Goal: Information Seeking & Learning: Learn about a topic

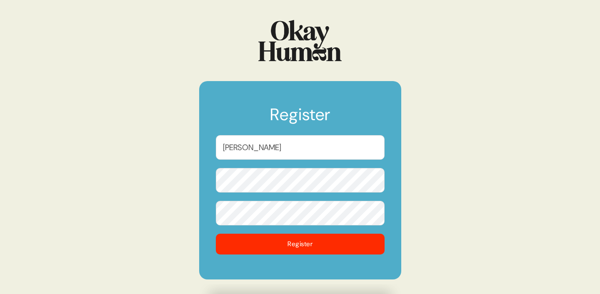
type input "[PERSON_NAME]"
click at [216, 234] on button "Register" at bounding box center [300, 244] width 169 height 21
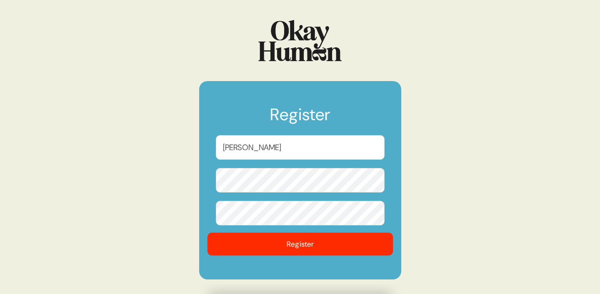
click at [293, 245] on button "Register" at bounding box center [300, 244] width 186 height 23
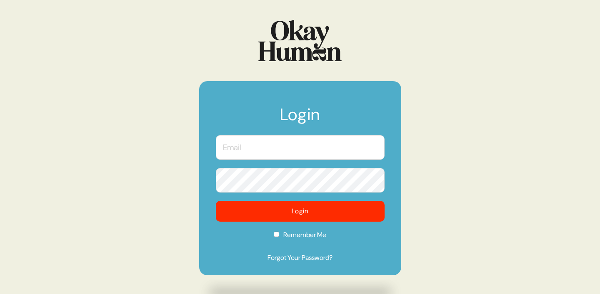
click at [279, 150] on input "text" at bounding box center [300, 147] width 169 height 25
type input "[PERSON_NAME][EMAIL_ADDRESS][PERSON_NAME][DOMAIN_NAME]"
click at [277, 234] on input "Remember Me" at bounding box center [276, 234] width 5 height 5
checkbox input "true"
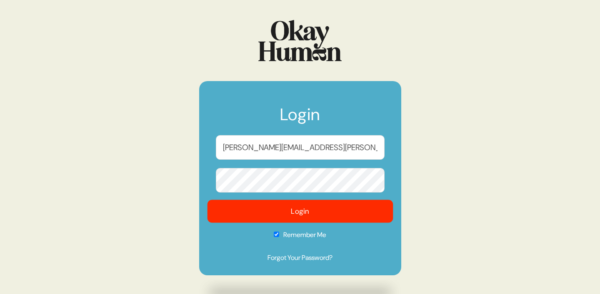
click at [284, 221] on button "Login" at bounding box center [300, 211] width 186 height 23
click at [280, 209] on button "Login" at bounding box center [300, 211] width 186 height 23
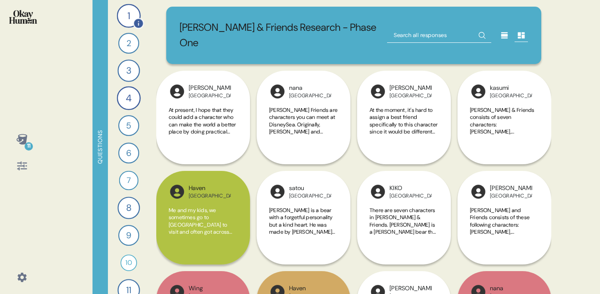
click at [125, 20] on div "1" at bounding box center [129, 16] width 24 height 24
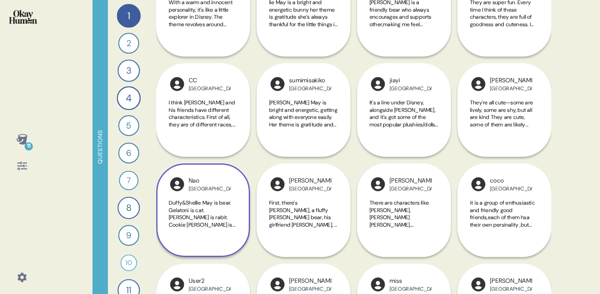
scroll to position [738, 0]
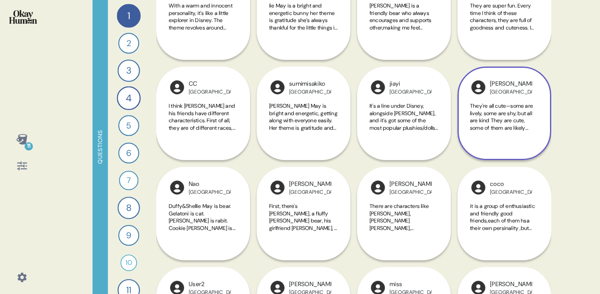
click at [522, 112] on span "They're all cute—some are lively, some are shy, but all are kind They are cute,…" at bounding box center [503, 124] width 67 height 44
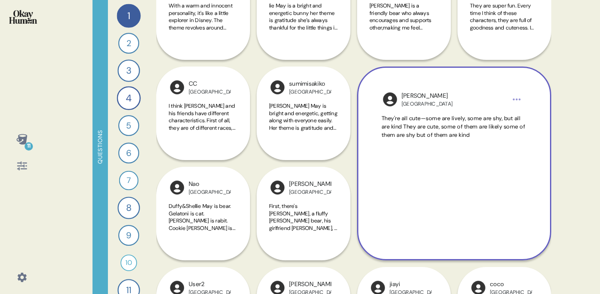
click at [562, 102] on div "11 Questions 1 How would you describe [PERSON_NAME] and Friends and each charac…" at bounding box center [300, 147] width 600 height 294
click at [546, 95] on div "[PERSON_NAME][GEOGRAPHIC_DATA] They're all cute—some are lively, some are shy, …" at bounding box center [454, 164] width 194 height 194
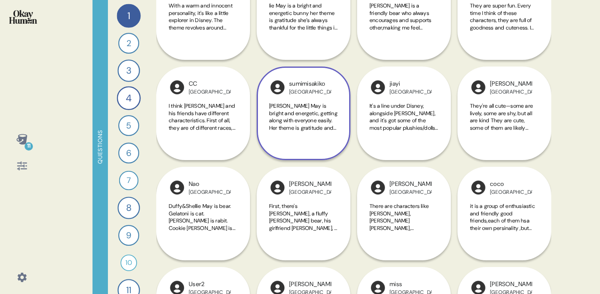
scroll to position [729, 0]
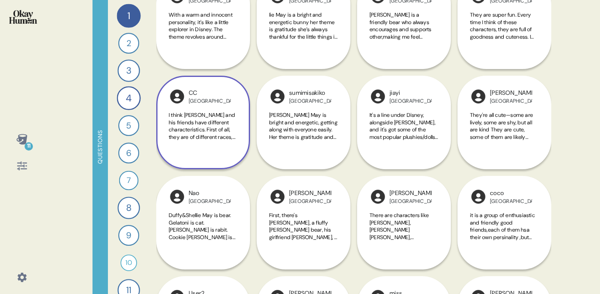
click at [208, 142] on div "I think [PERSON_NAME] and his friends have different characteristics. First of …" at bounding box center [203, 131] width 69 height 39
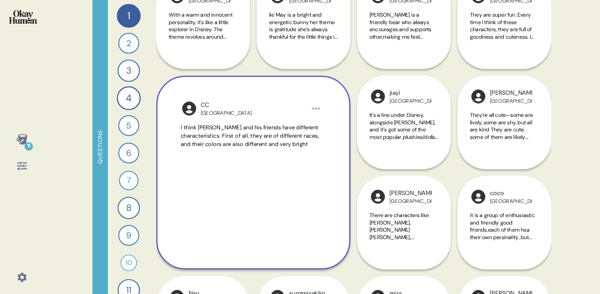
click at [216, 140] on span "I think [PERSON_NAME] and his friends have different characteristics. First of …" at bounding box center [250, 136] width 138 height 24
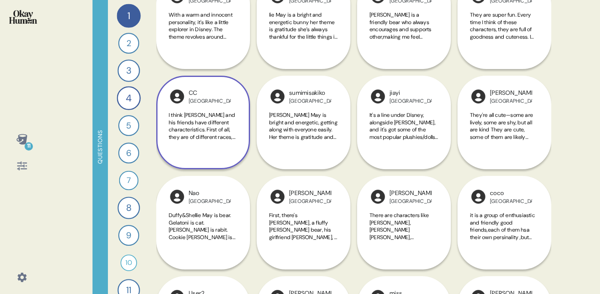
click at [213, 127] on span "I think [PERSON_NAME] and his friends have different characteristics. First of …" at bounding box center [202, 134] width 67 height 44
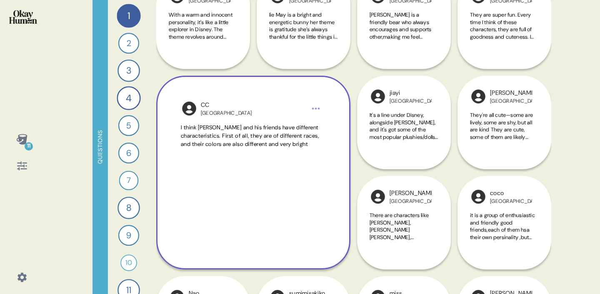
click at [214, 130] on span "I think [PERSON_NAME] and his friends have different characteristics. First of …" at bounding box center [250, 136] width 138 height 24
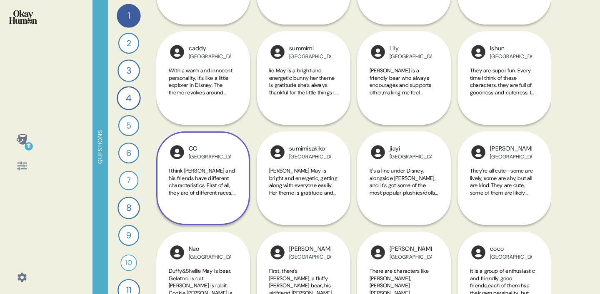
scroll to position [674, 0]
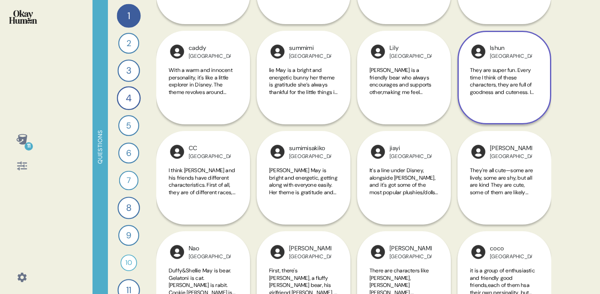
click at [491, 61] on div "lshun China They are super fun. Every time I think of these characters, they ar…" at bounding box center [504, 78] width 94 height 94
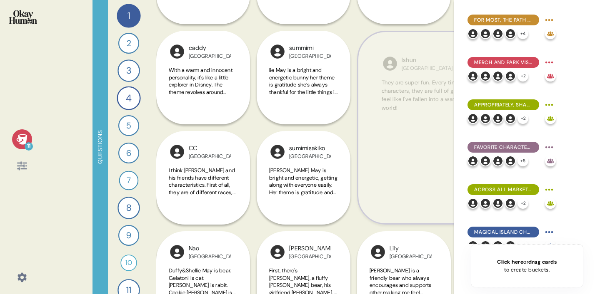
click at [450, 87] on span "They are super fun. Every time I think of these characters, they are full of go…" at bounding box center [453, 96] width 145 height 34
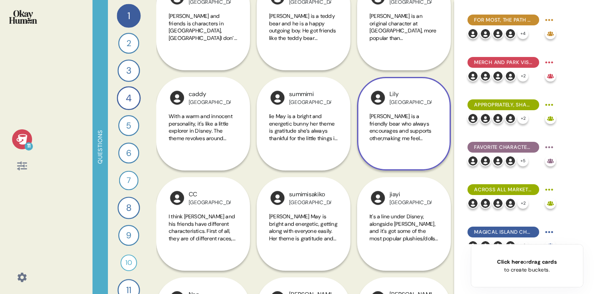
scroll to position [623, 0]
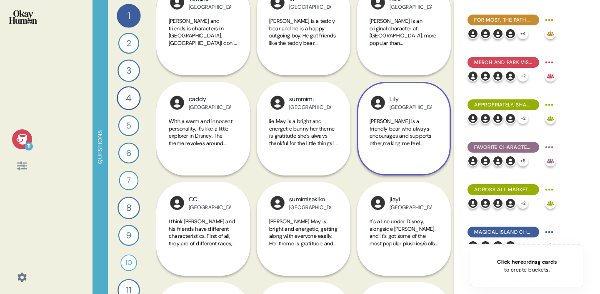
click at [389, 153] on div "[PERSON_NAME] is a friendly bear who always encourages and supports other,makin…" at bounding box center [403, 137] width 69 height 39
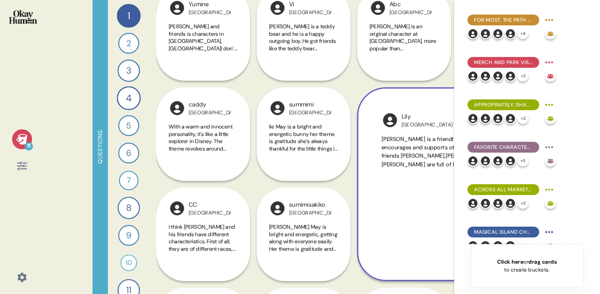
scroll to position [616, 0]
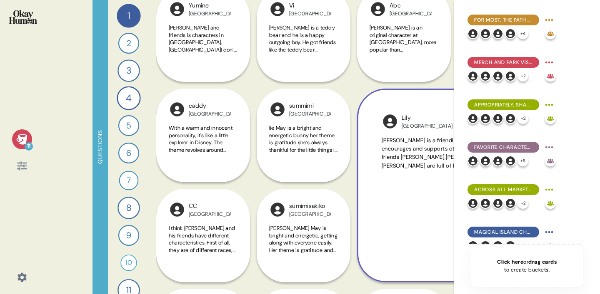
click at [396, 164] on span "[PERSON_NAME] is a friendly bear who always encourages and supports other,makin…" at bounding box center [452, 153] width 143 height 32
click at [396, 164] on div "[PERSON_NAME] is a friendly bear who always encourages and supports other,makin…" at bounding box center [453, 194] width 145 height 115
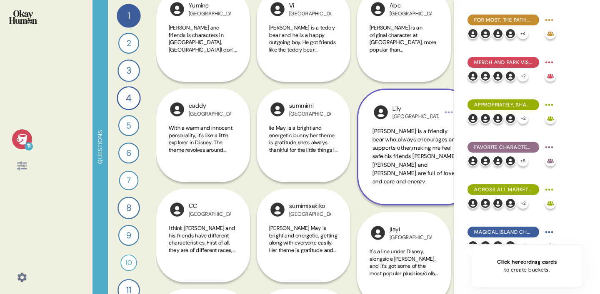
click at [396, 164] on span "[PERSON_NAME] is a friendly bear who always encourages and supports other,makin…" at bounding box center [415, 157] width 86 height 58
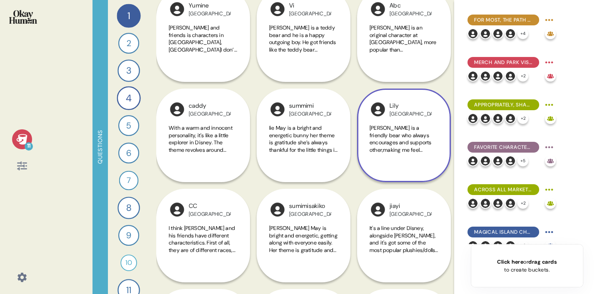
click at [397, 154] on div "[PERSON_NAME] is a friendly bear who always encourages and supports other,makin…" at bounding box center [403, 144] width 69 height 39
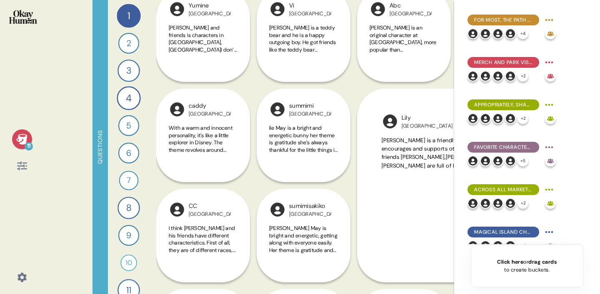
click at [461, 260] on div "For most, the path to [PERSON_NAME] & Friends fanhood begins at the park or wit…" at bounding box center [527, 147] width 146 height 294
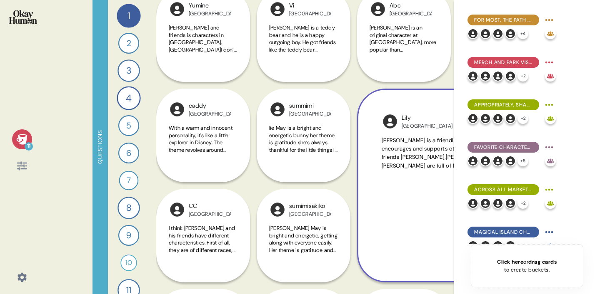
click at [416, 168] on span "[PERSON_NAME] is a friendly bear who always encourages and supports other,makin…" at bounding box center [452, 153] width 143 height 32
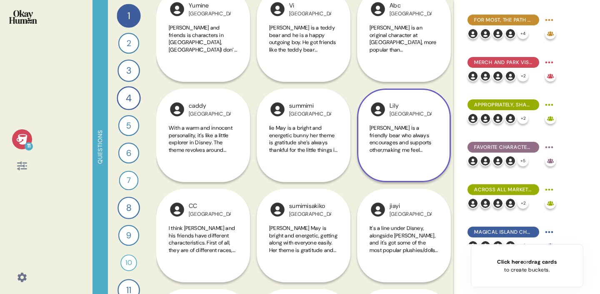
click at [405, 144] on span "[PERSON_NAME] is a friendly bear who always encourages and supports other,makin…" at bounding box center [403, 139] width 69 height 29
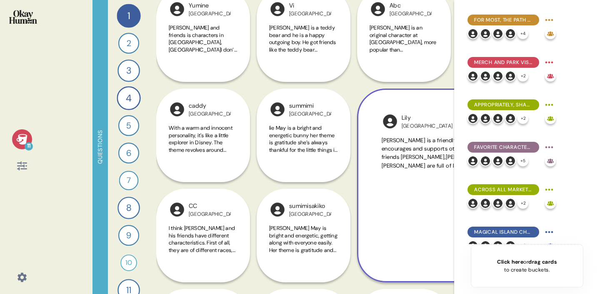
click at [405, 149] on span "[PERSON_NAME] is a friendly bear who always encourages and supports other,makin…" at bounding box center [452, 153] width 143 height 32
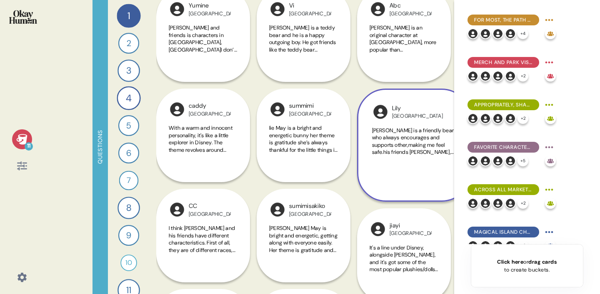
click at [405, 149] on span "[PERSON_NAME] is a friendly bear who always encourages and supports other,makin…" at bounding box center [413, 152] width 82 height 51
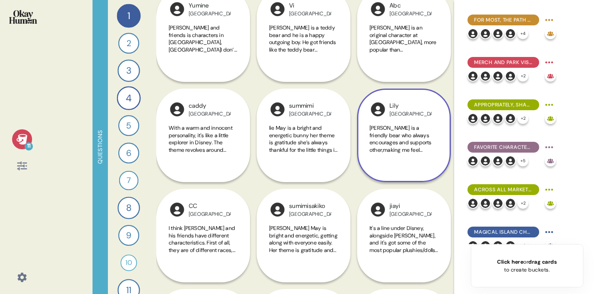
click at [405, 149] on span "[PERSON_NAME] is a friendly bear who always encourages and supports other,makin…" at bounding box center [400, 157] width 63 height 65
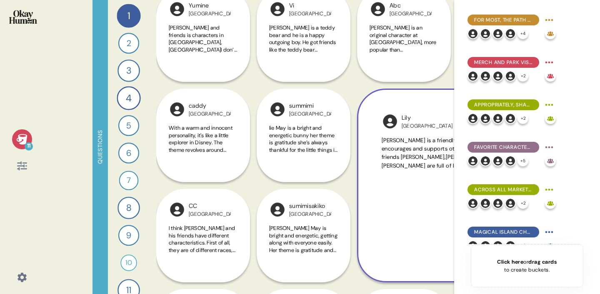
click at [386, 135] on div "[PERSON_NAME] is a friendly bear who always encourages and supports other,makin…" at bounding box center [454, 186] width 194 height 194
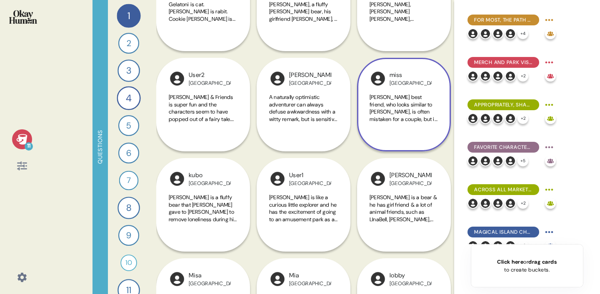
scroll to position [909, 0]
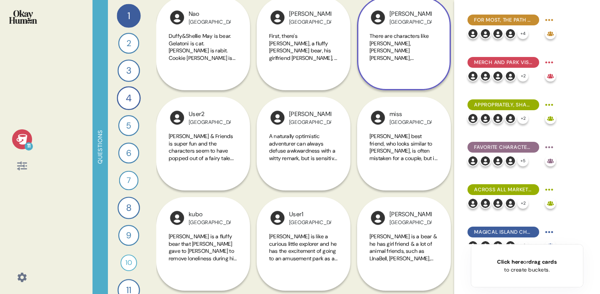
click at [415, 55] on span "There are characters like [PERSON_NAME], [PERSON_NAME] [PERSON_NAME], [PERSON_N…" at bounding box center [401, 61] width 65 height 58
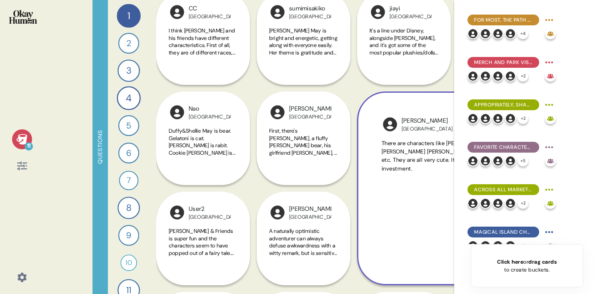
scroll to position [813, 0]
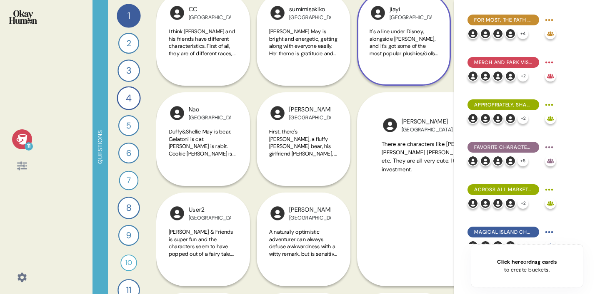
click at [405, 45] on span "It's a line under Disney, alongside [PERSON_NAME], and it's got some of the mos…" at bounding box center [403, 53] width 68 height 51
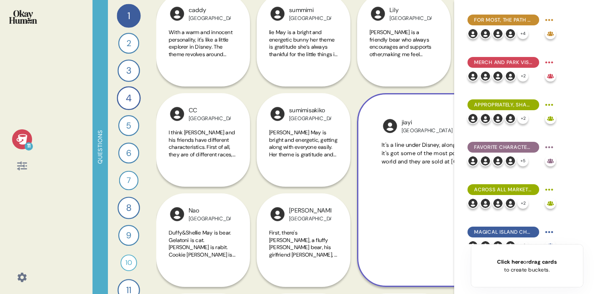
scroll to position [718, 0]
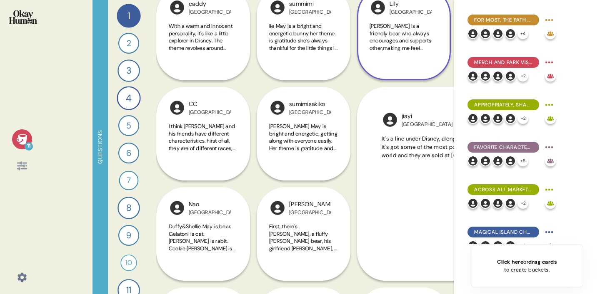
click at [401, 48] on span "[PERSON_NAME] is a friendly bear who always encourages and supports other,makin…" at bounding box center [400, 54] width 63 height 65
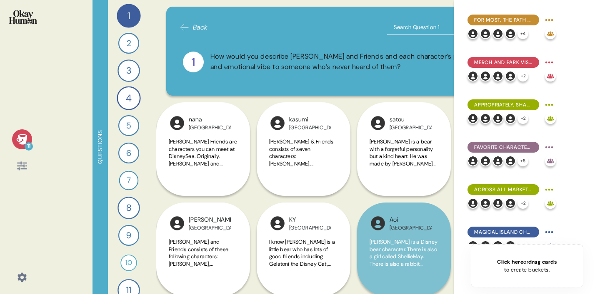
scroll to position [1, 0]
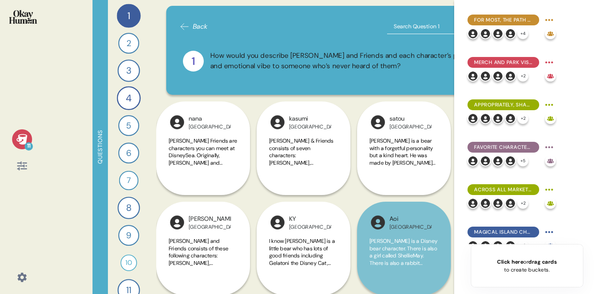
click at [188, 29] on icon at bounding box center [184, 27] width 10 height 10
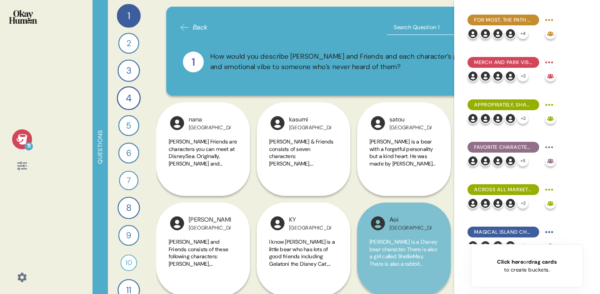
click at [459, 16] on div "For most, the path to [PERSON_NAME] & Friends fanhood begins at the park or wit…" at bounding box center [527, 147] width 146 height 294
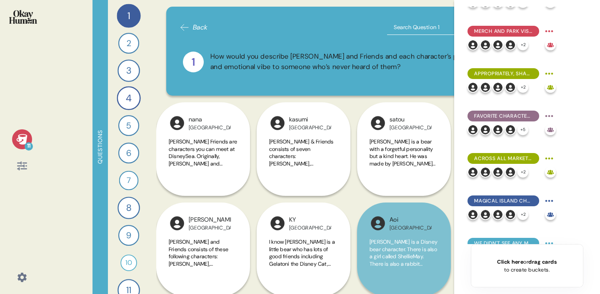
scroll to position [0, 0]
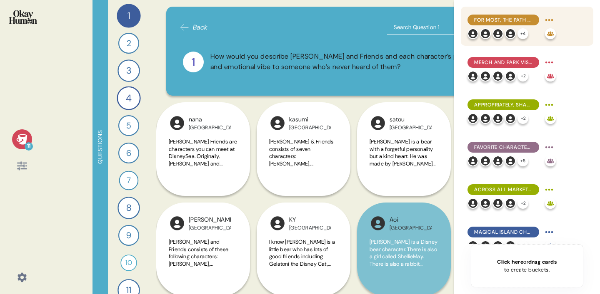
click at [551, 15] on html "11 Questions 1 How would you describe [PERSON_NAME] and Friends and each charac…" at bounding box center [300, 147] width 600 height 294
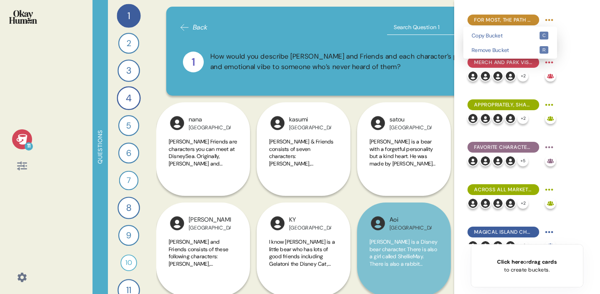
click at [577, 23] on html "11 Questions 1 How would you describe [PERSON_NAME] and Friends and each charac…" at bounding box center [300, 147] width 600 height 294
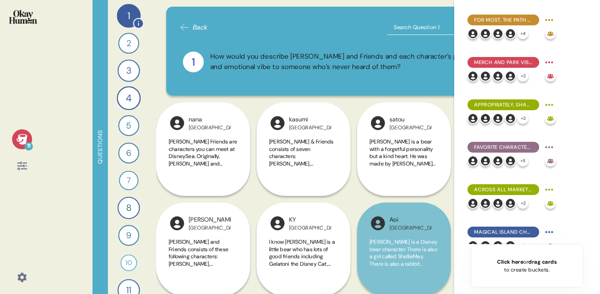
click at [129, 16] on div "1" at bounding box center [129, 16] width 24 height 24
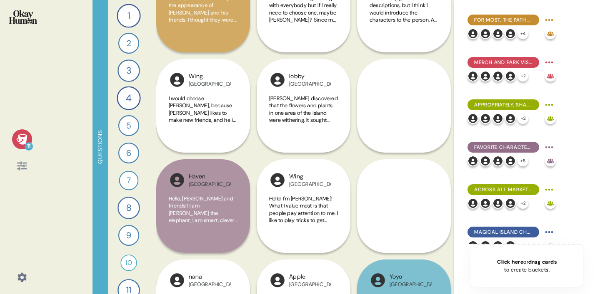
scroll to position [814, 0]
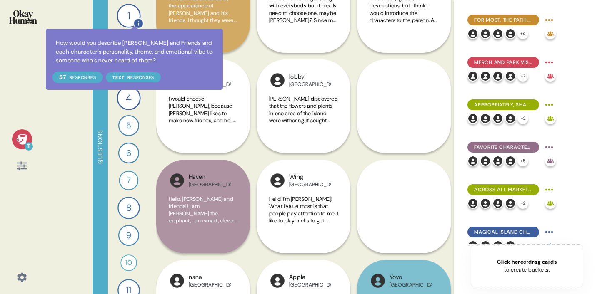
click at [135, 18] on div at bounding box center [138, 23] width 11 height 11
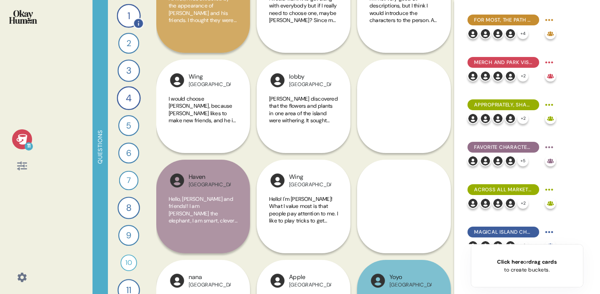
click at [127, 14] on div "1" at bounding box center [129, 16] width 24 height 24
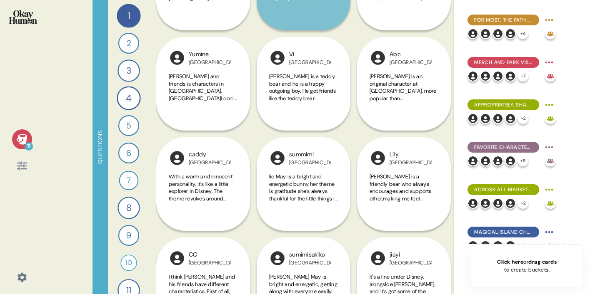
scroll to position [568, 0]
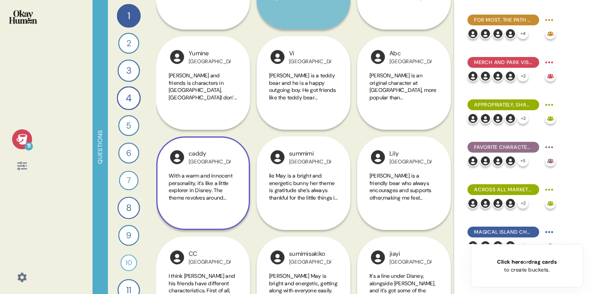
click at [213, 176] on span "With a warm and innocent personality, it's like a little explorer in Disney. Th…" at bounding box center [202, 197] width 67 height 51
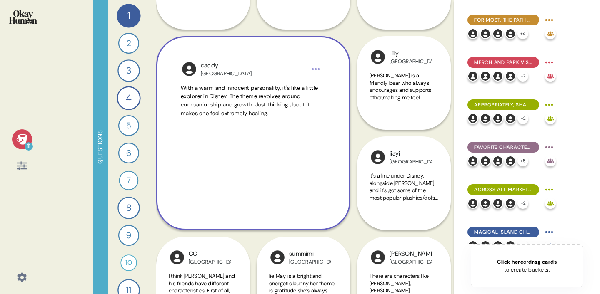
scroll to position [863, 0]
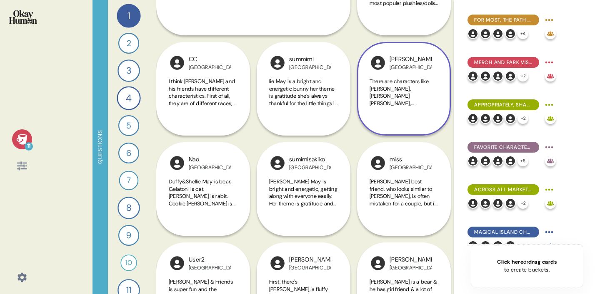
click at [416, 98] on span "There are characters like [PERSON_NAME], [PERSON_NAME] [PERSON_NAME], [PERSON_N…" at bounding box center [401, 107] width 65 height 58
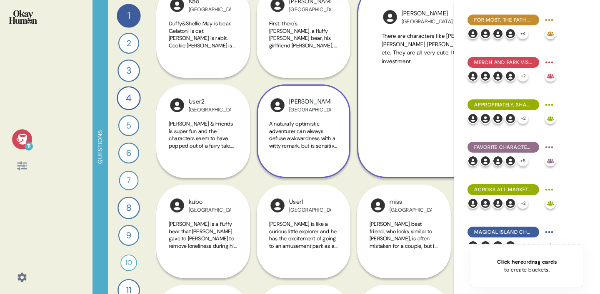
scroll to position [923, 0]
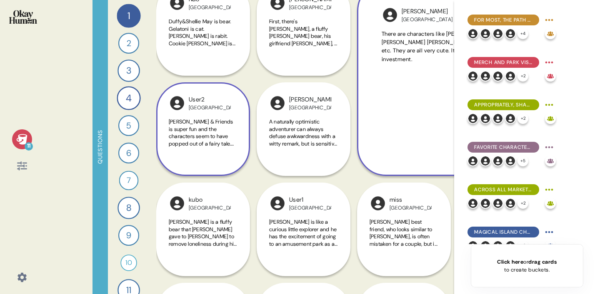
click at [221, 134] on span "[PERSON_NAME] & Friends is super fun and the characters seem to have popped out…" at bounding box center [201, 140] width 65 height 44
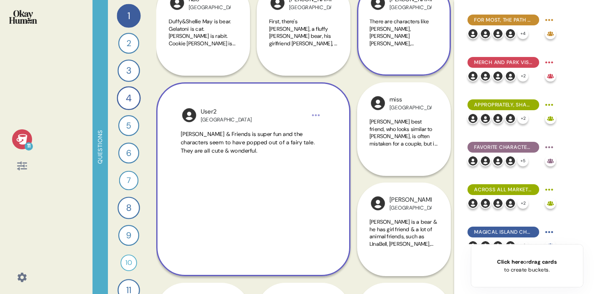
click at [229, 144] on span "[PERSON_NAME] & Friends is super fun and the characters seem to have popped out…" at bounding box center [248, 143] width 135 height 24
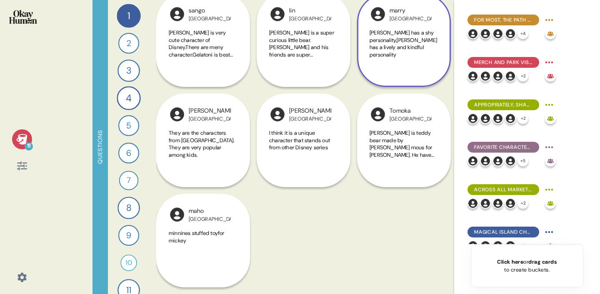
scroll to position [1313, 0]
click at [131, 45] on div "2" at bounding box center [128, 43] width 21 height 21
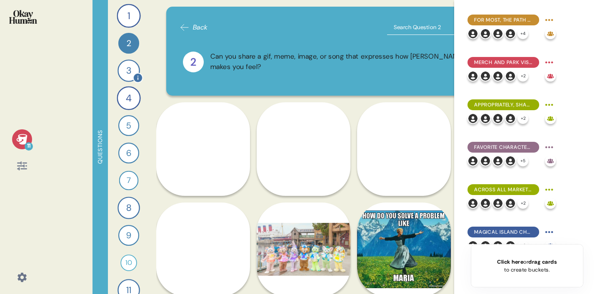
click at [127, 67] on div "3" at bounding box center [128, 71] width 22 height 22
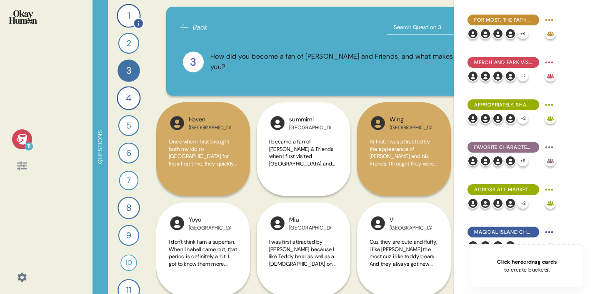
click at [127, 14] on div "1" at bounding box center [129, 16] width 24 height 24
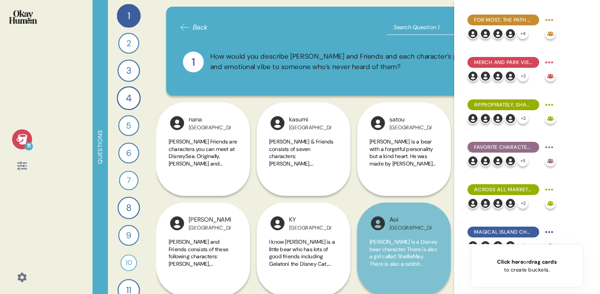
click at [416, 31] on input "text" at bounding box center [439, 27] width 104 height 15
type input "fairy"
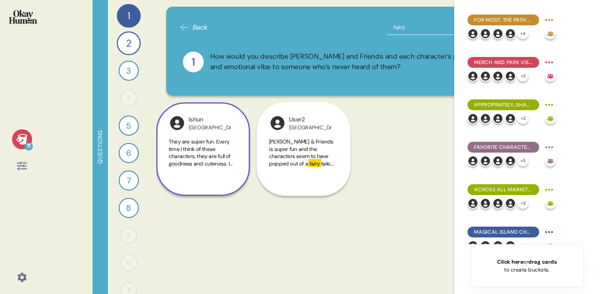
click at [207, 154] on span "They are super fun. Every time I think of these characters, they are full of go…" at bounding box center [201, 163] width 64 height 51
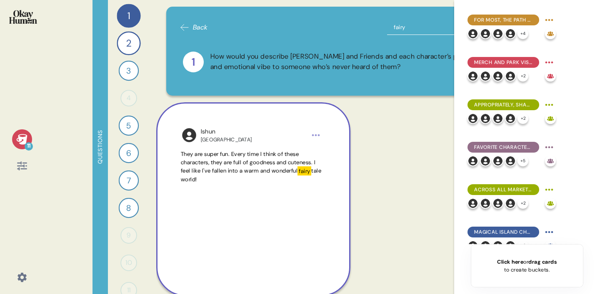
click at [315, 135] on html "11 Questions 1 How would you describe [PERSON_NAME] and Friends and each charac…" at bounding box center [300, 147] width 600 height 294
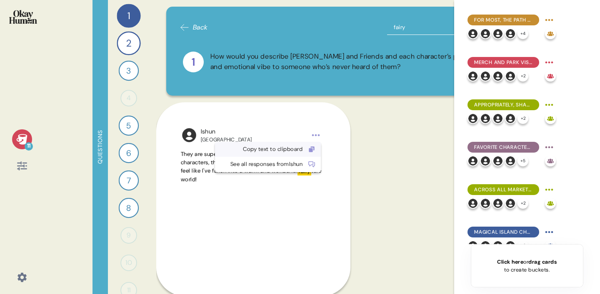
click at [296, 151] on div "Copy text to clipboard" at bounding box center [261, 149] width 82 height 8
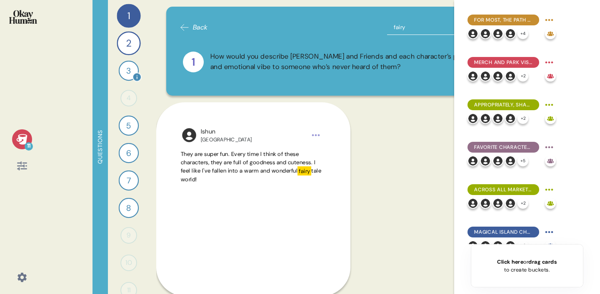
click at [128, 67] on div "3" at bounding box center [129, 71] width 20 height 20
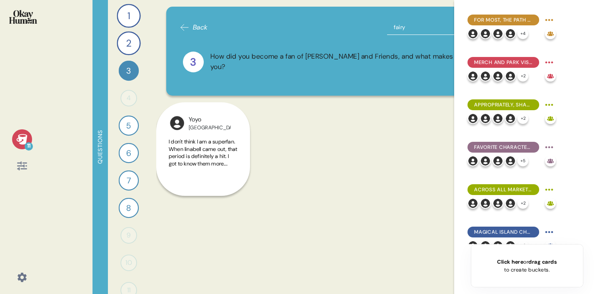
click at [195, 30] on span "Back" at bounding box center [200, 27] width 15 height 10
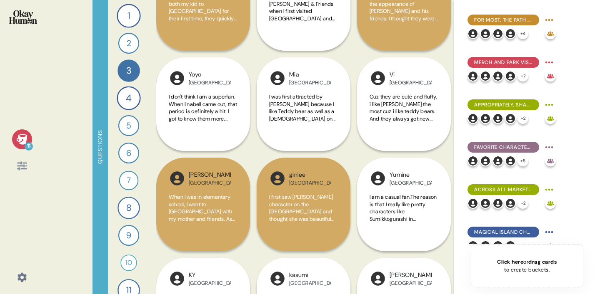
scroll to position [151, 0]
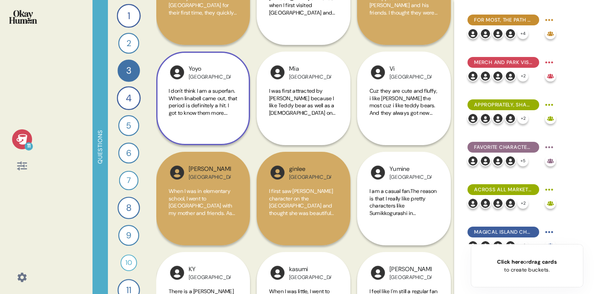
click at [208, 109] on span "I don't think I am a superfan. When linabell came out, that period is definitel…" at bounding box center [203, 123] width 69 height 73
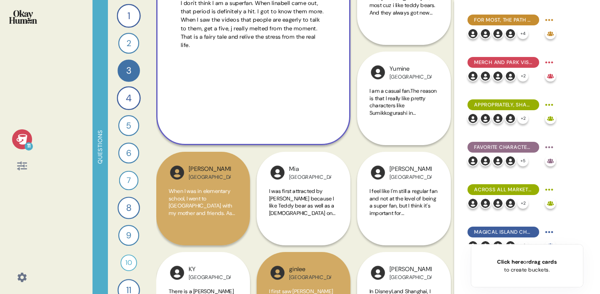
scroll to position [252, 0]
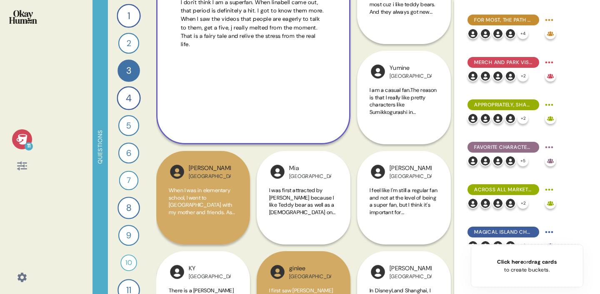
click at [241, 36] on span "I don't think I am a superfan. When linabell came out, that period is definitel…" at bounding box center [252, 23] width 143 height 49
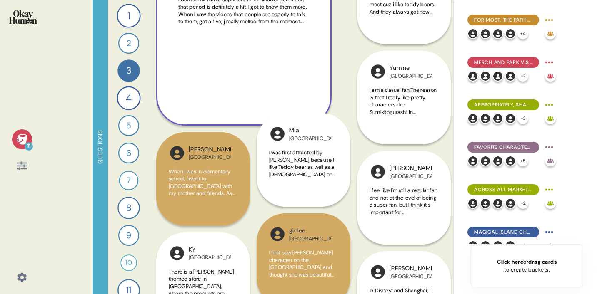
click at [241, 36] on div "I don't think I am a superfan. When linabell came out, that period is definitel…" at bounding box center [243, 46] width 131 height 101
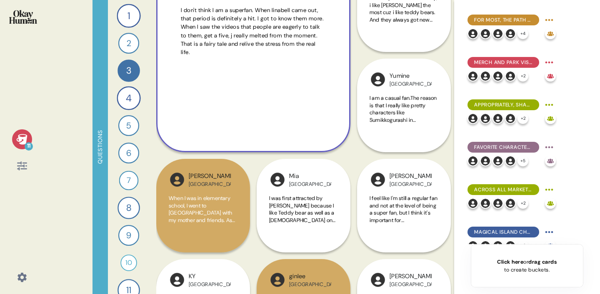
scroll to position [240, 0]
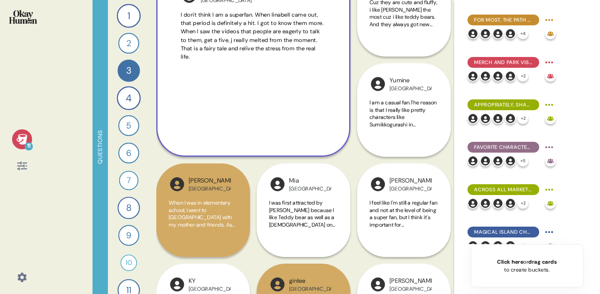
click at [277, 19] on span "I don't think I am a superfan. When linabell came out, that period is definitel…" at bounding box center [252, 35] width 143 height 49
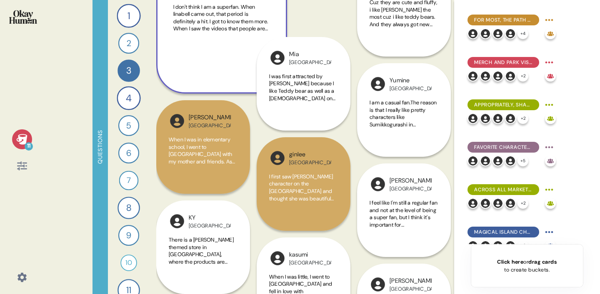
click at [277, 19] on div "[PERSON_NAME][GEOGRAPHIC_DATA] was first attracted by [PERSON_NAME] because I l…" at bounding box center [304, 47] width 94 height 168
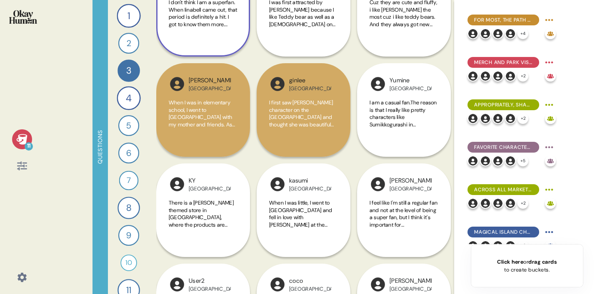
click at [208, 22] on span "I don't think I am a superfan. When linabell came out, that period is definitel…" at bounding box center [203, 35] width 69 height 73
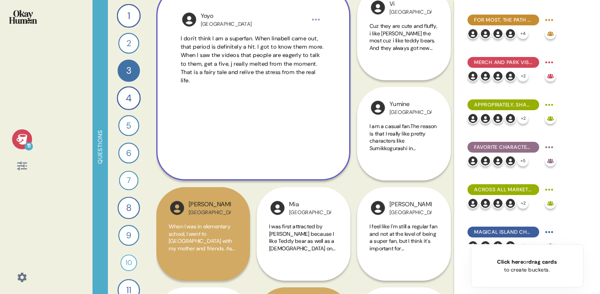
scroll to position [215, 0]
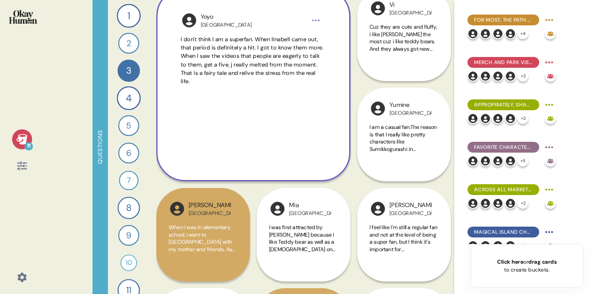
click at [316, 22] on html "11 Questions 1 How would you describe [PERSON_NAME] and Friends and each charac…" at bounding box center [300, 147] width 600 height 294
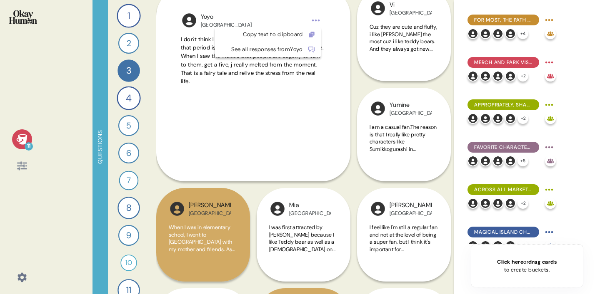
click at [273, 105] on html "11 Questions 1 How would you describe [PERSON_NAME] and Friends and each charac…" at bounding box center [300, 147] width 600 height 294
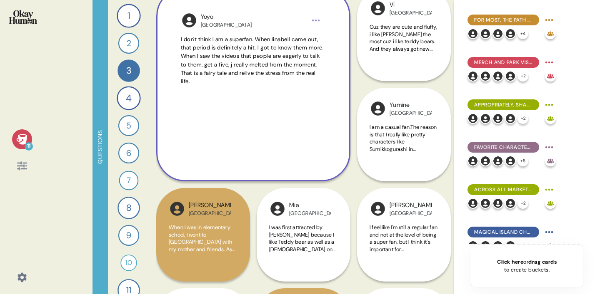
click at [320, 16] on html "11 Questions 1 How would you describe [PERSON_NAME] and Friends and each charac…" at bounding box center [300, 147] width 600 height 294
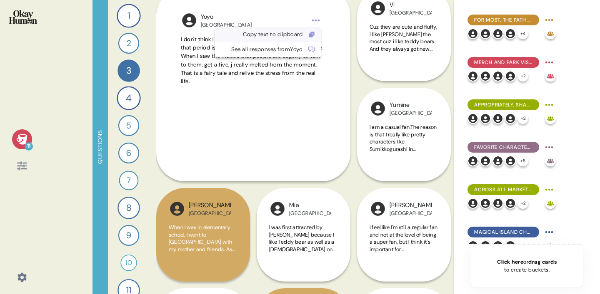
click at [284, 35] on div "Copy text to clipboard" at bounding box center [261, 34] width 82 height 8
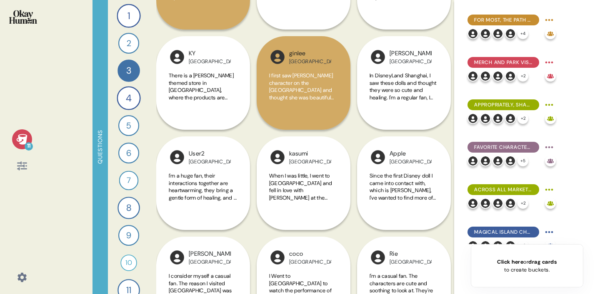
scroll to position [470, 0]
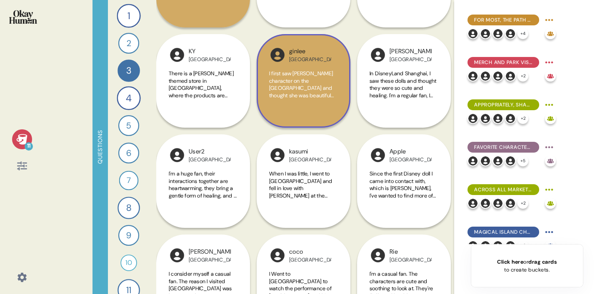
click at [284, 68] on div "ginlee China I first saw [PERSON_NAME] character on the [GEOGRAPHIC_DATA] and t…" at bounding box center [304, 81] width 94 height 94
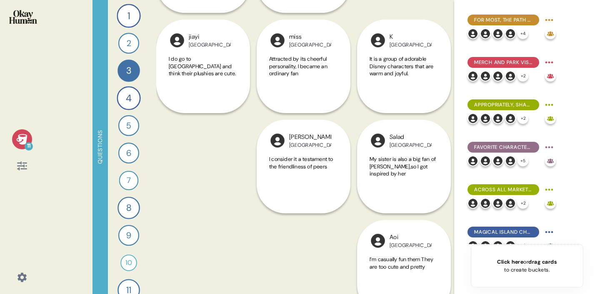
scroll to position [1407, 0]
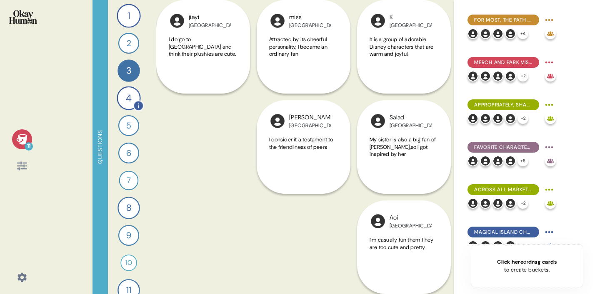
click at [125, 107] on div "4" at bounding box center [129, 98] width 24 height 24
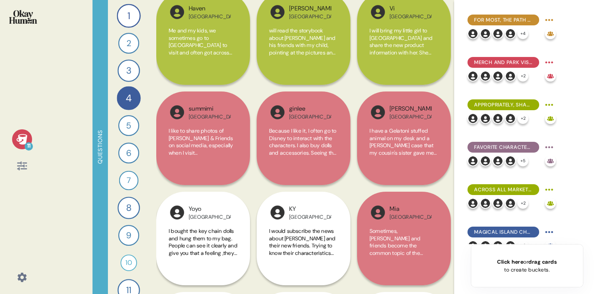
scroll to position [110, 0]
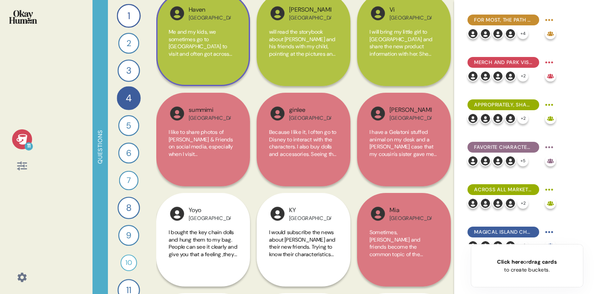
click at [197, 55] on span "Me and my kids, we sometimes go to [GEOGRAPHIC_DATA] to visit and often got acr…" at bounding box center [202, 137] width 67 height 219
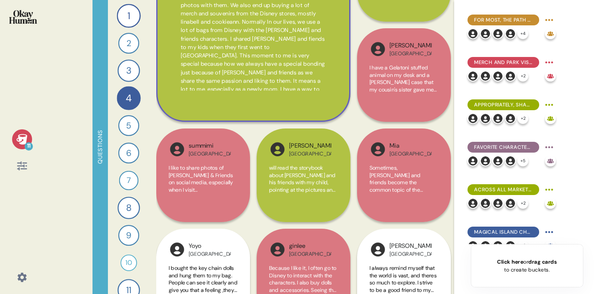
scroll to position [2, 0]
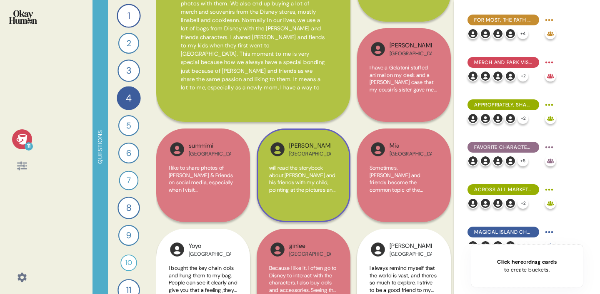
click at [304, 172] on span "will read the storybook about [PERSON_NAME] and his friends with my child, poin…" at bounding box center [302, 226] width 67 height 124
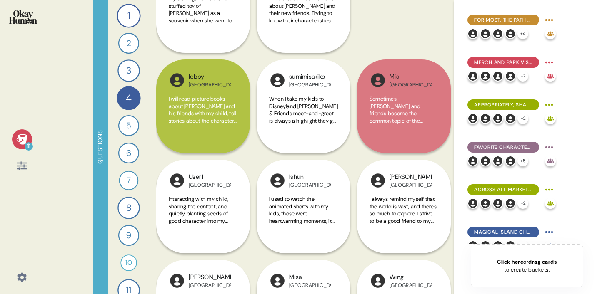
scroll to position [503, 0]
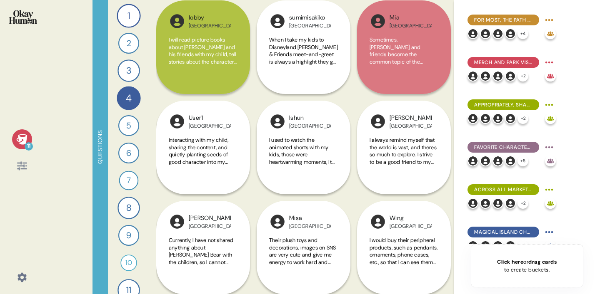
click at [128, 118] on div "5" at bounding box center [128, 125] width 21 height 21
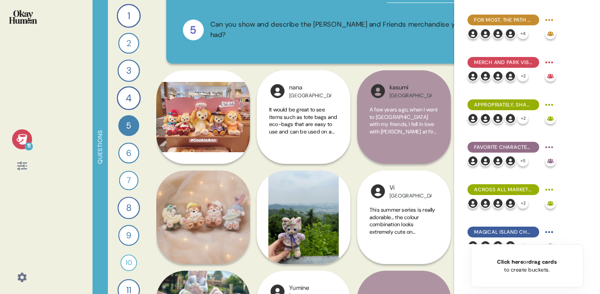
scroll to position [38, 0]
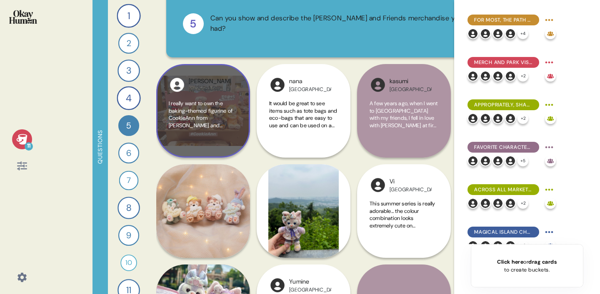
click at [210, 130] on div "I really want to own the baking-themed figurine of CookieAnn from [PERSON_NAME]…" at bounding box center [203, 122] width 69 height 45
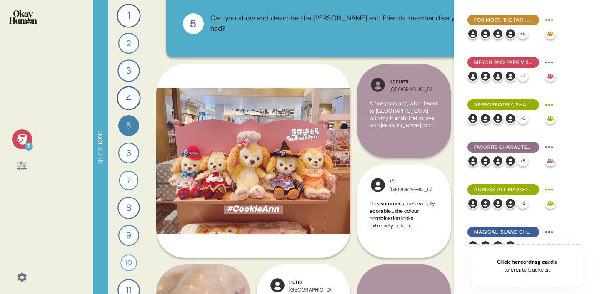
click at [351, 60] on div "Back 5 Can you show and describe the [PERSON_NAME] and Friends merchandise you …" at bounding box center [353, 147] width 395 height 294
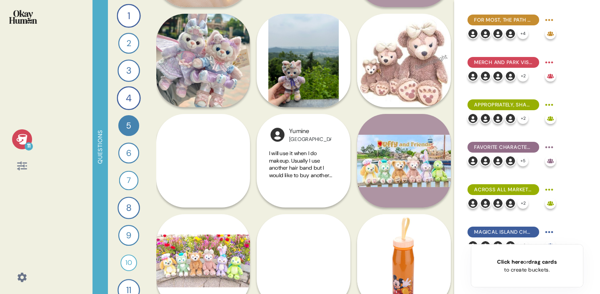
scroll to position [417, 0]
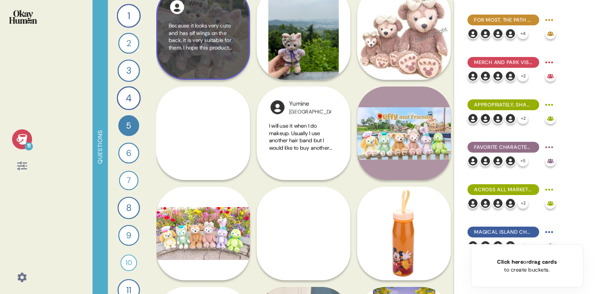
click at [198, 63] on div "Because it looks very cute and has elf wings on the back, it is very suitable f…" at bounding box center [203, 44] width 69 height 45
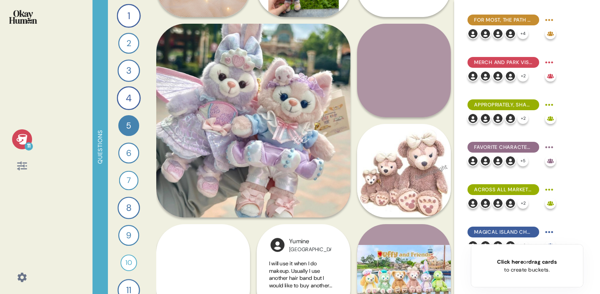
scroll to position [281, 0]
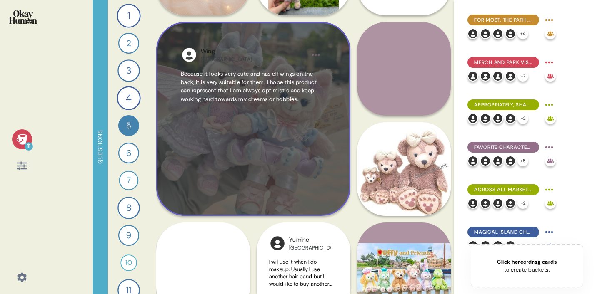
click at [229, 100] on span "Because it looks very cute and has elf wings on the back, it is very suitable f…" at bounding box center [249, 86] width 136 height 32
click at [229, 100] on div "Because it looks very cute and has elf wings on the back, it is very suitable f…" at bounding box center [253, 131] width 145 height 122
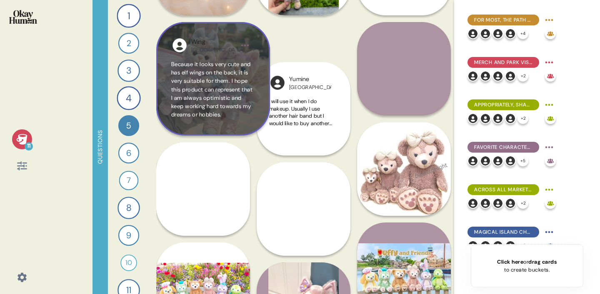
click at [229, 100] on span "Because it looks very cute and has elf wings on the back, it is very suitable f…" at bounding box center [212, 90] width 82 height 58
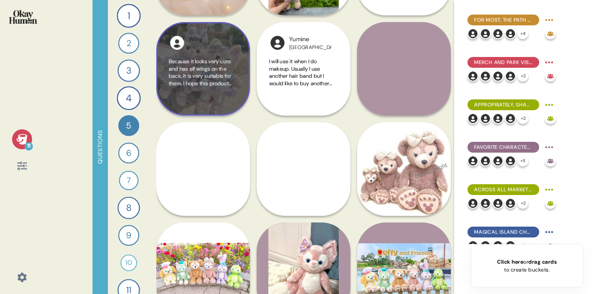
click at [215, 87] on span "Because it looks very cute and has elf wings on the back, it is very suitable f…" at bounding box center [202, 87] width 66 height 58
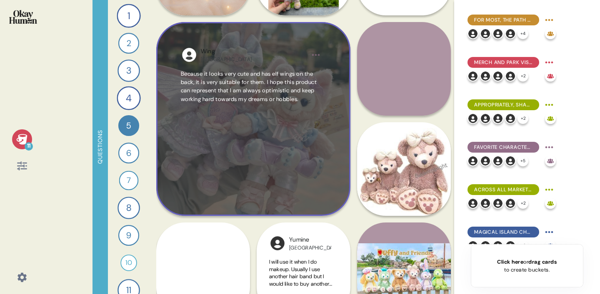
click at [213, 82] on span "Because it looks very cute and has elf wings on the back, it is very suitable f…" at bounding box center [249, 86] width 136 height 32
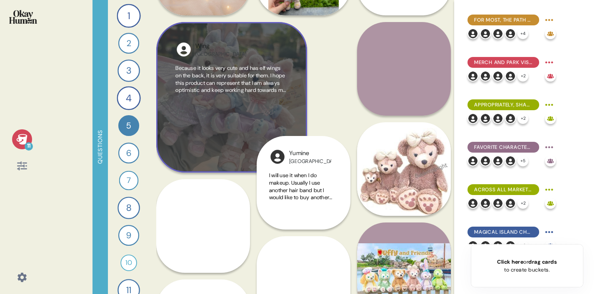
click at [213, 82] on span "Because it looks very cute and has elf wings on the back, it is very suitable f…" at bounding box center [230, 83] width 110 height 36
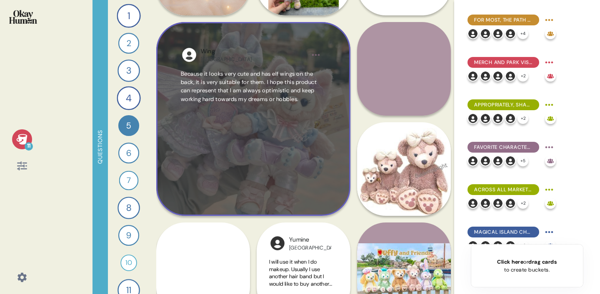
click at [320, 51] on html "11 Questions 1 How would you describe [PERSON_NAME] and Friends and each charac…" at bounding box center [300, 147] width 600 height 294
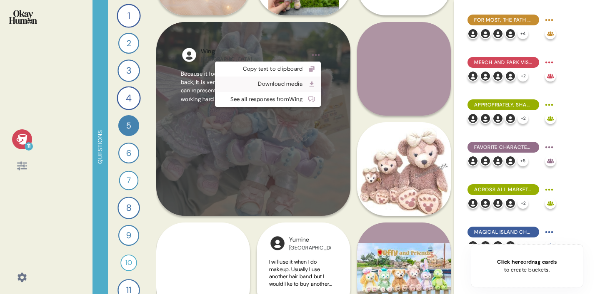
click at [306, 86] on link "Download media" at bounding box center [268, 84] width 96 height 8
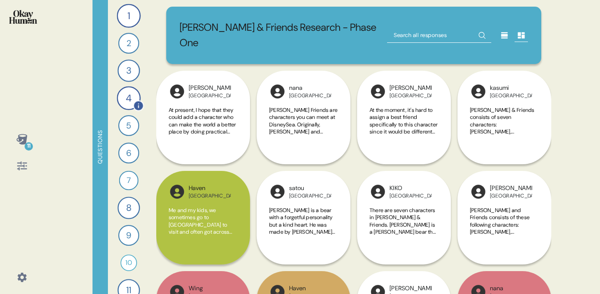
click at [129, 99] on div "4" at bounding box center [129, 98] width 24 height 24
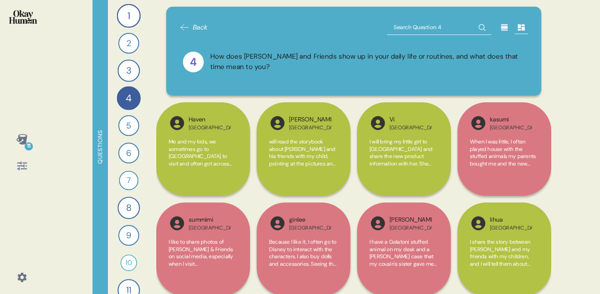
scroll to position [153, 0]
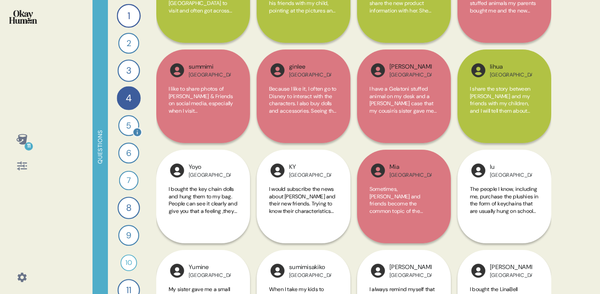
click at [125, 127] on div "5" at bounding box center [128, 125] width 21 height 21
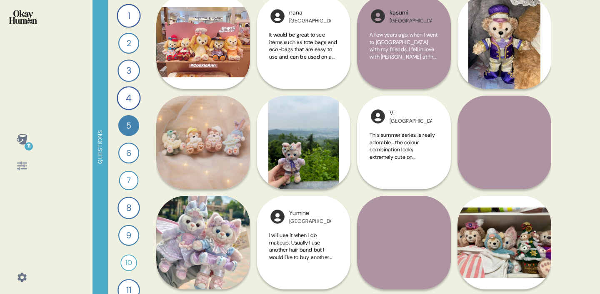
scroll to position [107, 0]
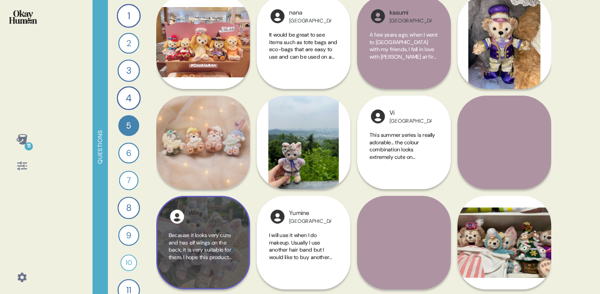
click at [205, 232] on span "Because it looks very cute and has elf wings on the back, it is very suitable f…" at bounding box center [202, 261] width 66 height 58
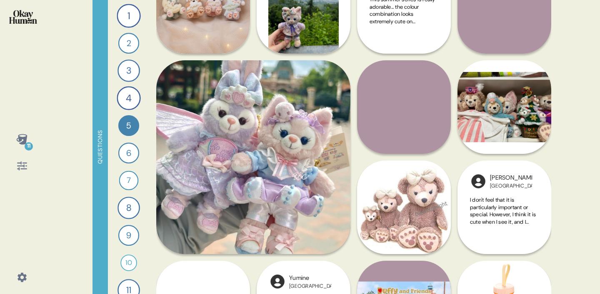
scroll to position [243, 0]
click at [142, 84] on div "1 How would you describe [PERSON_NAME] and Friends and each character’s persona…" at bounding box center [129, 147] width 42 height 294
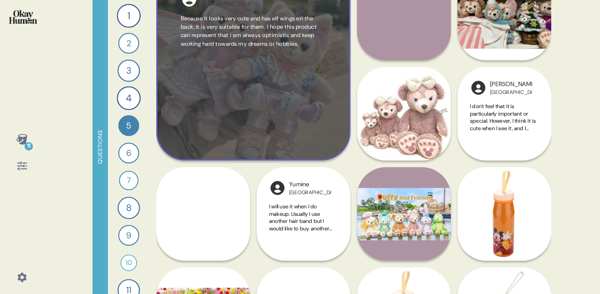
scroll to position [337, 0]
click at [241, 37] on span "Because it looks very cute and has elf wings on the back, it is very suitable f…" at bounding box center [249, 31] width 136 height 32
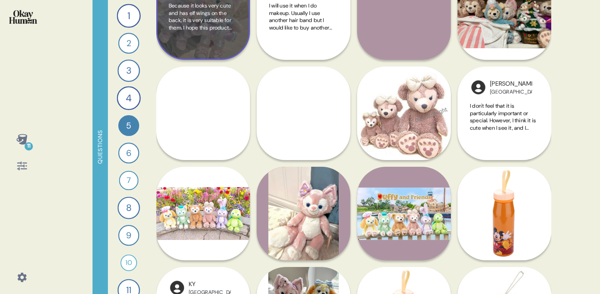
click at [234, 30] on span "Because it looks very cute and has elf wings on the back, it is very suitable f…" at bounding box center [202, 31] width 66 height 58
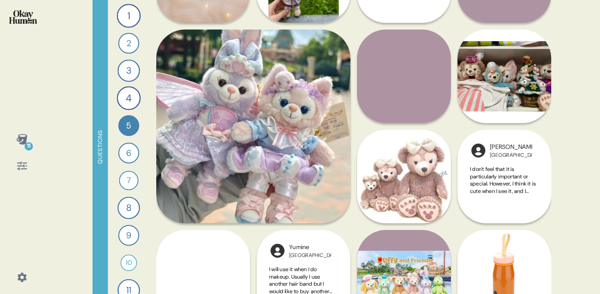
scroll to position [253, 0]
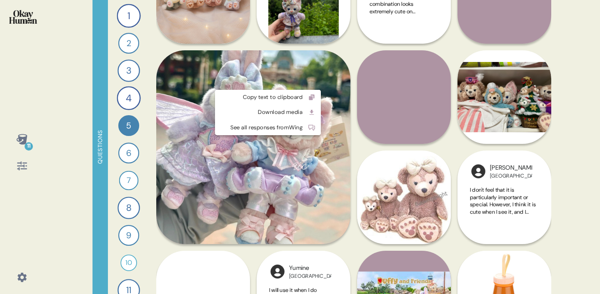
click at [320, 83] on html "11 Questions 1 How would you describe [PERSON_NAME] and Friends and each charac…" at bounding box center [300, 147] width 600 height 294
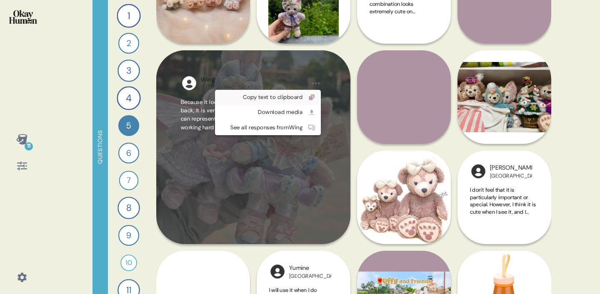
click at [297, 100] on div "Copy text to clipboard" at bounding box center [261, 97] width 82 height 8
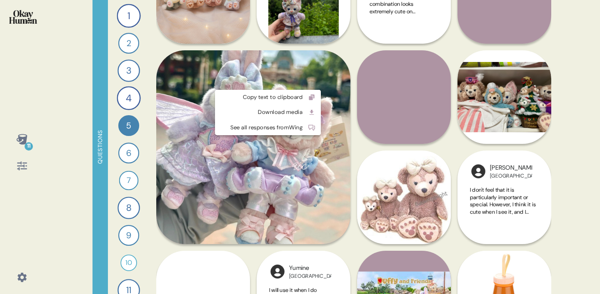
click at [316, 83] on html "11 Questions 1 How would you describe [PERSON_NAME] and Friends and each charac…" at bounding box center [300, 147] width 600 height 294
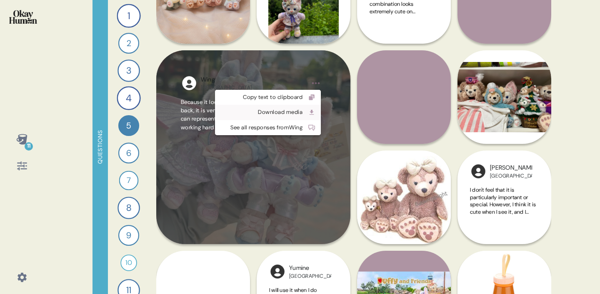
click at [296, 117] on div "Download media" at bounding box center [261, 112] width 82 height 8
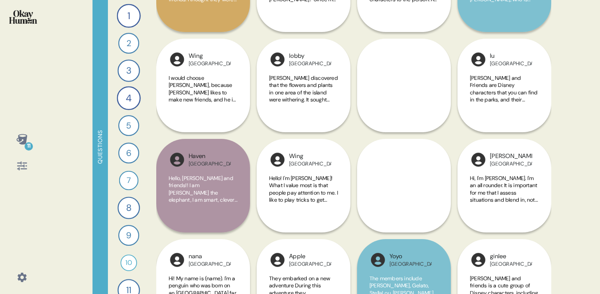
scroll to position [835, 0]
click at [127, 124] on div "5" at bounding box center [128, 125] width 21 height 21
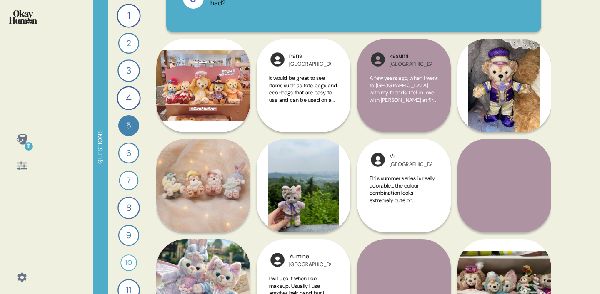
scroll to position [0, 0]
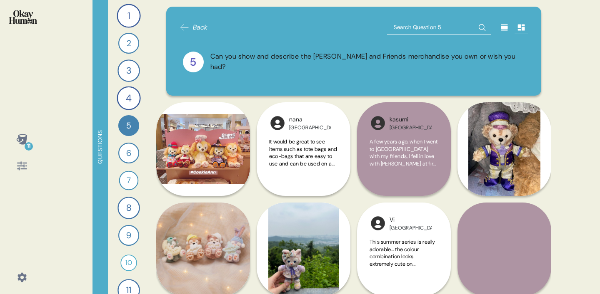
click at [285, 60] on div "Can you show and describe the [PERSON_NAME] and Friends merchandise you own or …" at bounding box center [367, 62] width 314 height 21
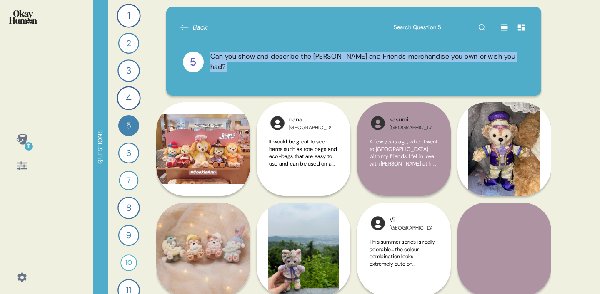
click at [285, 60] on div "Can you show and describe the [PERSON_NAME] and Friends merchandise you own or …" at bounding box center [367, 62] width 314 height 21
copy div "Can you show and describe the [PERSON_NAME] and Friends merchandise you own or …"
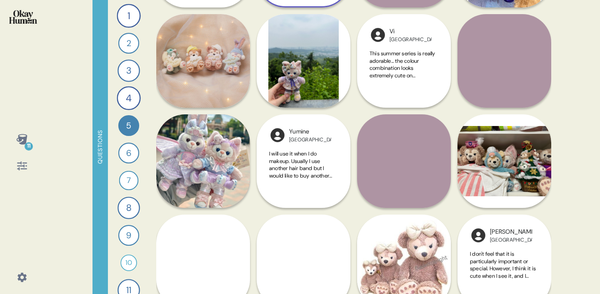
scroll to position [359, 0]
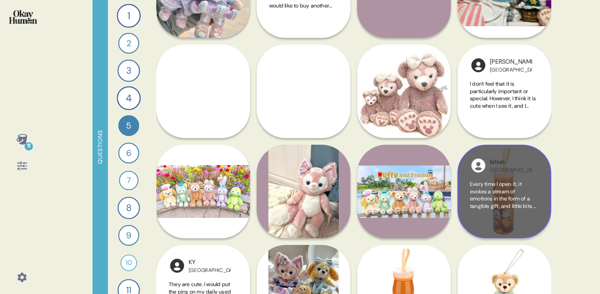
click at [512, 193] on span "Every time I open it, it evokes a stream of emotions in the form of a tangible …" at bounding box center [504, 199] width 68 height 36
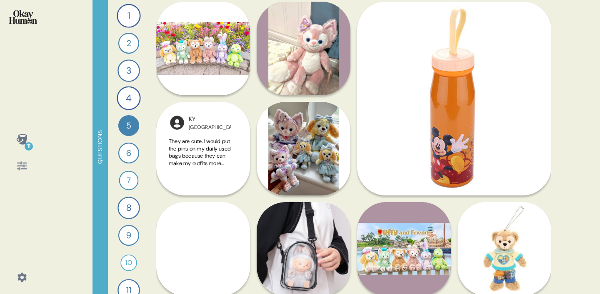
scroll to position [503, 0]
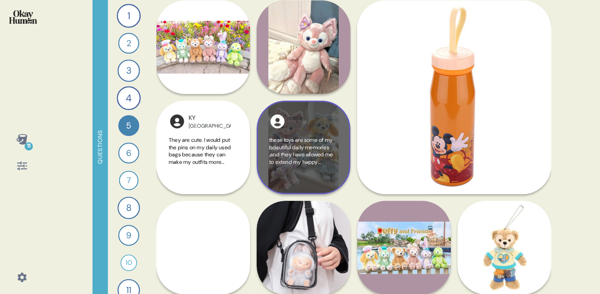
click at [304, 146] on span "these toys are some of my bdautiful daily memories ,and they have allowed me to…" at bounding box center [301, 155] width 64 height 36
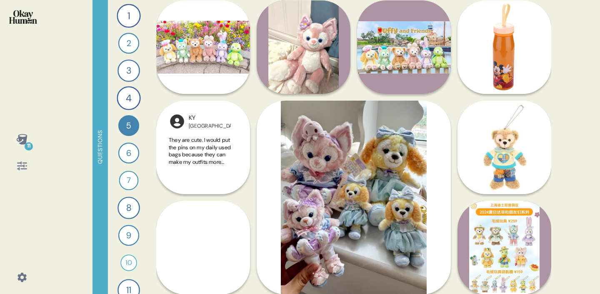
click at [569, 165] on div "11 Questions 1 How would you describe [PERSON_NAME] and Friends and each charac…" at bounding box center [300, 147] width 600 height 294
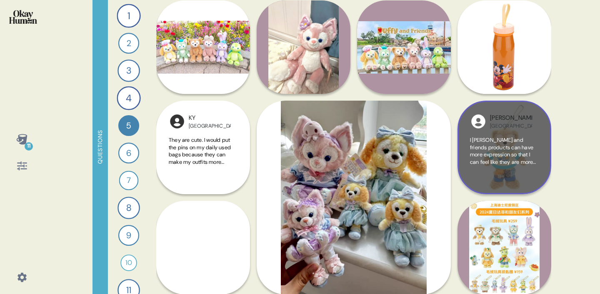
click at [510, 150] on span "I [PERSON_NAME] and friends products can have more expression so that I can fee…" at bounding box center [503, 155] width 66 height 36
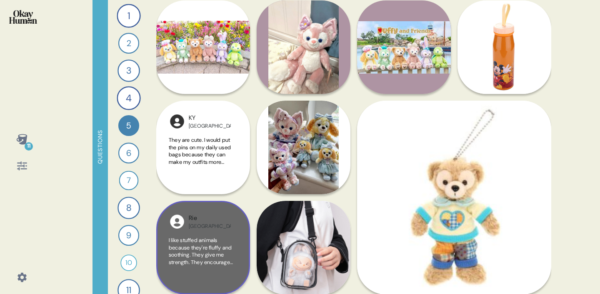
click at [236, 249] on span "I like stuffed animals because they're fluffy and soothing. They give me streng…" at bounding box center [203, 251] width 69 height 29
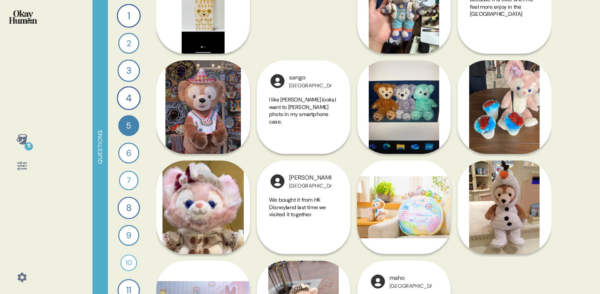
scroll to position [1407, 0]
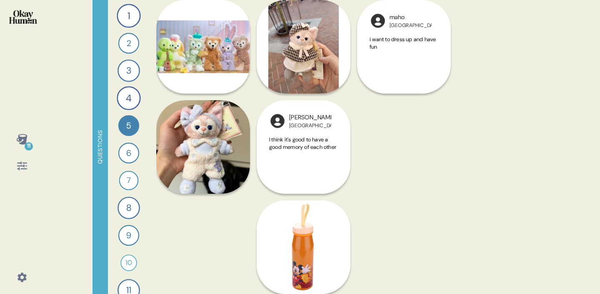
click at [336, 120] on div "User1 China I would love to have this mug. I love it." at bounding box center [304, 147] width 94 height 294
click at [425, 146] on div "Back 5 Can you show and describe the Duffy and Friends merchandise you own or w…" at bounding box center [353, 147] width 395 height 294
click at [288, 41] on div "User1 China I would love to have this mug. I love it." at bounding box center [304, 147] width 94 height 294
click at [299, 49] on div "User1 China I would love to have this mug. I love it." at bounding box center [304, 147] width 94 height 294
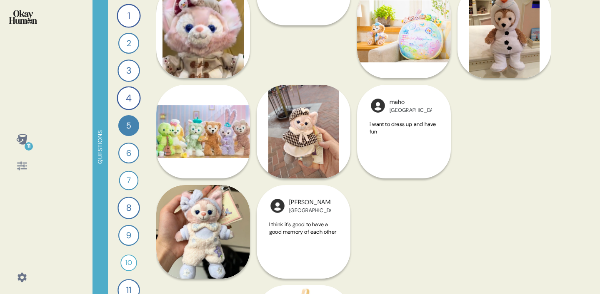
scroll to position [1321, 0]
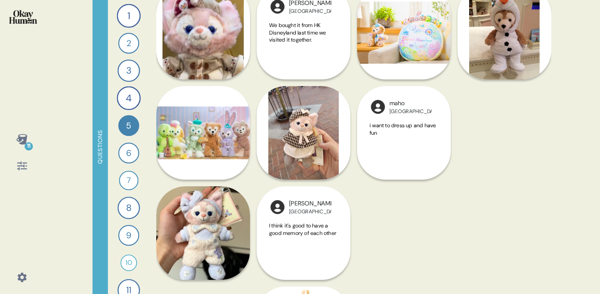
click at [196, 131] on div "jiayi China It serves as a common hobby with strangers." at bounding box center [203, 183] width 94 height 194
click at [236, 25] on div "wanglili China I bought them from Disney and they made me very happy." at bounding box center [203, 83] width 94 height 194
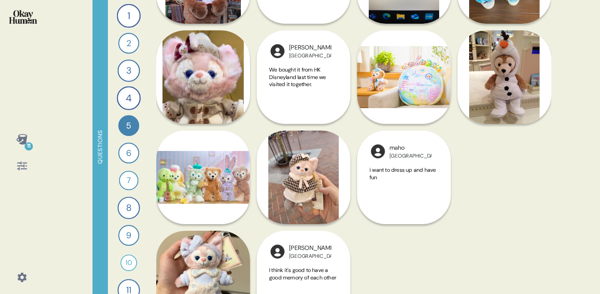
scroll to position [1278, 0]
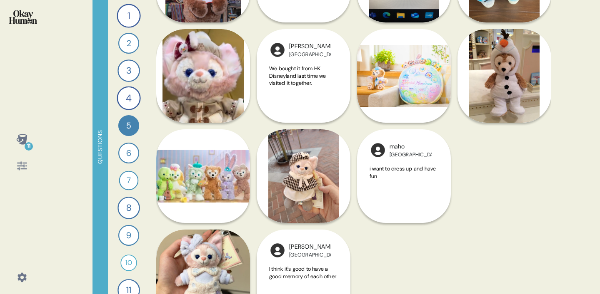
click at [286, 192] on div "User1 China I would love to have this mug. I love it." at bounding box center [304, 277] width 94 height 294
click at [187, 167] on div "jiayi China It serves as a common hobby with strangers." at bounding box center [203, 227] width 94 height 194
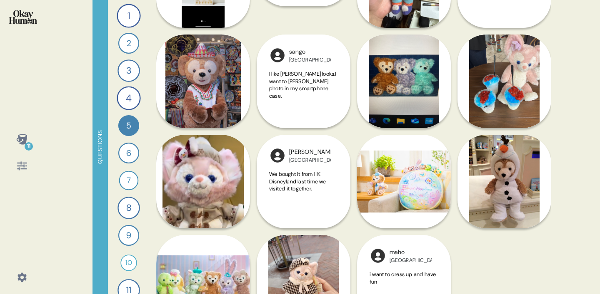
scroll to position [1171, 0]
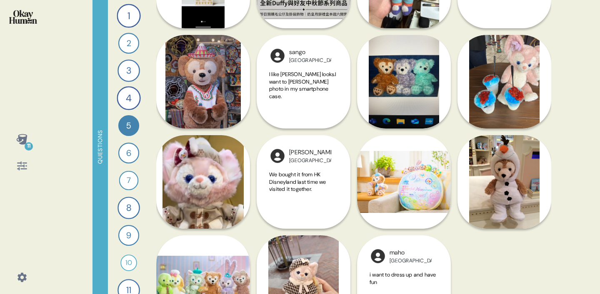
click at [211, 201] on div "wanglili China I bought them from Disney and they made me very happy." at bounding box center [203, 232] width 94 height 194
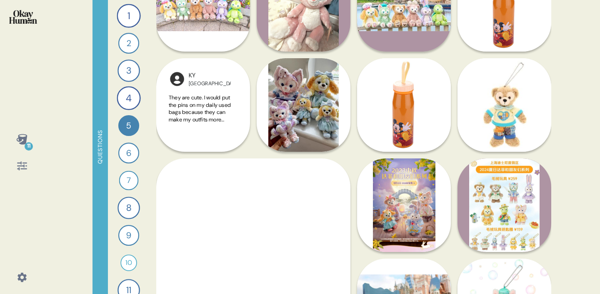
scroll to position [540, 0]
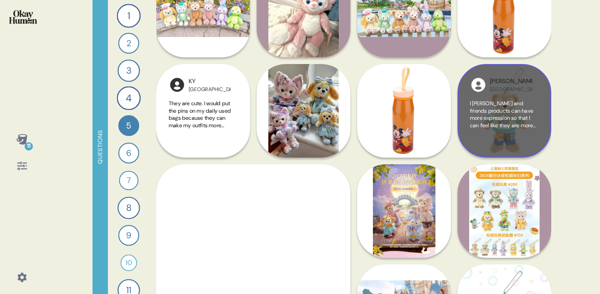
click at [501, 121] on span "I [PERSON_NAME] and friends products can have more expression so that I can fee…" at bounding box center [503, 118] width 66 height 36
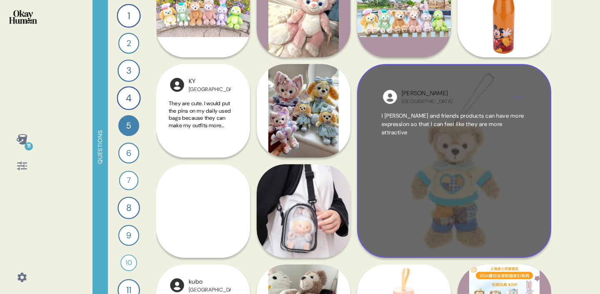
click at [469, 169] on div "I [PERSON_NAME] and friends products can have more expression so that I can fee…" at bounding box center [453, 173] width 145 height 122
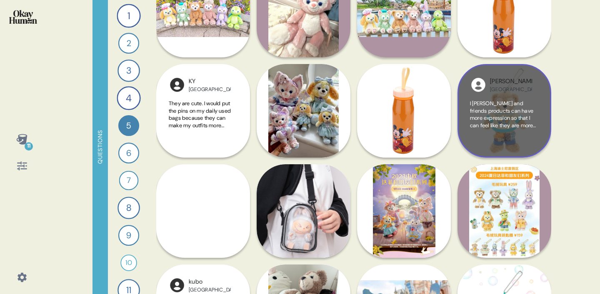
click at [508, 99] on div "Carman Hong Kong I hope Duffy and friends products can have more expression so …" at bounding box center [504, 111] width 94 height 94
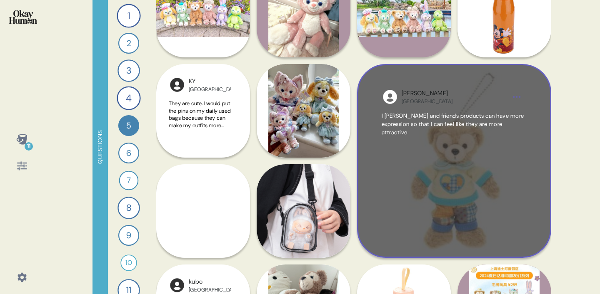
click at [432, 122] on span "I [PERSON_NAME] and friends products can have more expression so that I can fee…" at bounding box center [452, 124] width 142 height 24
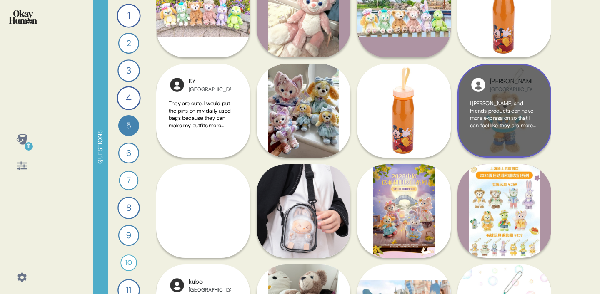
click at [559, 87] on div "11 Questions 1 How would you describe [PERSON_NAME] and Friends and each charac…" at bounding box center [300, 147] width 600 height 294
click at [524, 77] on div "Carman Hong Kong" at bounding box center [511, 85] width 42 height 16
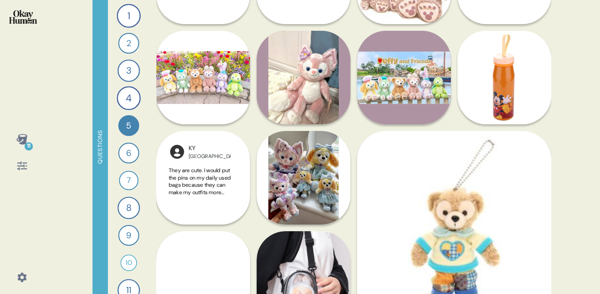
scroll to position [461, 0]
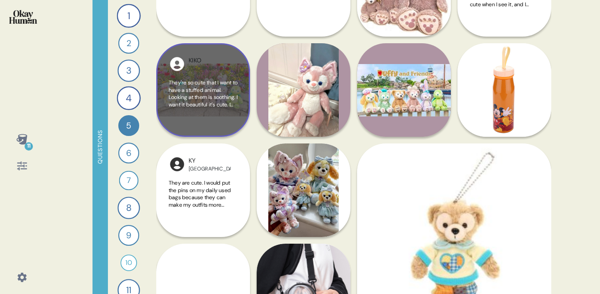
click at [219, 89] on span "They're so cute that I want to have a stuffed animal. Looking at them is soothi…" at bounding box center [203, 101] width 69 height 44
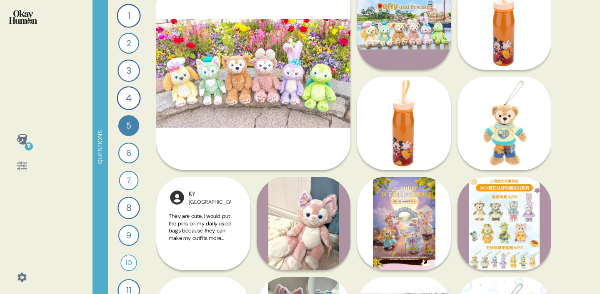
scroll to position [528, 0]
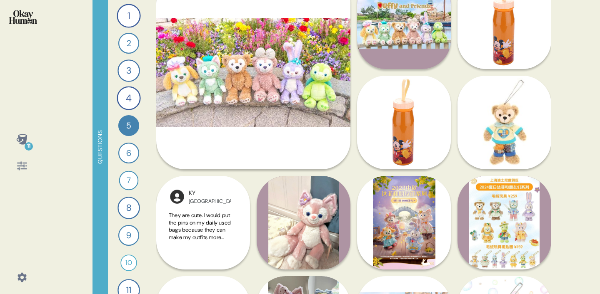
click at [204, 234] on div "Rie Japan I like stuffed animals because they're fluffy and soothing. They give…" at bounding box center [203, 273] width 94 height 194
click at [207, 219] on div "Rie Japan I like stuffed animals because they're fluffy and soothing. They give…" at bounding box center [203, 273] width 94 height 194
click at [233, 237] on div "Rie Japan I like stuffed animals because they're fluffy and soothing. They give…" at bounding box center [203, 273] width 94 height 194
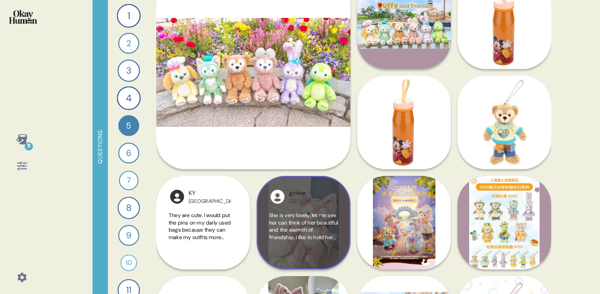
click at [322, 230] on span "She is very lovely, let me see her can think of her beautiful and the warmth of…" at bounding box center [303, 234] width 69 height 44
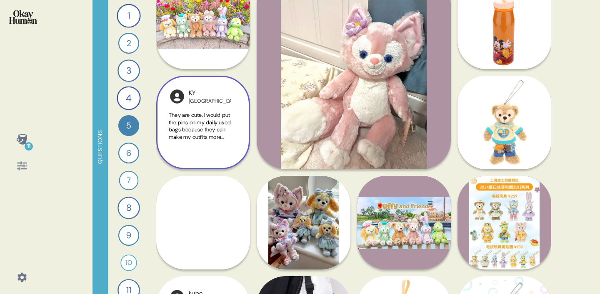
click at [210, 95] on div "KY" at bounding box center [210, 93] width 42 height 9
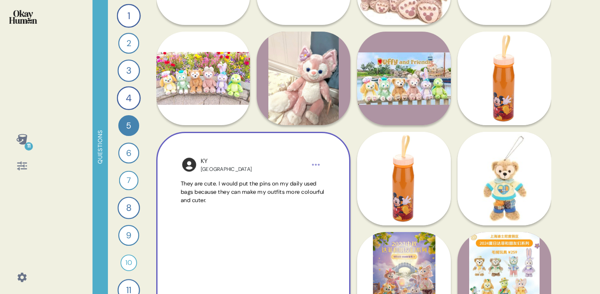
scroll to position [472, 0]
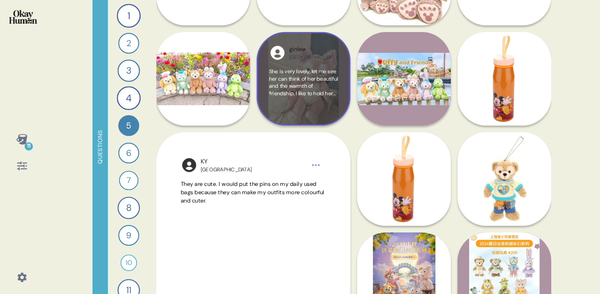
click at [318, 74] on span "She is very lovely, let me see her can think of her beautiful and the warmth of…" at bounding box center [303, 90] width 69 height 44
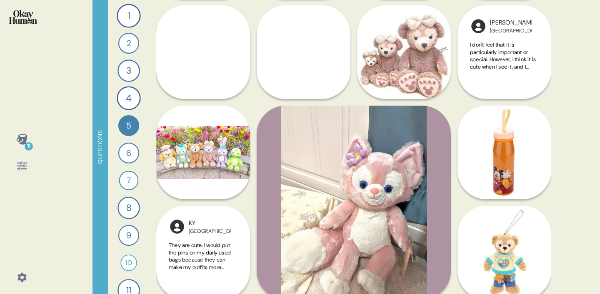
scroll to position [380, 0]
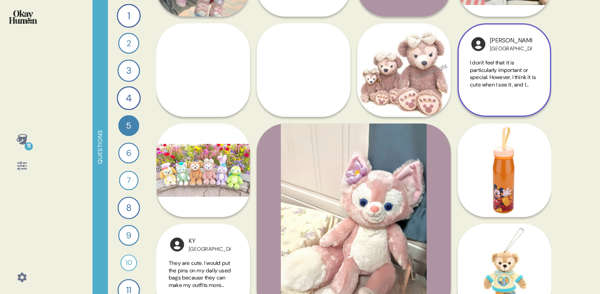
click at [514, 79] on span "I don't feel that it is particularly important or special. However, I think it …" at bounding box center [504, 81] width 68 height 44
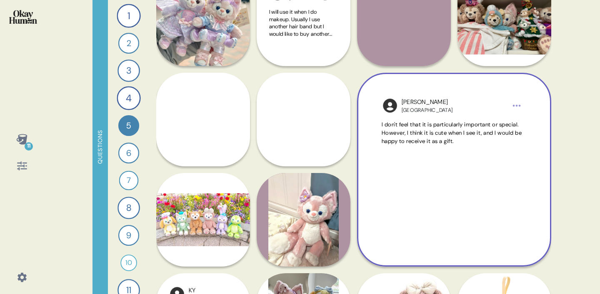
scroll to position [342, 0]
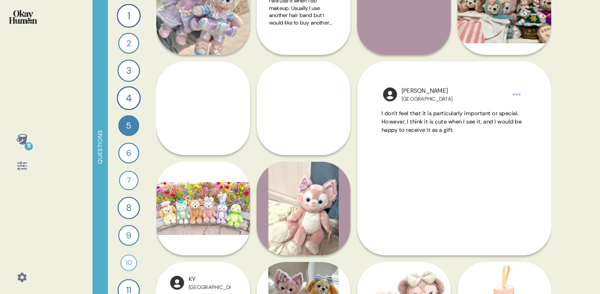
click at [558, 94] on div "11 Questions 1 How would you describe [PERSON_NAME] and Friends and each charac…" at bounding box center [300, 147] width 600 height 294
click at [450, 50] on div "Yan Hong Kong I would love to own any Linabell Merchandise. Her curiosity and l…" at bounding box center [404, 8] width 94 height 94
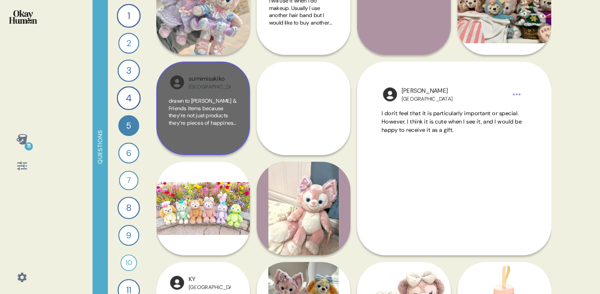
click at [219, 120] on span "drawn to [PERSON_NAME] & Friends items because they’re not just products they’r…" at bounding box center [203, 122] width 68 height 51
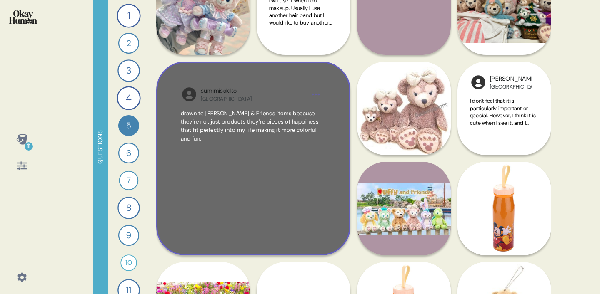
click at [217, 121] on span "drawn to [PERSON_NAME] & Friends items because they’re not just products they’r…" at bounding box center [250, 126] width 138 height 32
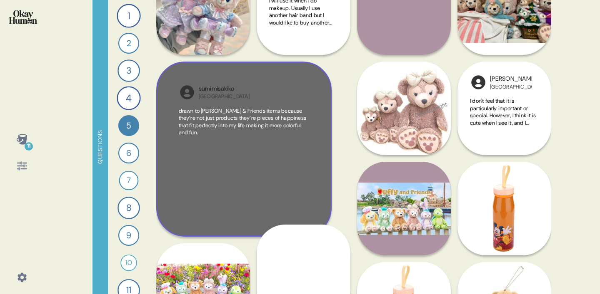
click at [217, 121] on span "drawn to [PERSON_NAME] & Friends items because they’re not just products they’r…" at bounding box center [243, 121] width 128 height 29
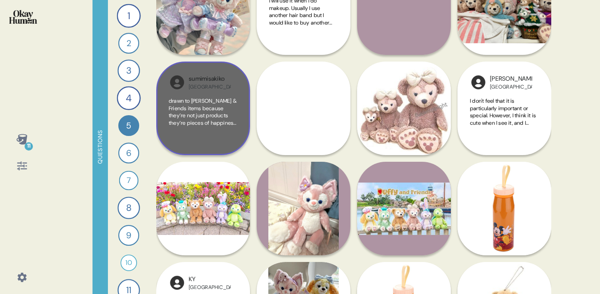
click at [217, 120] on span "drawn to [PERSON_NAME] & Friends items because they’re not just products they’r…" at bounding box center [203, 122] width 68 height 51
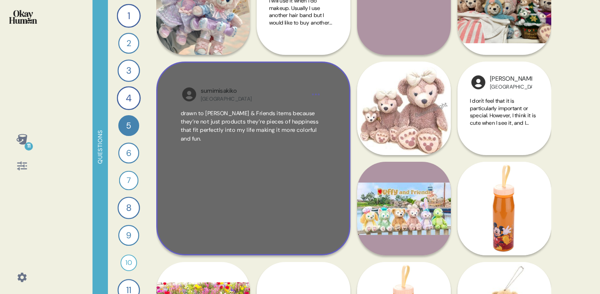
click at [281, 97] on div "sumimisakiko Japan" at bounding box center [253, 95] width 105 height 16
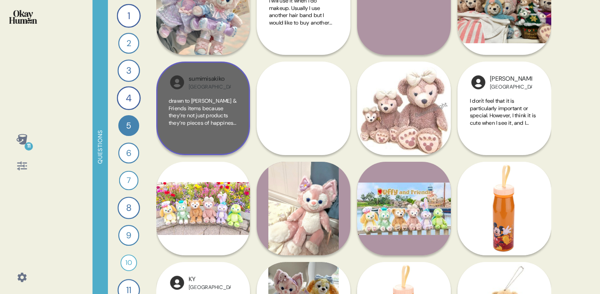
click at [231, 75] on div "sumimisakiko Japan" at bounding box center [203, 82] width 69 height 17
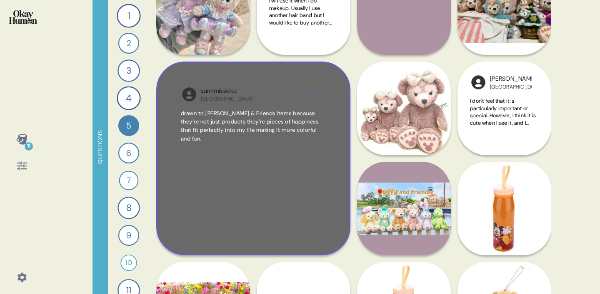
click at [346, 71] on video at bounding box center [253, 159] width 194 height 194
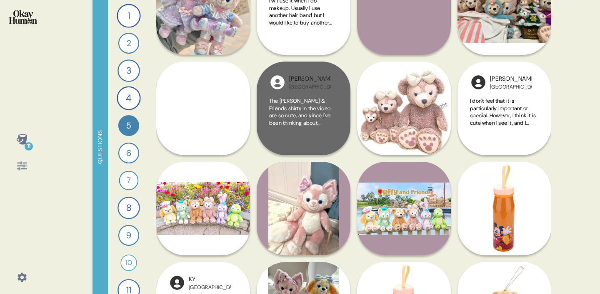
click at [248, 94] on div "sumimisakiko Japan drawn to Duffy & Friends items because they’re not just prod…" at bounding box center [203, 109] width 94 height 94
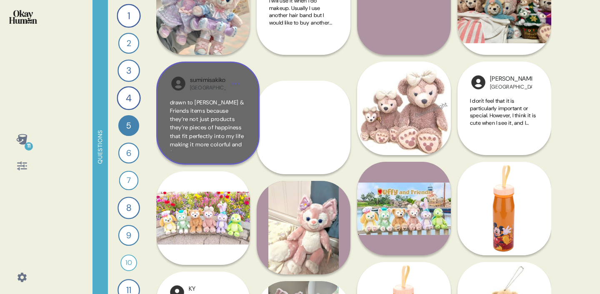
click at [248, 94] on div "sumimisakiko Japan drawn to Duffy & Friends items because they’re not just prod…" at bounding box center [207, 113] width 103 height 103
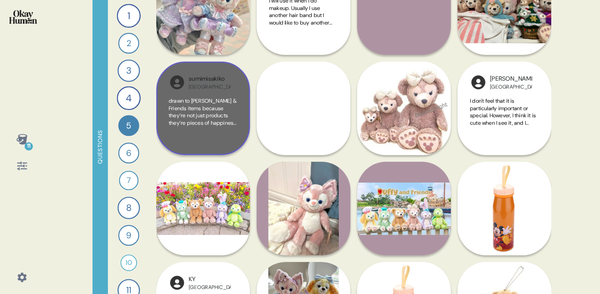
click at [248, 94] on div "sumimisakiko Japan drawn to Duffy & Friends items because they’re not just prod…" at bounding box center [203, 109] width 94 height 94
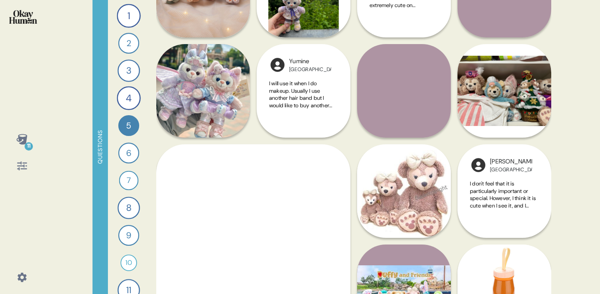
scroll to position [245, 0]
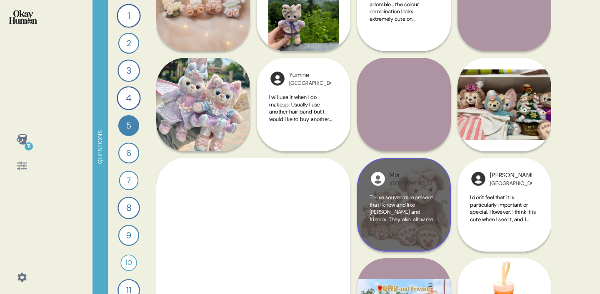
click at [397, 224] on div "Those souvenirs represent that I know and like [PERSON_NAME] and friends. They …" at bounding box center [403, 216] width 69 height 45
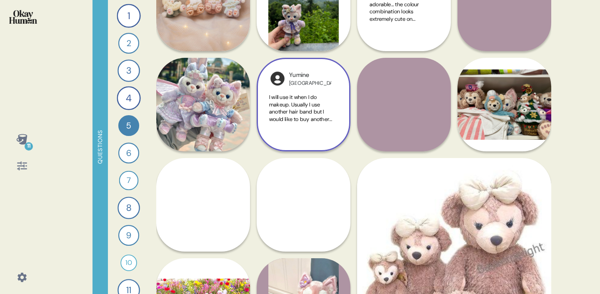
click at [297, 119] on span "I will use it when I do makeup. Usually I use another hair band but I would lik…" at bounding box center [302, 123] width 67 height 58
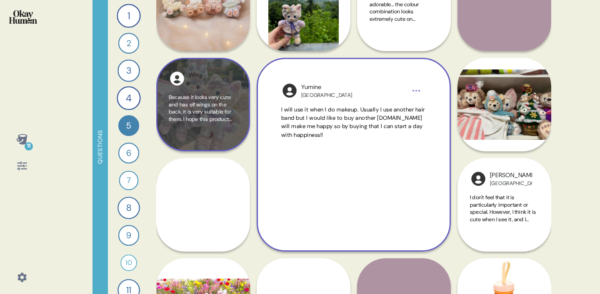
click at [188, 103] on span "Because it looks very cute and has elf wings on the back, it is very suitable f…" at bounding box center [202, 123] width 66 height 58
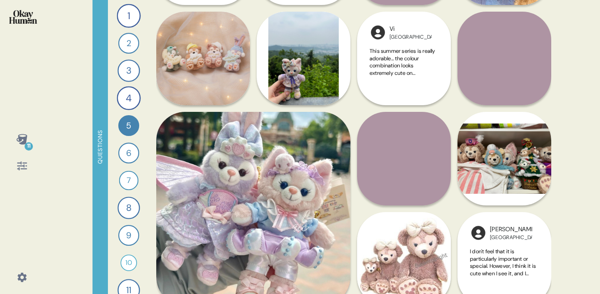
scroll to position [182, 0]
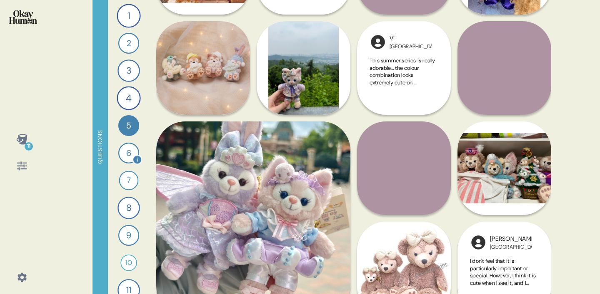
click at [126, 152] on div "6" at bounding box center [128, 153] width 21 height 21
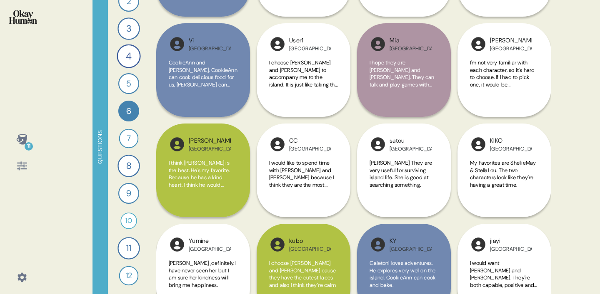
scroll to position [682, 0]
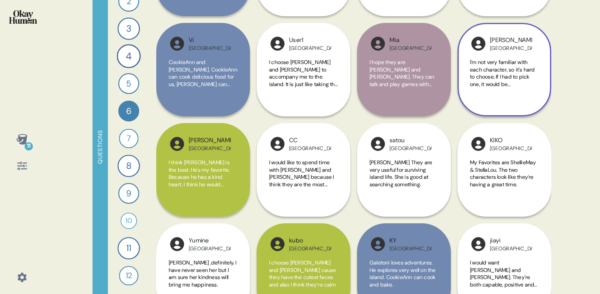
click at [503, 60] on span "I'm not very familiar with each character, so it's hard to choose. If I had to …" at bounding box center [502, 81] width 65 height 44
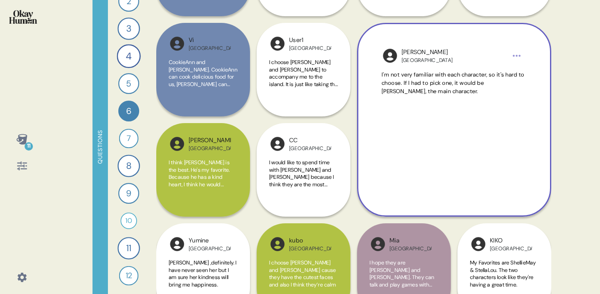
click at [561, 56] on div "11 Questions 1 How would you describe [PERSON_NAME] and Friends and each charac…" at bounding box center [300, 147] width 600 height 294
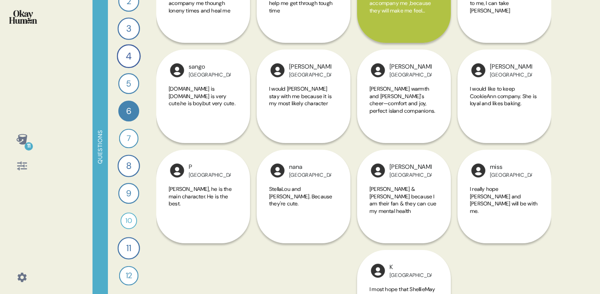
scroll to position [1407, 0]
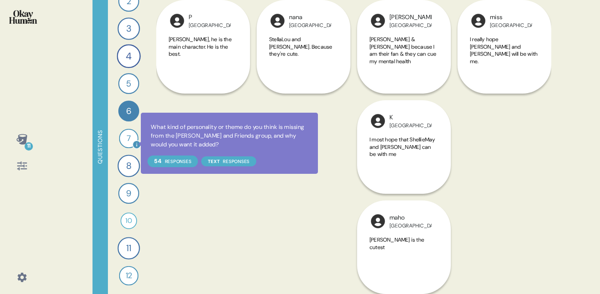
click at [135, 144] on icon at bounding box center [136, 144] width 7 height 7
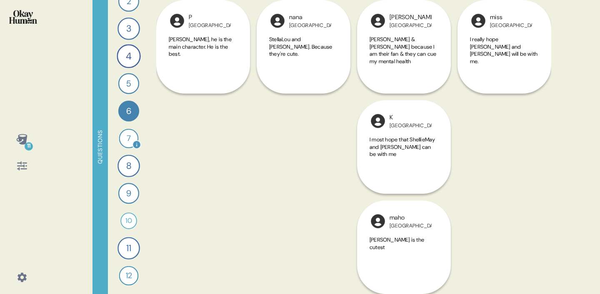
click at [130, 141] on div "7" at bounding box center [129, 139] width 20 height 20
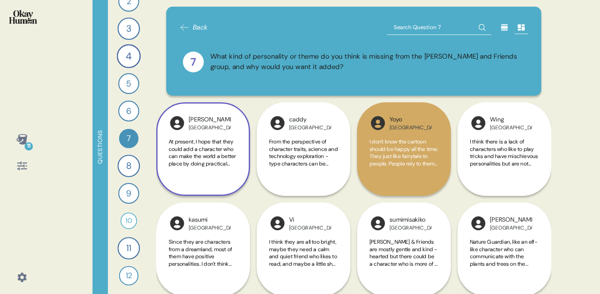
click at [211, 158] on span "At present, I hope that they could add a character who can make the world a bet…" at bounding box center [203, 266] width 69 height 256
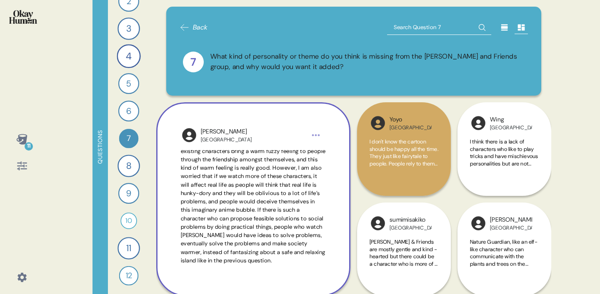
scroll to position [37, 0]
click at [248, 249] on span "At present, I hope that they could add a character who can make the world a bet…" at bounding box center [253, 193] width 145 height 142
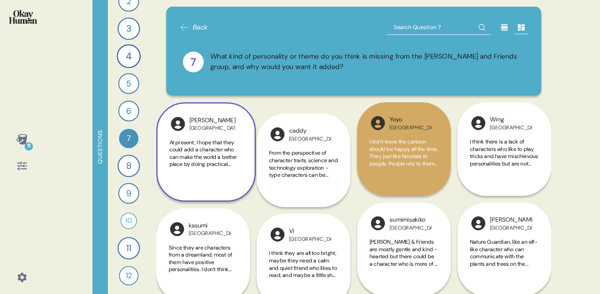
click at [248, 249] on div "kasumi Japan Since they are characters from a dreamland, most of them have posi…" at bounding box center [203, 256] width 94 height 94
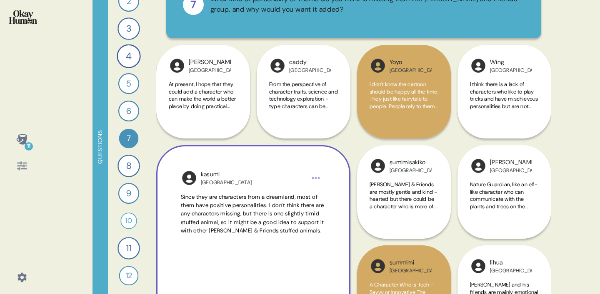
scroll to position [60, 0]
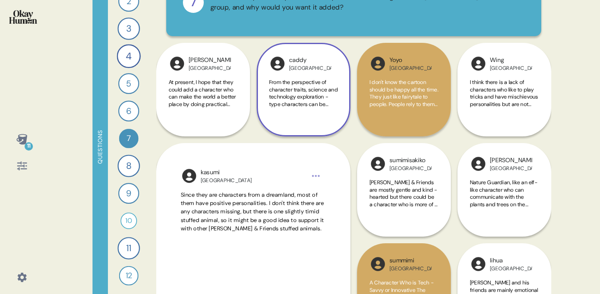
click at [294, 90] on span "From the perspective of character traits, science and technology exploration - …" at bounding box center [303, 134] width 69 height 110
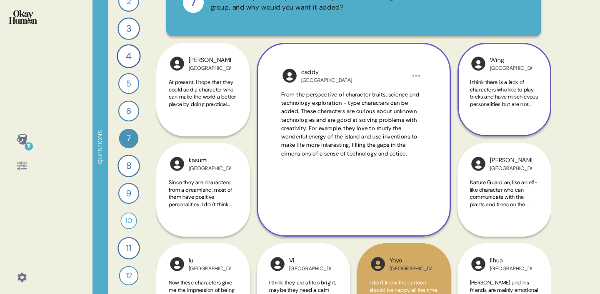
click at [490, 101] on span "I think there is a lack of characters who like to play tricks and have mischiev…" at bounding box center [504, 122] width 68 height 87
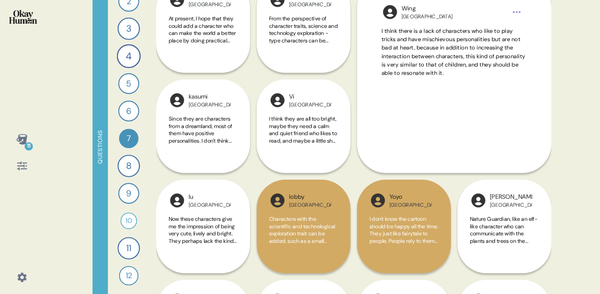
scroll to position [129, 0]
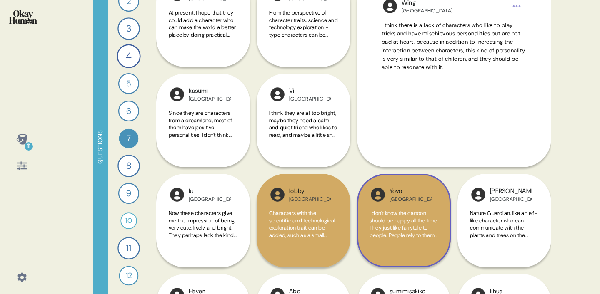
click at [425, 225] on span "I don't know the cartoon should be happy all the time. They just like fairytale…" at bounding box center [403, 224] width 69 height 29
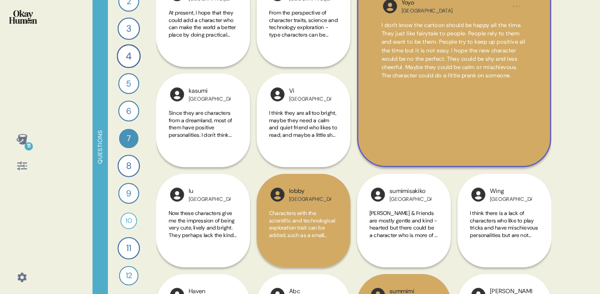
click at [448, 61] on span "I don't know the cartoon should be happy all the time. They just like fairytale…" at bounding box center [453, 51] width 144 height 58
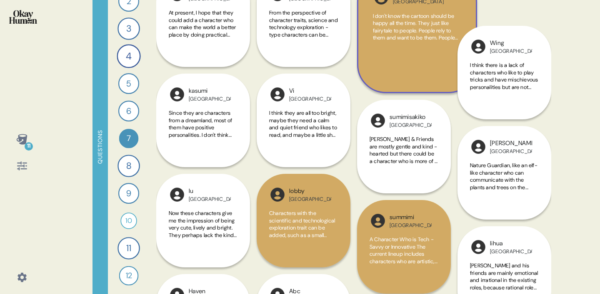
click at [448, 61] on div "I don't know the cartoon should be happy all the time. They just like fairytale…" at bounding box center [417, 41] width 89 height 59
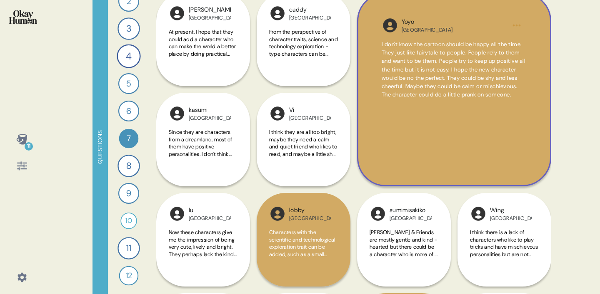
scroll to position [106, 0]
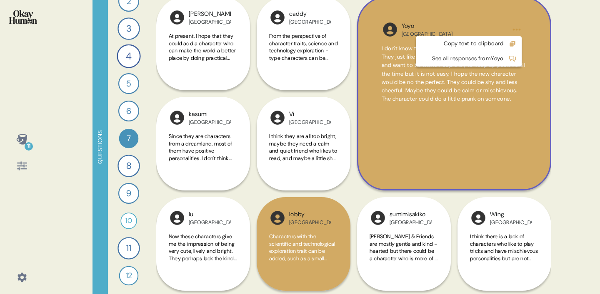
click at [518, 29] on html "11 Questions 1 How would you describe [PERSON_NAME] and Friends and each charac…" at bounding box center [300, 147] width 600 height 294
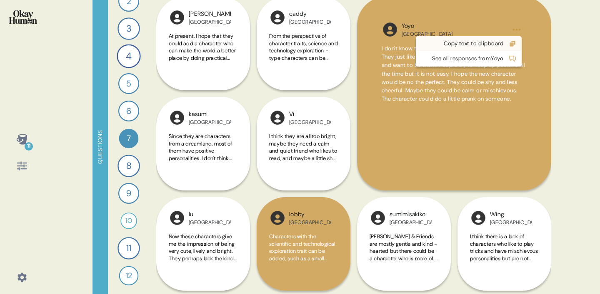
click at [496, 45] on div "Copy text to clipboard" at bounding box center [462, 44] width 82 height 8
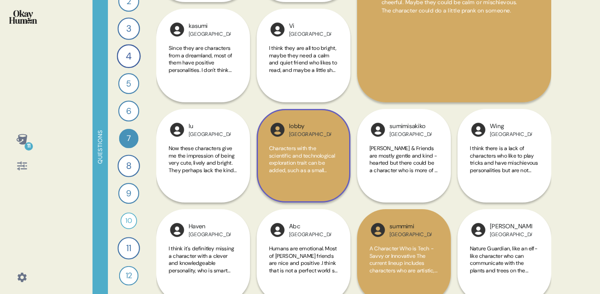
scroll to position [202, 0]
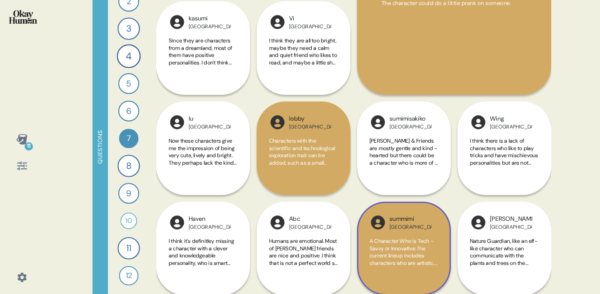
click at [396, 156] on div "summimi Japan A Character Who is Tech - Savvy or Innovative The current lineup …" at bounding box center [404, 199] width 94 height 194
click at [396, 162] on div "summimi Japan A Character Who is Tech - Savvy or Innovative The current lineup …" at bounding box center [404, 199] width 94 height 194
click at [392, 151] on div "summimi Japan A Character Who is Tech - Savvy or Innovative The current lineup …" at bounding box center [404, 199] width 94 height 194
click at [396, 117] on div "summimi Japan A Character Who is Tech - Savvy or Innovative The current lineup …" at bounding box center [404, 199] width 94 height 194
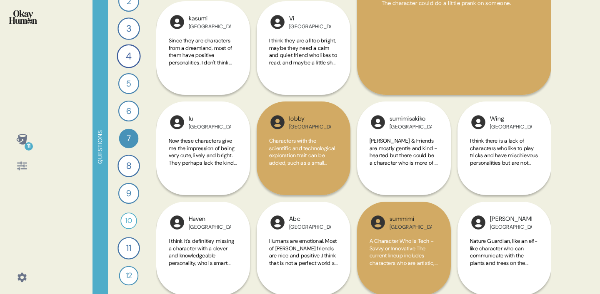
click at [411, 146] on div "summimi Japan A Character Who is Tech - Savvy or Innovative The current lineup …" at bounding box center [404, 199] width 94 height 194
click at [405, 155] on div "summimi Japan A Character Who is Tech - Savvy or Innovative The current lineup …" at bounding box center [404, 199] width 94 height 194
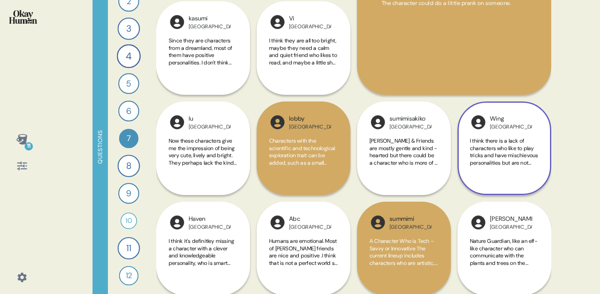
click at [517, 162] on span "I think there is a lack of characters who like to play tricks and have mischiev…" at bounding box center [504, 180] width 68 height 87
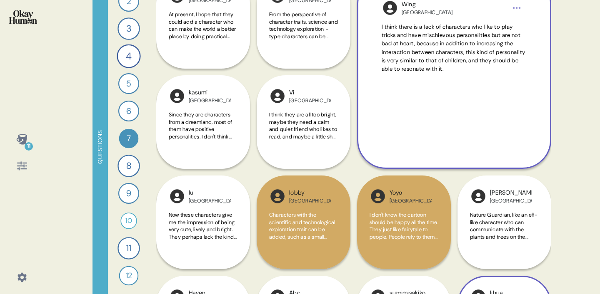
scroll to position [129, 0]
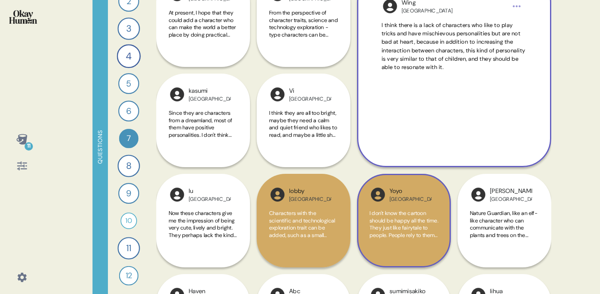
click at [406, 193] on div "Yoyo" at bounding box center [410, 191] width 42 height 9
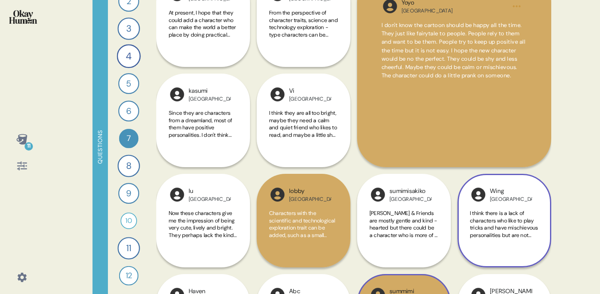
click at [403, 214] on div "summimi Japan A Character Who is Tech - Savvy or Innovative The current lineup …" at bounding box center [404, 271] width 94 height 194
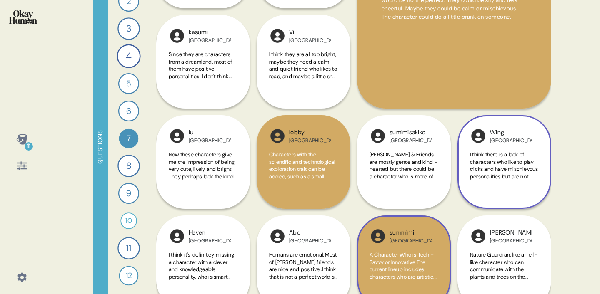
scroll to position [193, 0]
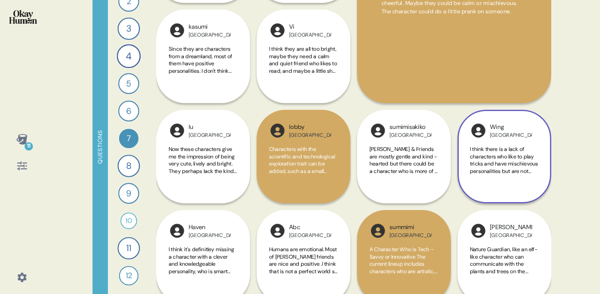
click at [487, 154] on span "I think there is a lack of characters who like to play tricks and have mischiev…" at bounding box center [504, 189] width 68 height 87
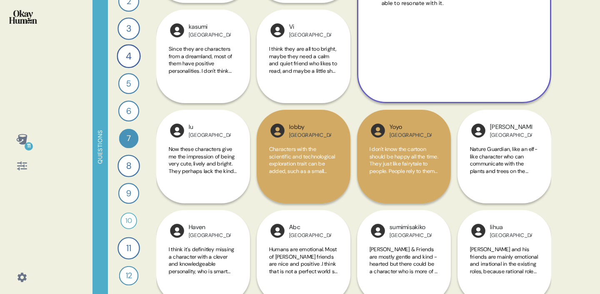
click at [424, 252] on div "summimi Japan A Character Who is Tech - Savvy or Innovative The current lineup …" at bounding box center [404, 257] width 94 height 294
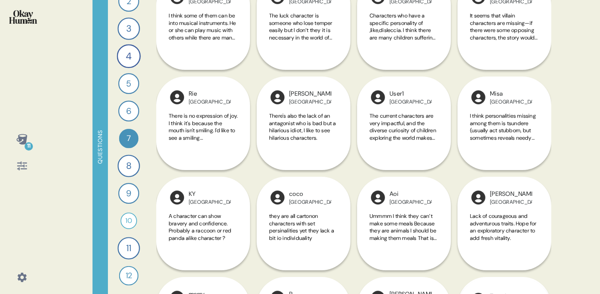
scroll to position [751, 0]
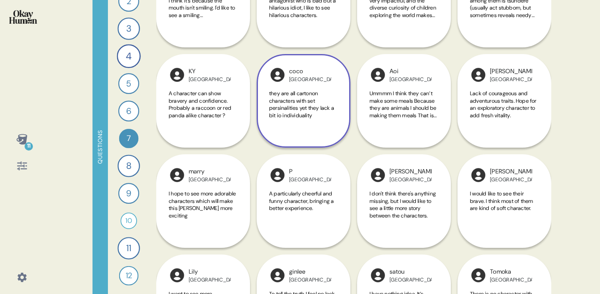
click at [302, 107] on span "they are all cartonon characters with set persinalities yet they lack a bit io …" at bounding box center [301, 104] width 65 height 29
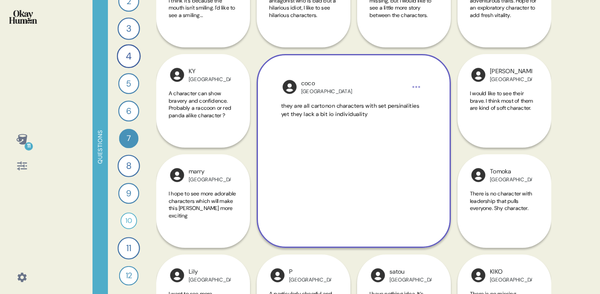
click at [312, 113] on span "they are all cartonon characters with set persinalities yet they lack a bit io …" at bounding box center [350, 109] width 138 height 15
click at [312, 113] on span "they are all cartonon characters with set persinalities yet they lack a bit io …" at bounding box center [348, 109] width 135 height 15
click at [417, 87] on html "11 Questions 1 How would you describe [PERSON_NAME] and Friends and each charac…" at bounding box center [300, 147] width 600 height 294
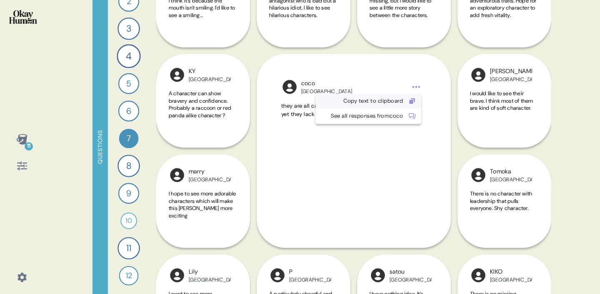
click at [386, 106] on div "Copy text to clipboard" at bounding box center [368, 101] width 106 height 15
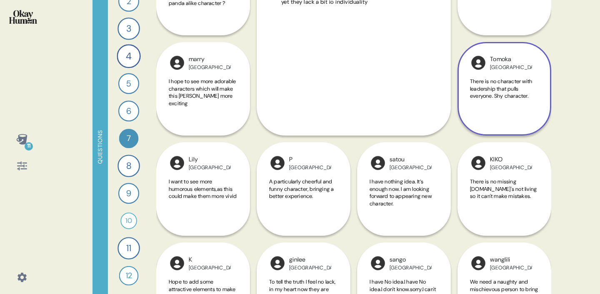
scroll to position [865, 0]
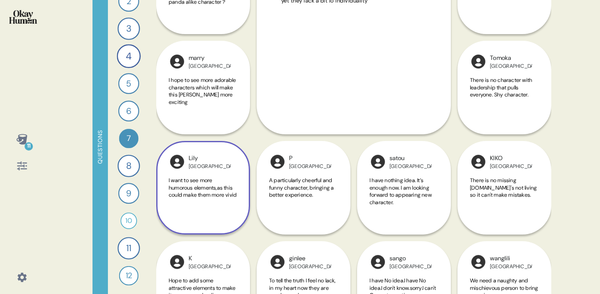
click at [190, 196] on span "I want to see more humorous elements,as this could make them more vivid" at bounding box center [203, 188] width 68 height 22
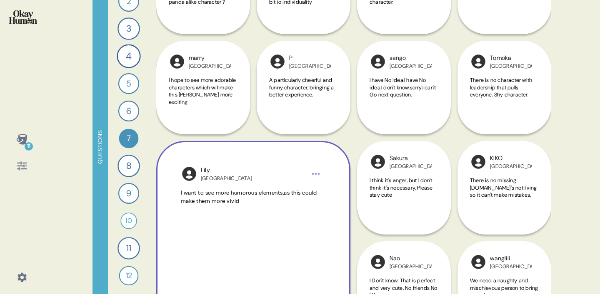
click at [199, 197] on span "I want to see more humorous elements,as this could make them more vivid" at bounding box center [253, 197] width 145 height 17
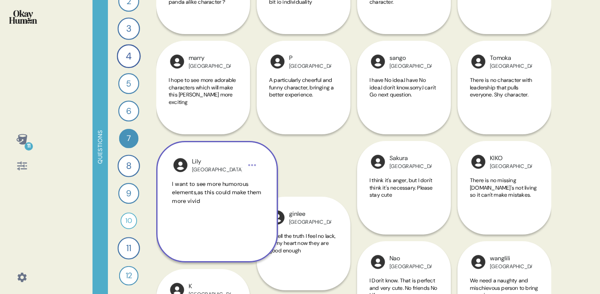
click at [199, 197] on span "I want to see more humorous elements,as this could make them more vivid" at bounding box center [217, 192] width 90 height 25
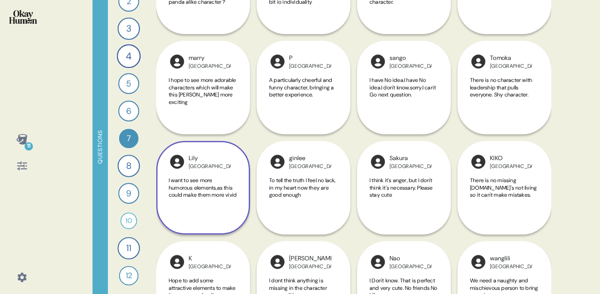
click at [216, 186] on span "I want to see more humorous elements,as this could make them more vivid" at bounding box center [203, 188] width 68 height 22
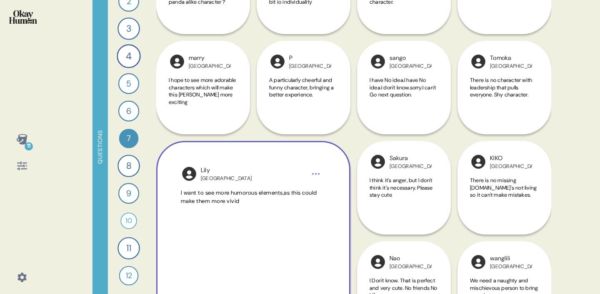
click at [313, 168] on html "11 Questions 1 How would you describe [PERSON_NAME] and Friends and each charac…" at bounding box center [300, 147] width 600 height 294
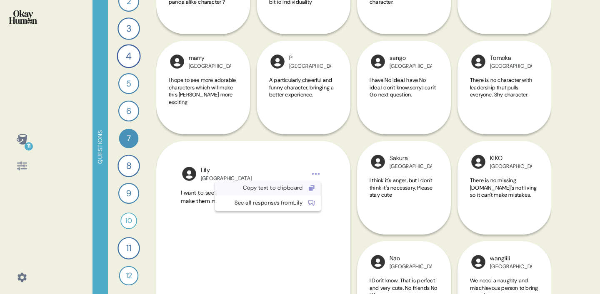
click at [300, 185] on div "Copy text to clipboard" at bounding box center [261, 188] width 82 height 8
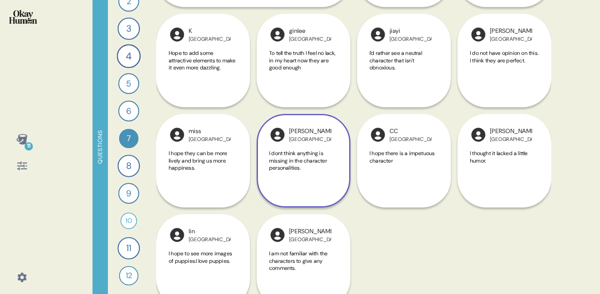
scroll to position [1194, 0]
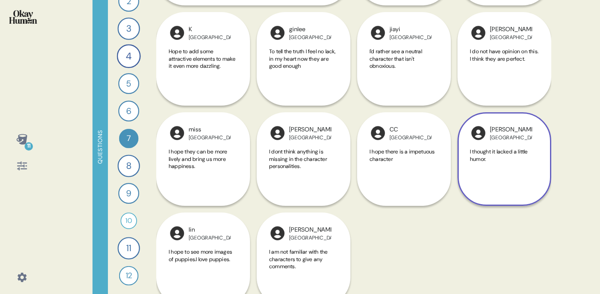
click at [497, 151] on span "I thought it lacked a little humor." at bounding box center [499, 155] width 58 height 15
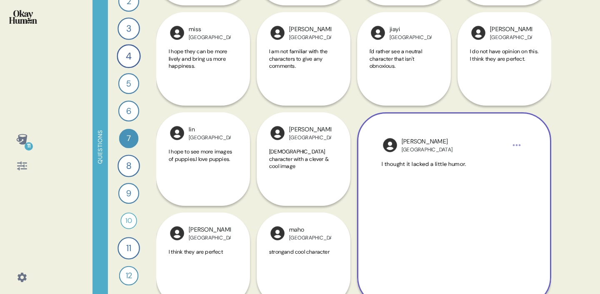
click at [516, 145] on html "11 Questions 1 How would you describe [PERSON_NAME] and Friends and each charac…" at bounding box center [300, 147] width 600 height 294
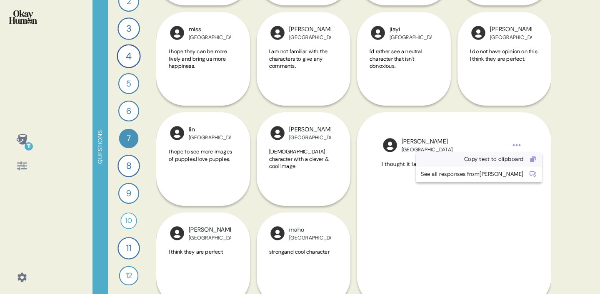
click at [491, 160] on div "Copy text to clipboard" at bounding box center [472, 159] width 103 height 8
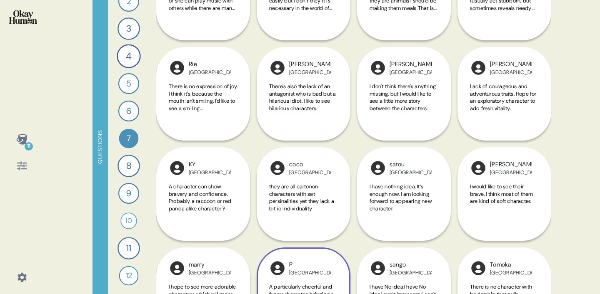
scroll to position [658, 0]
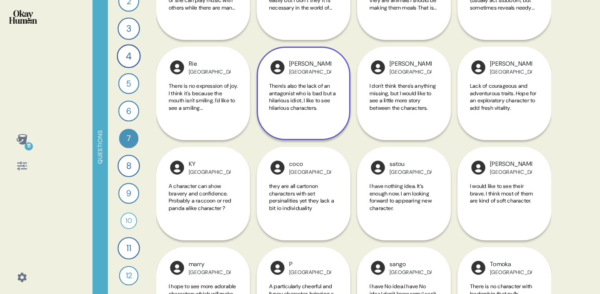
click at [309, 104] on span "There's also the lack of an antagonist who is bad but a hilarious idiot, I like…" at bounding box center [302, 96] width 67 height 29
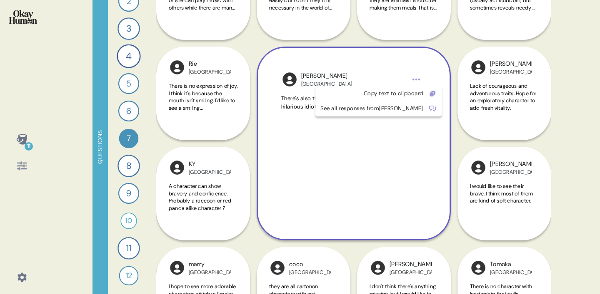
click at [416, 83] on html "11 Questions 1 How would you describe [PERSON_NAME] and Friends and each charac…" at bounding box center [300, 147] width 600 height 294
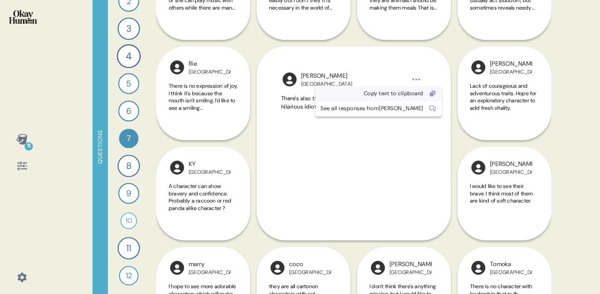
click at [392, 91] on div "Copy text to clipboard" at bounding box center [371, 94] width 103 height 8
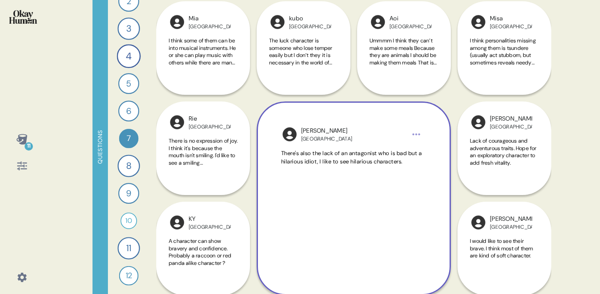
scroll to position [603, 0]
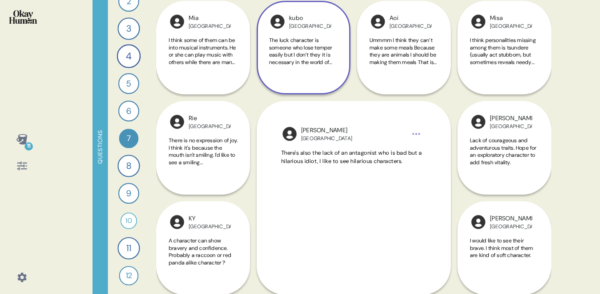
click at [328, 57] on span "The luck character is someone who lose temper easily but I don’t they it is nec…" at bounding box center [300, 55] width 63 height 36
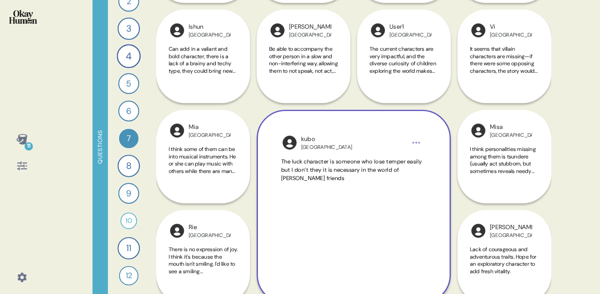
scroll to position [494, 0]
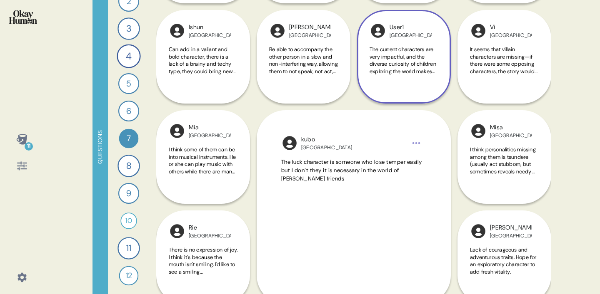
click at [395, 69] on span "The current characters are very impactful, and the diverse curiosity of childre…" at bounding box center [402, 64] width 67 height 36
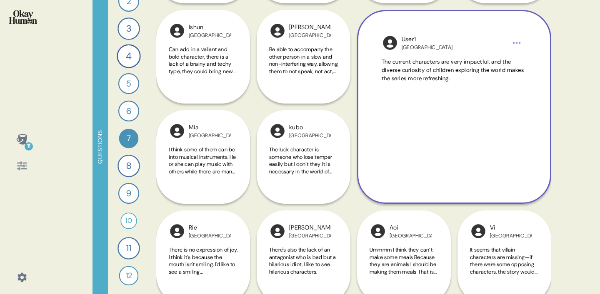
scroll to position [483, 0]
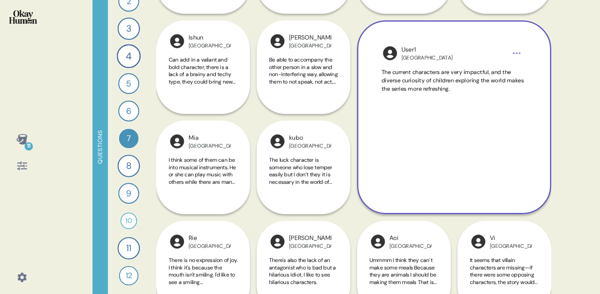
click at [394, 85] on span "The current characters are very impactful, and the diverse curiosity of childre…" at bounding box center [453, 80] width 145 height 25
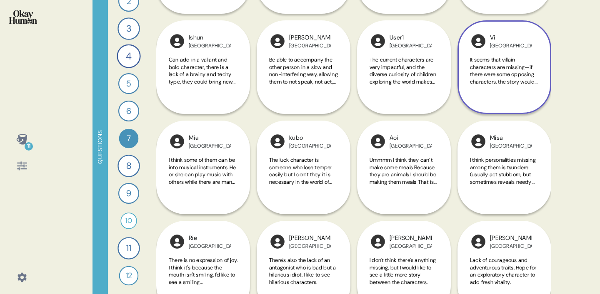
click at [483, 84] on span "It seems that villain characters are missing—if there were some opposing charac…" at bounding box center [503, 78] width 67 height 44
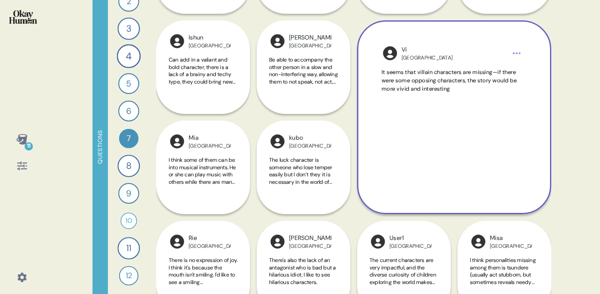
click at [506, 75] on span "It seems that villain characters are missing—if there were some opposing charac…" at bounding box center [448, 81] width 135 height 24
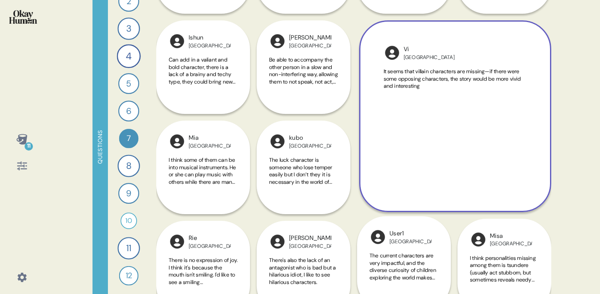
click at [506, 75] on span "It seems that villain characters are missing—if there were some opposing charac…" at bounding box center [452, 79] width 137 height 22
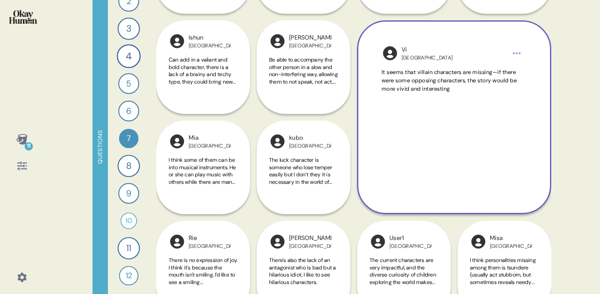
click at [506, 75] on span "It seems that villain characters are missing—if there were some opposing charac…" at bounding box center [448, 81] width 135 height 24
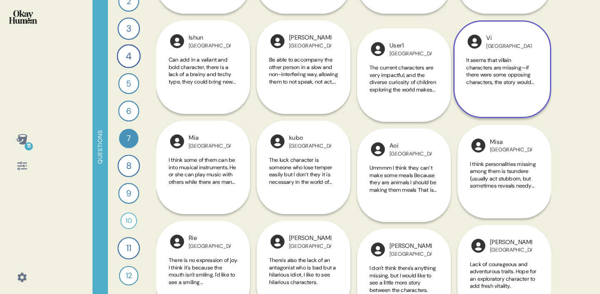
click at [512, 70] on span "It seems that villain characters are missing—if there were some opposing charac…" at bounding box center [502, 71] width 72 height 29
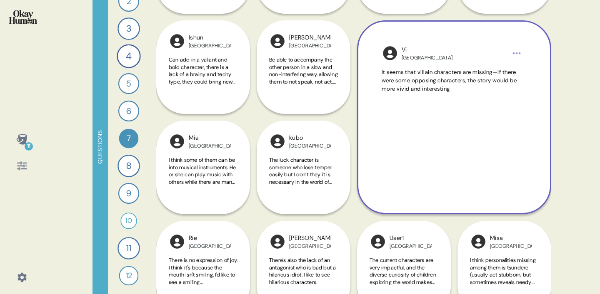
click at [515, 55] on html "11 Questions 1 How would you describe [PERSON_NAME] and Friends and each charac…" at bounding box center [300, 147] width 600 height 294
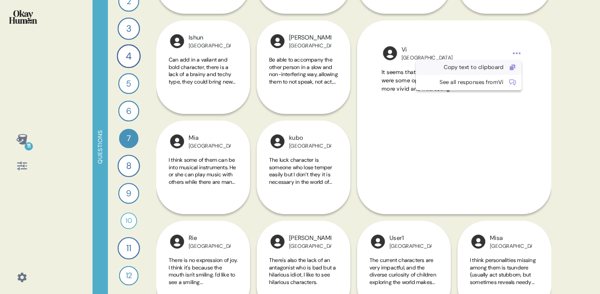
click at [499, 68] on div "Copy text to clipboard" at bounding box center [462, 67] width 82 height 8
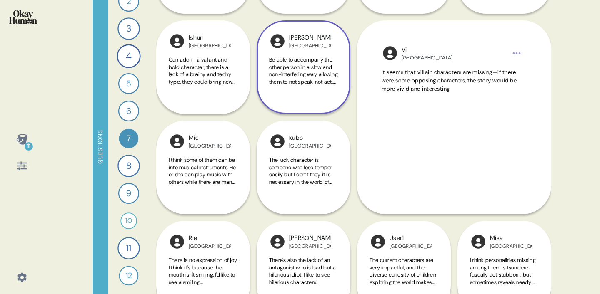
click at [299, 76] on span "Be able to accompany the other person in a slow and non-interfering way, allowi…" at bounding box center [303, 78] width 69 height 44
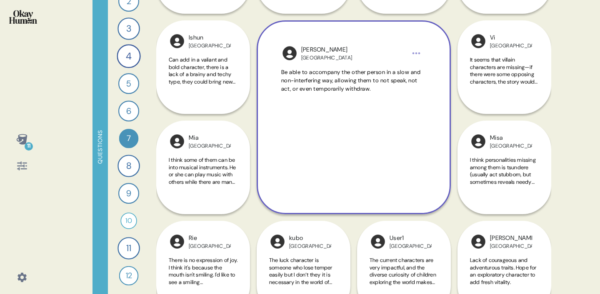
click at [309, 86] on span "Be able to accompany the other person in a slow and non-interfering way, allowi…" at bounding box center [351, 81] width 140 height 24
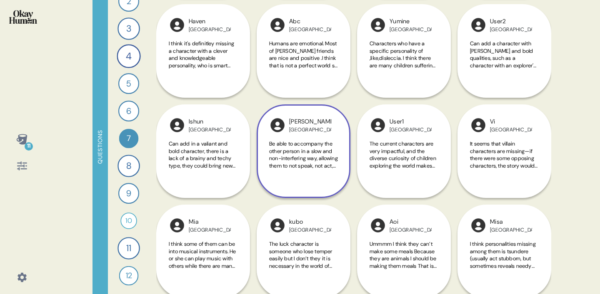
scroll to position [400, 0]
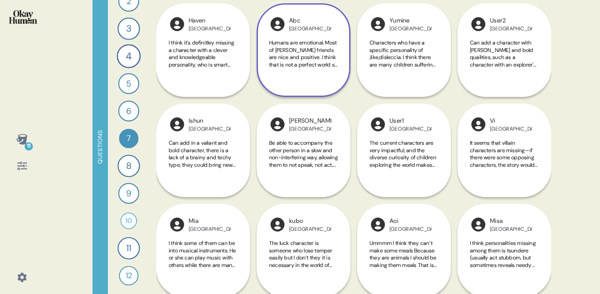
click at [316, 52] on span "Humans are emotional. Most of Duffy’s friends are nice and positive .I think th…" at bounding box center [303, 64] width 68 height 51
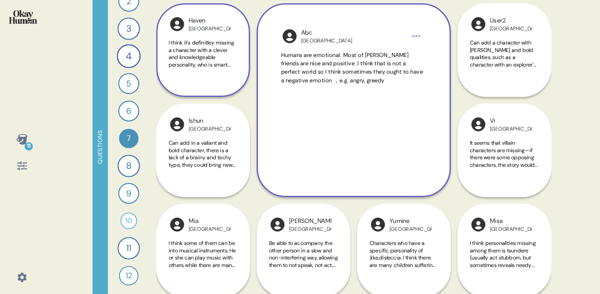
click at [207, 40] on span "I think it's definitley missing a character with a clever and knowledgeable per…" at bounding box center [203, 68] width 69 height 58
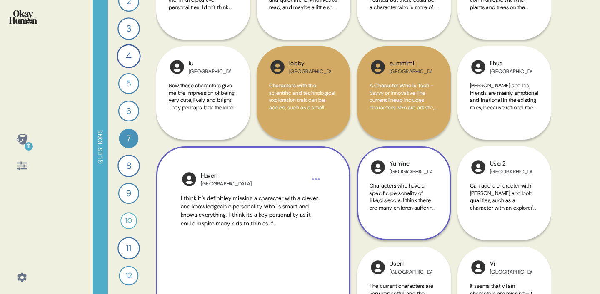
scroll to position [257, 0]
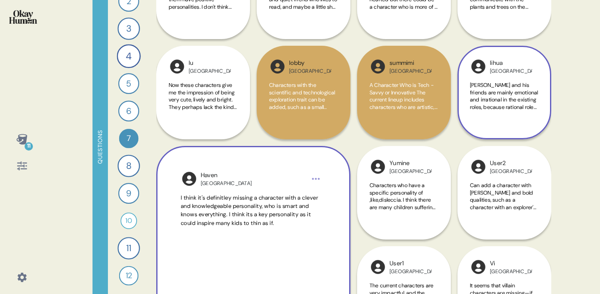
click at [511, 92] on span "Duffy and his friends are mainly emotional and irrational in the existing roles…" at bounding box center [504, 114] width 68 height 65
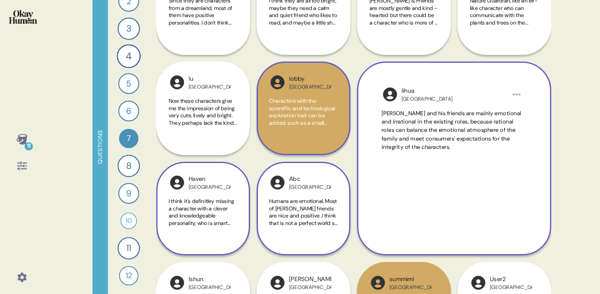
scroll to position [242, 0]
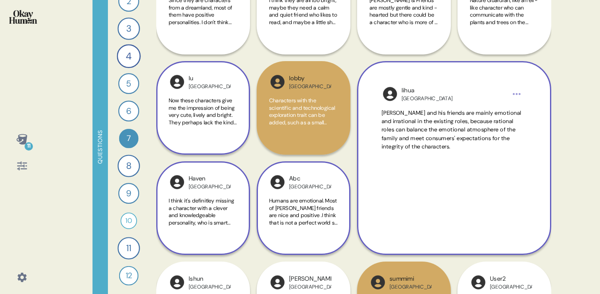
click at [230, 115] on span "Now these characters give me the impression of being very cute, lively and brig…" at bounding box center [203, 133] width 68 height 73
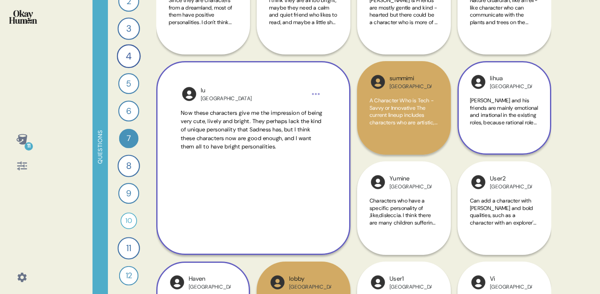
click at [316, 97] on html "11 Questions 1 How would you describe [PERSON_NAME] and Friends and each charac…" at bounding box center [300, 147] width 600 height 294
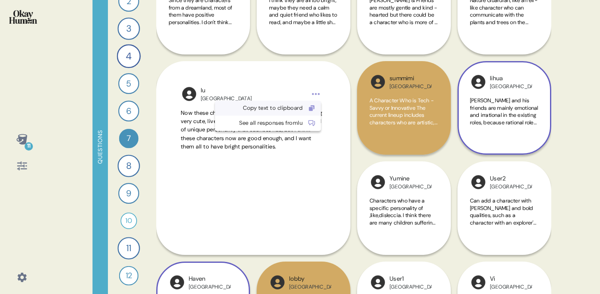
click at [307, 110] on div "Copy text to clipboard" at bounding box center [268, 108] width 106 height 15
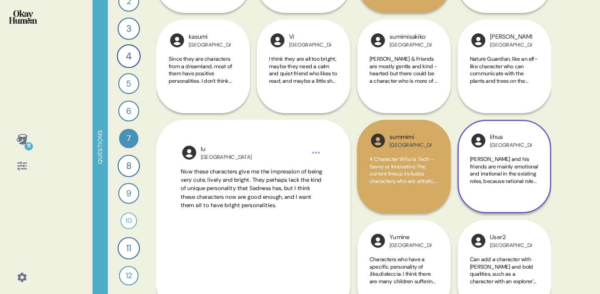
scroll to position [179, 0]
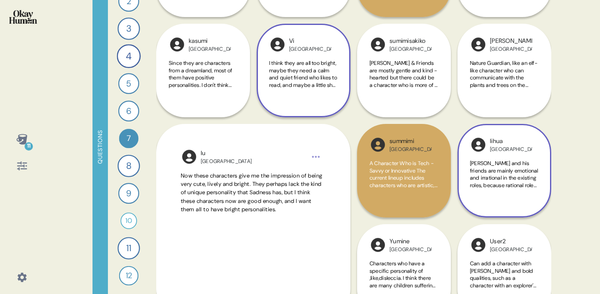
click at [314, 82] on span "I think they are all too bright, maybe they need a calm and quiet friend who li…" at bounding box center [303, 96] width 68 height 73
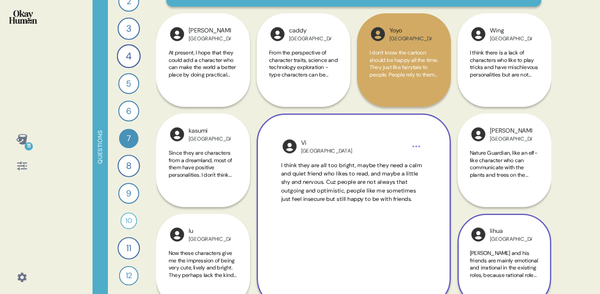
scroll to position [90, 0]
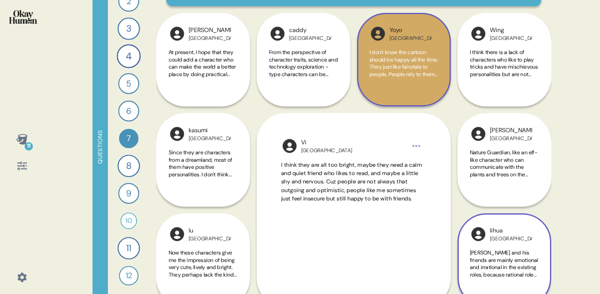
click at [395, 64] on span "I don't know the cartoon should be happy all the time. They just like fairytale…" at bounding box center [403, 100] width 69 height 102
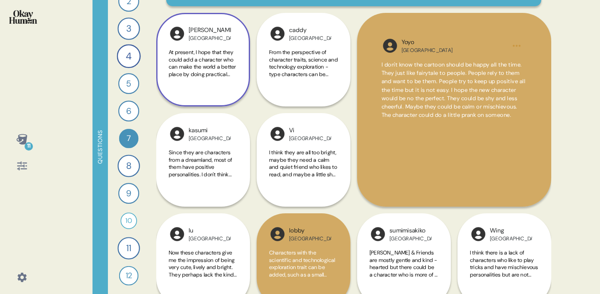
click at [216, 72] on span "At present, I hope that they could add a character who can make the world a bet…" at bounding box center [203, 177] width 69 height 256
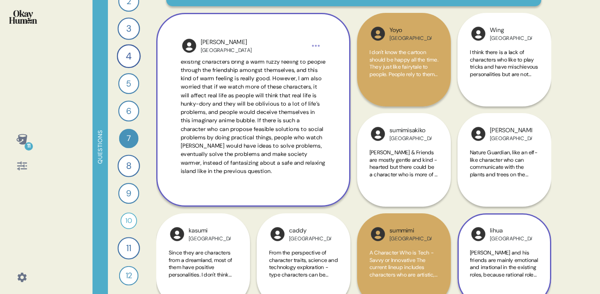
scroll to position [37, 0]
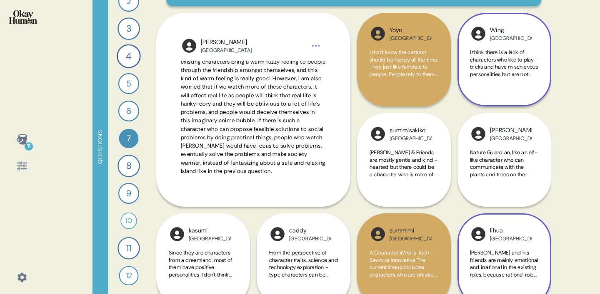
click at [526, 53] on span "I think there is a lack of characters who like to play tricks and have mischiev…" at bounding box center [504, 92] width 68 height 87
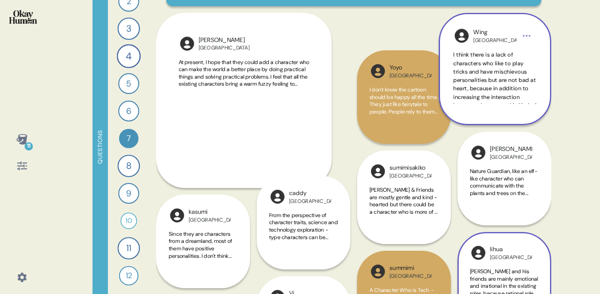
scroll to position [0, 0]
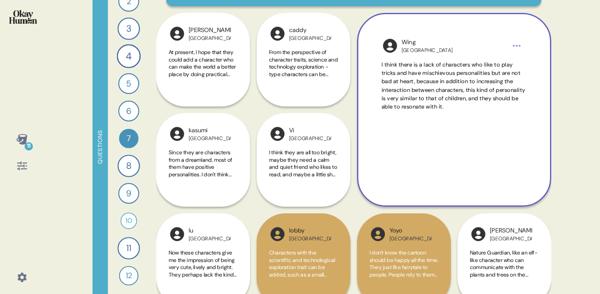
click at [521, 46] on html "11 Questions 1 How would you describe [PERSON_NAME] and Friends and each charac…" at bounding box center [300, 147] width 600 height 294
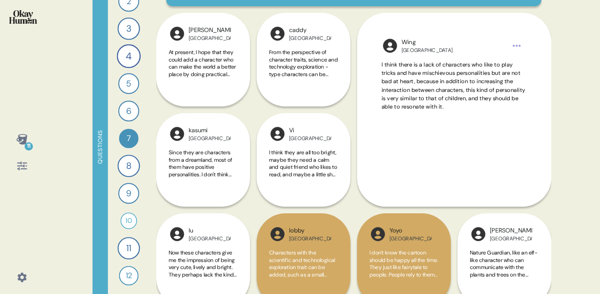
click at [502, 135] on html "11 Questions 1 How would you describe [PERSON_NAME] and Friends and each charac…" at bounding box center [300, 147] width 600 height 294
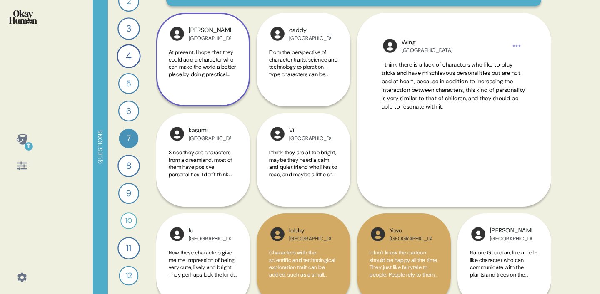
click at [225, 53] on span "At present, I hope that they could add a character who can make the world a bet…" at bounding box center [203, 177] width 69 height 256
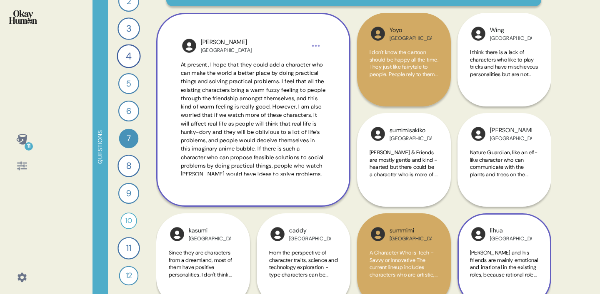
click at [319, 40] on div "Chen China" at bounding box center [253, 45] width 145 height 17
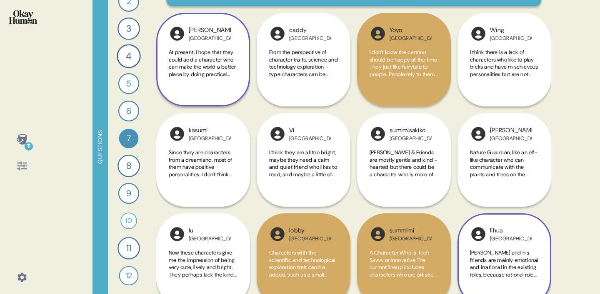
click at [229, 26] on div "Chen China" at bounding box center [210, 34] width 42 height 16
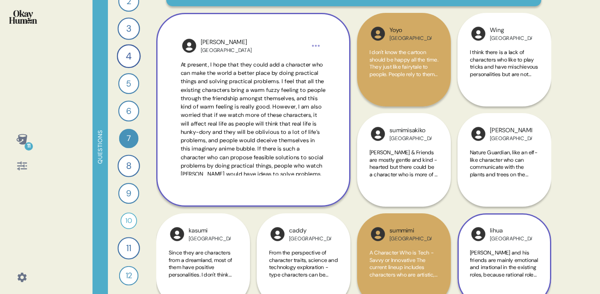
click at [314, 45] on html "11 Questions 1 How would you describe [PERSON_NAME] and Friends and each charac…" at bounding box center [300, 147] width 600 height 294
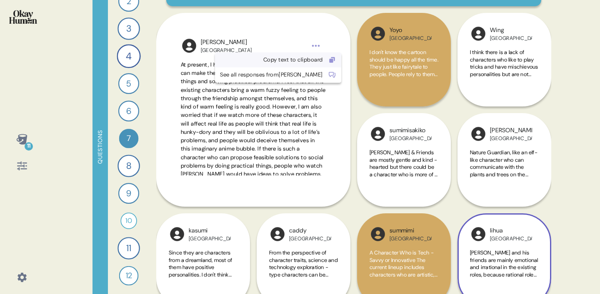
click at [289, 65] on div "Copy text to clipboard" at bounding box center [278, 59] width 126 height 15
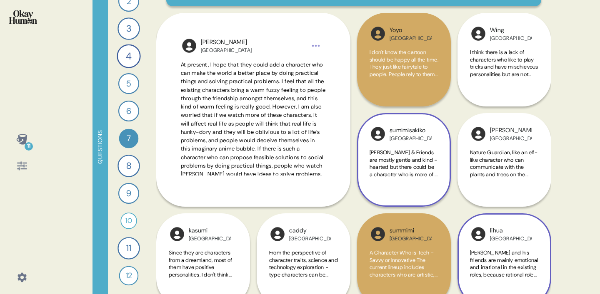
click at [427, 168] on span "Duffy & Friends are mostly gentle and kind - hearted but there could be a chara…" at bounding box center [403, 189] width 68 height 80
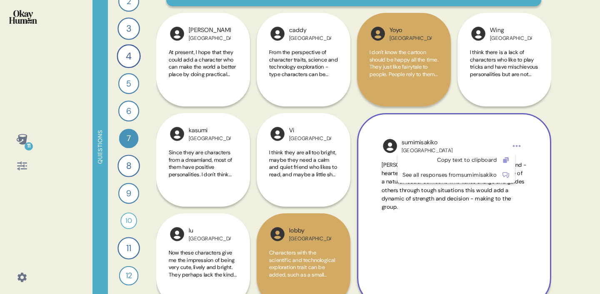
click at [517, 146] on html "11 Questions 1 How would you describe [PERSON_NAME] and Friends and each charac…" at bounding box center [300, 147] width 600 height 294
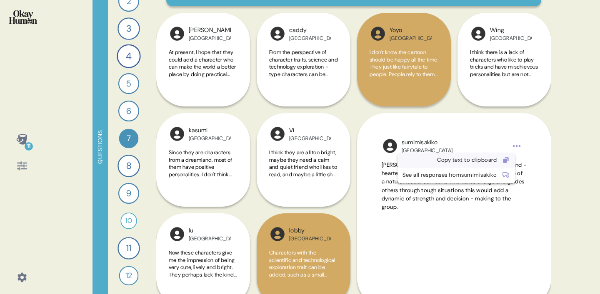
click at [496, 159] on div "Copy text to clipboard" at bounding box center [449, 160] width 94 height 8
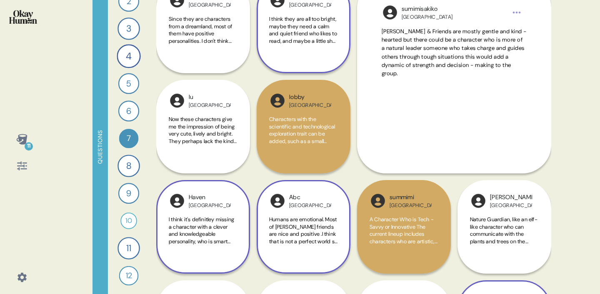
scroll to position [337, 0]
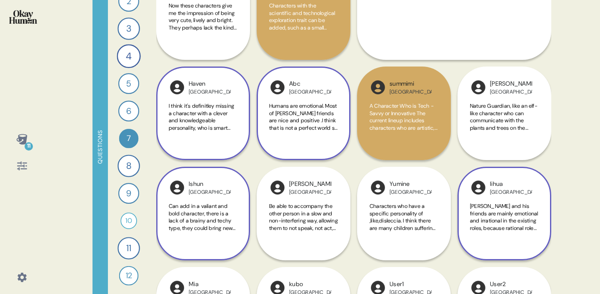
click at [224, 218] on span "Can add in a valiant and bold character, there is a lack of a brainy and techy …" at bounding box center [202, 225] width 67 height 44
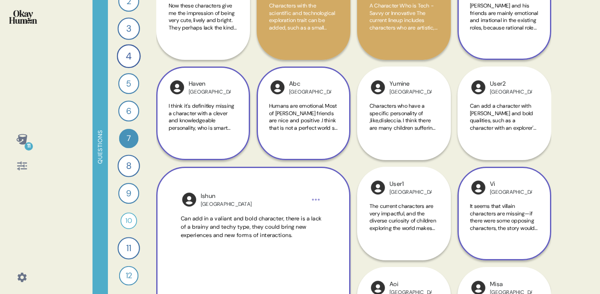
click at [513, 197] on div "Vi Hong Kong It seems that villain characters are missing—if there were some op…" at bounding box center [504, 214] width 94 height 94
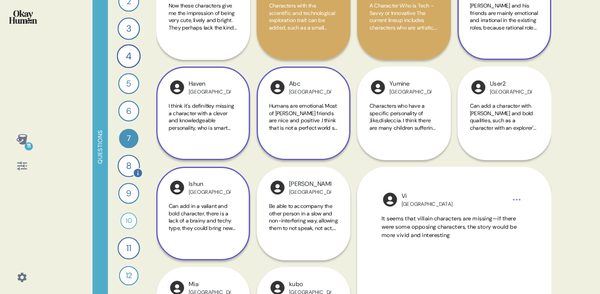
click at [130, 167] on div "8" at bounding box center [128, 166] width 22 height 22
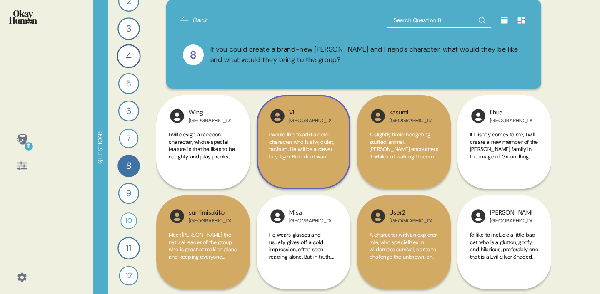
scroll to position [7, 0]
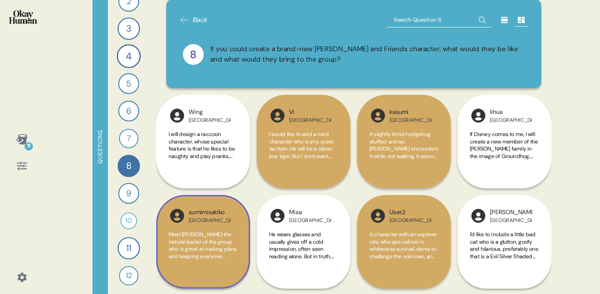
click at [199, 239] on span "Meet Leo the natural leader of the group who is great at making plans and keepi…" at bounding box center [203, 267] width 68 height 73
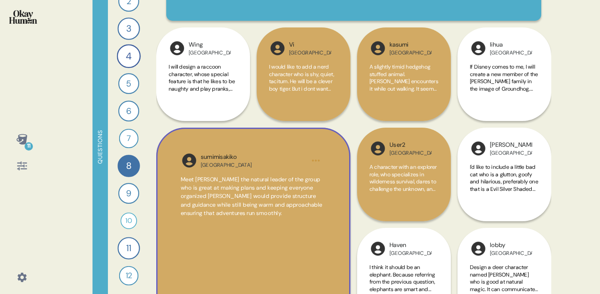
scroll to position [77, 0]
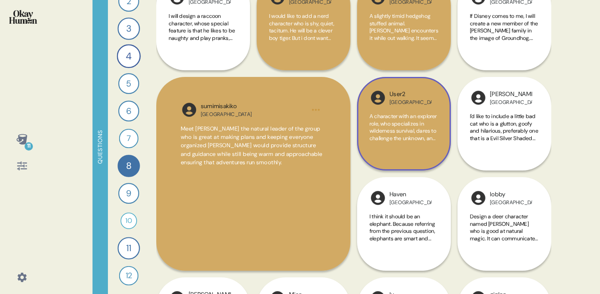
scroll to position [128, 0]
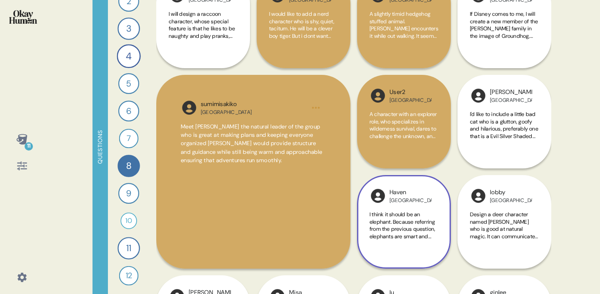
click at [365, 180] on div "Haven Hong Kong I think it should be an elephant. Because referring from the pr…" at bounding box center [404, 222] width 94 height 94
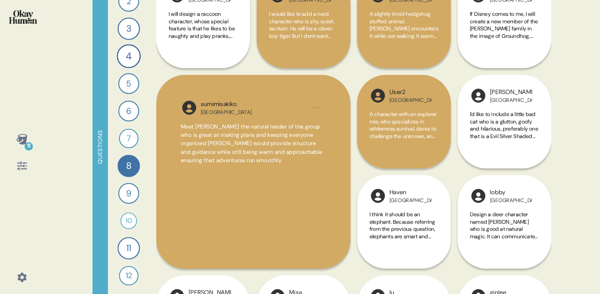
click at [149, 88] on div "1 How would you describe Duffy and Friends and each character’s personality, th…" at bounding box center [129, 147] width 42 height 294
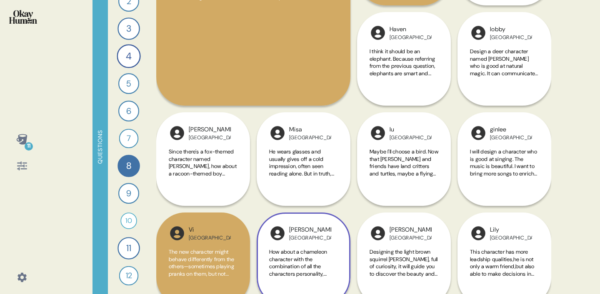
scroll to position [293, 0]
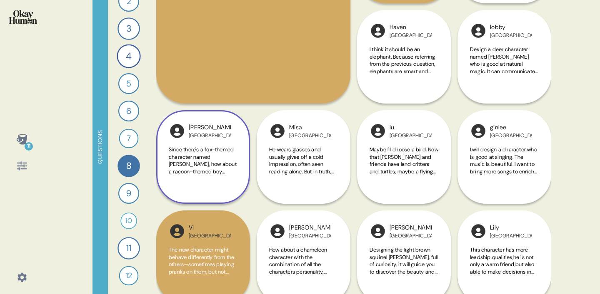
click at [190, 162] on span "Since there's a fox-themed character named LinaBell, how about a racoon-themed …" at bounding box center [203, 182] width 68 height 73
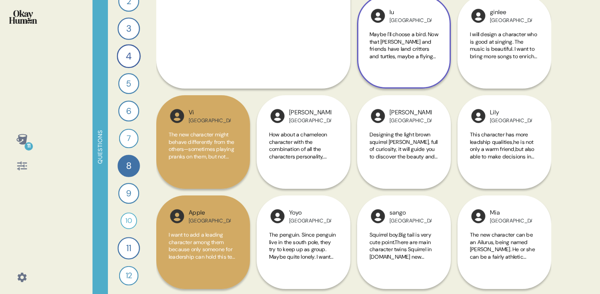
scroll to position [410, 0]
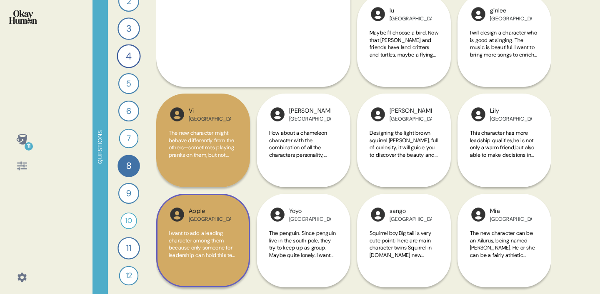
click at [205, 158] on div "Apple China I want to add a leading character among them because only someone f…" at bounding box center [203, 191] width 94 height 194
click at [205, 142] on div "Apple China I want to add a leading character among them because only someone f…" at bounding box center [203, 191] width 94 height 194
click at [247, 186] on div "Apple China I want to add a leading character among them because only someone f…" at bounding box center [203, 191] width 94 height 194
click at [214, 116] on div "Apple China I want to add a leading character among them because only someone f…" at bounding box center [203, 191] width 94 height 194
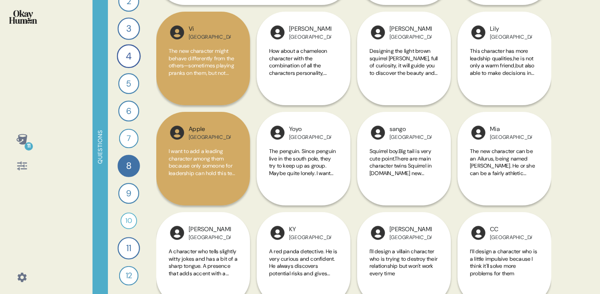
scroll to position [495, 0]
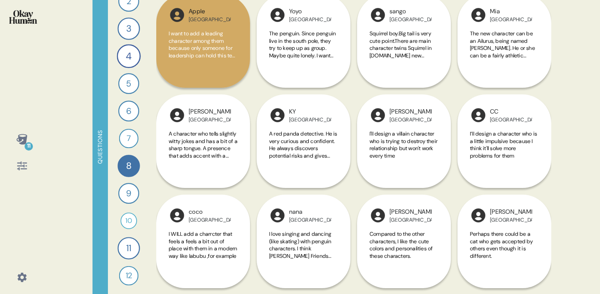
scroll to position [613, 0]
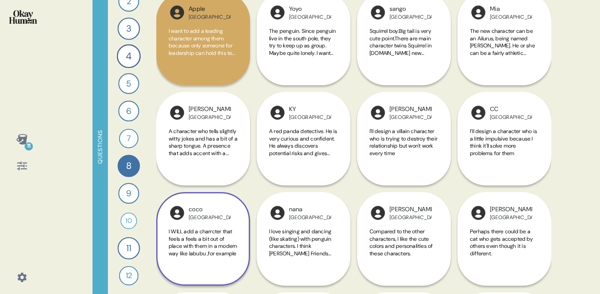
click at [212, 239] on span "I WILL add a charrcter that feels a feels a bit out of place with them in a mod…" at bounding box center [203, 242] width 68 height 29
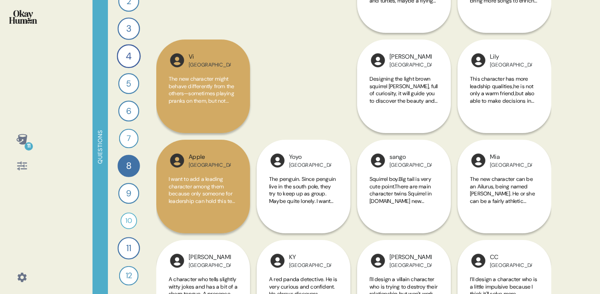
click at [212, 239] on div "Back 8 If you could create a brand-new Duffy and Friends character, what would …" at bounding box center [353, 147] width 395 height 294
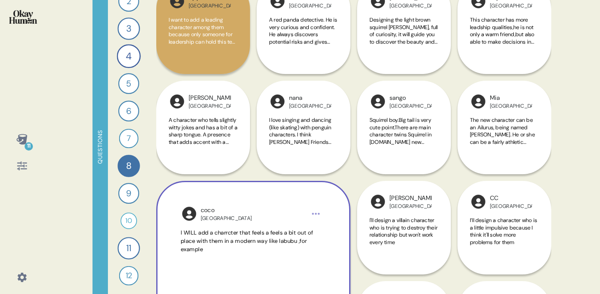
scroll to position [513, 0]
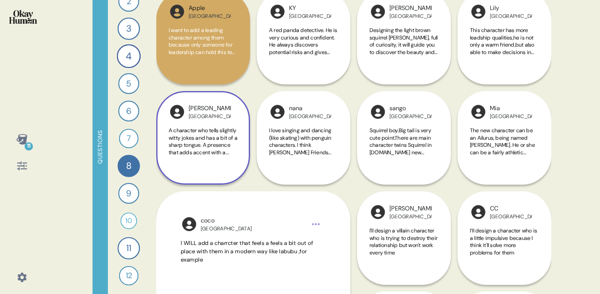
click at [206, 169] on div "Hanna Japan A character who tells slightly witty jokes and has a bit of a sharp…" at bounding box center [203, 138] width 94 height 94
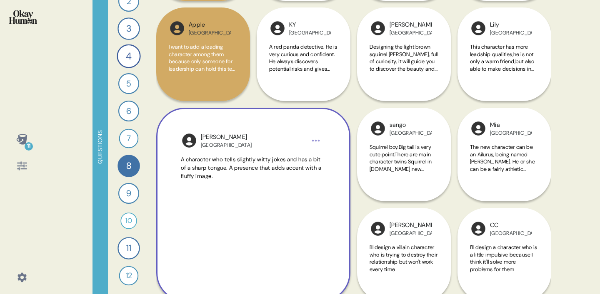
scroll to position [497, 0]
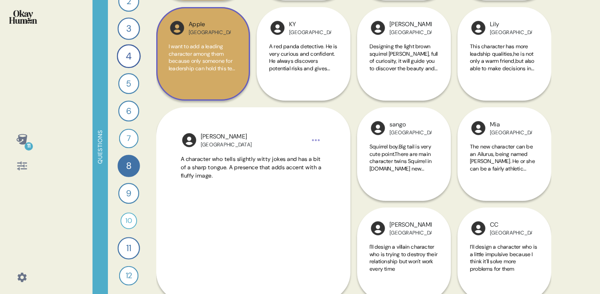
click at [208, 61] on span "I want to add a leading character among them because only someone for leadershi…" at bounding box center [202, 65] width 67 height 44
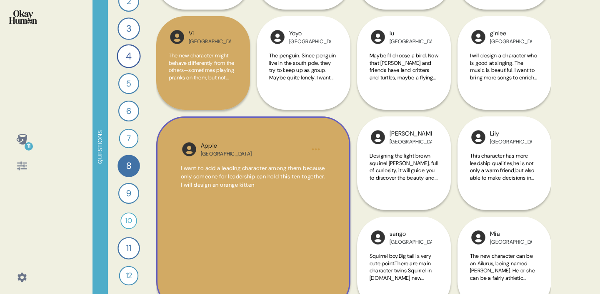
scroll to position [388, 0]
click at [217, 69] on span "The new character might behave differently from the others—sometimes playing pr…" at bounding box center [201, 77] width 65 height 51
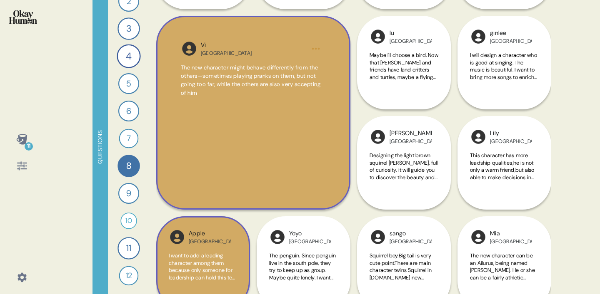
click at [217, 79] on span "The new character might behave differently from the others—sometimes playing pr…" at bounding box center [251, 80] width 140 height 32
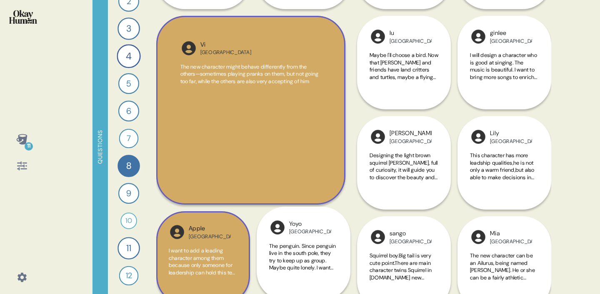
click at [217, 79] on span "The new character might behave differently from the others—sometimes playing pr…" at bounding box center [249, 74] width 138 height 22
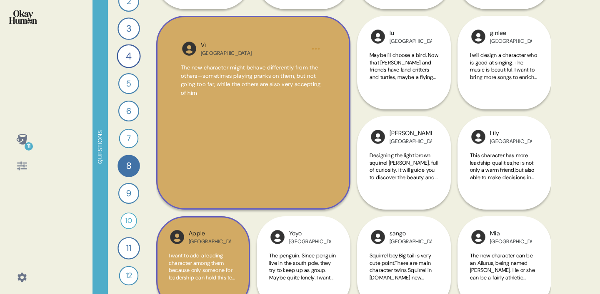
click at [203, 70] on span "The new character might behave differently from the others—sometimes playing pr…" at bounding box center [251, 80] width 140 height 32
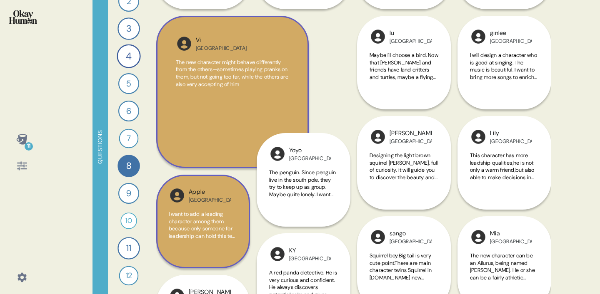
click at [203, 70] on span "The new character might behave differently from the others—sometimes playing pr…" at bounding box center [232, 73] width 112 height 29
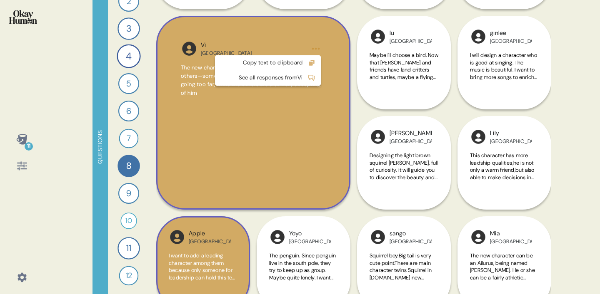
click at [317, 47] on html "11 Questions 1 How would you describe [PERSON_NAME] and Friends and each charac…" at bounding box center [300, 147] width 600 height 294
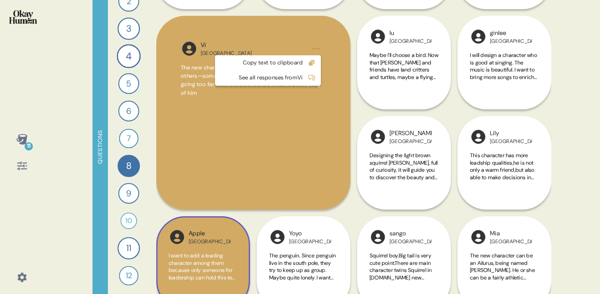
click at [308, 34] on html "11 Questions 1 How would you describe [PERSON_NAME] and Friends and each charac…" at bounding box center [300, 147] width 600 height 294
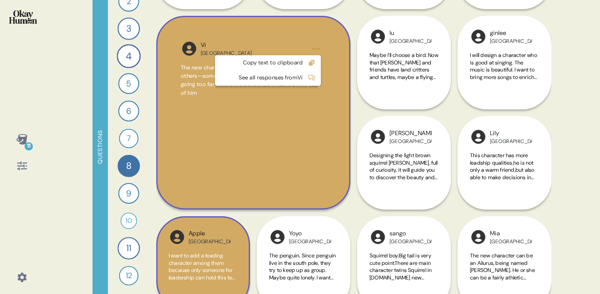
click at [317, 49] on html "11 Questions 1 How would you describe [PERSON_NAME] and Friends and each charac…" at bounding box center [300, 147] width 600 height 294
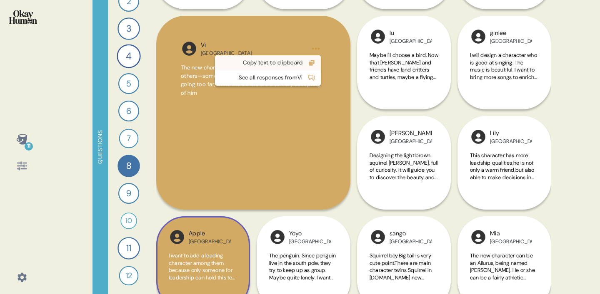
click at [297, 62] on div "Copy text to clipboard" at bounding box center [261, 63] width 82 height 8
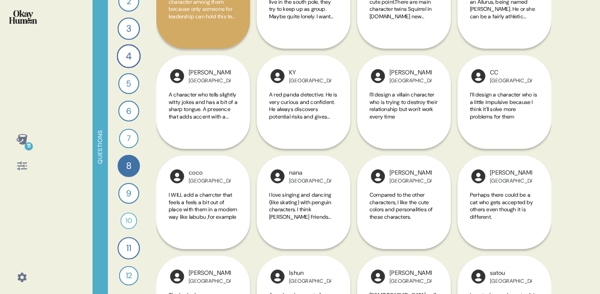
scroll to position [651, 0]
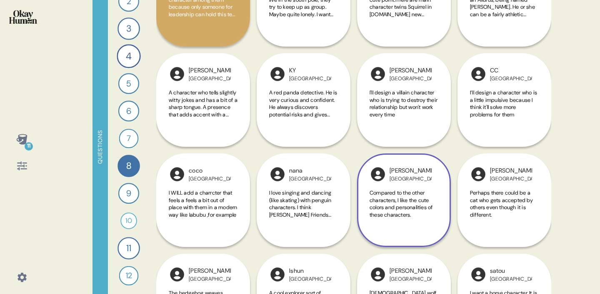
click at [399, 192] on span "Compared to the other characters, I like the cute colors and personalities of t…" at bounding box center [400, 203] width 63 height 29
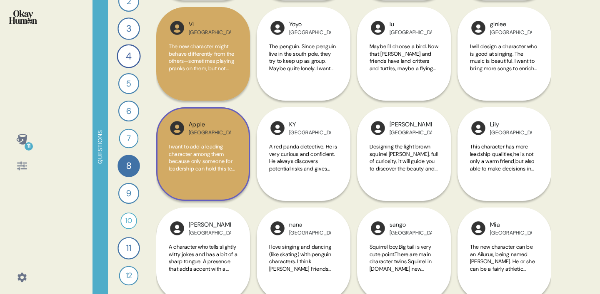
scroll to position [399, 0]
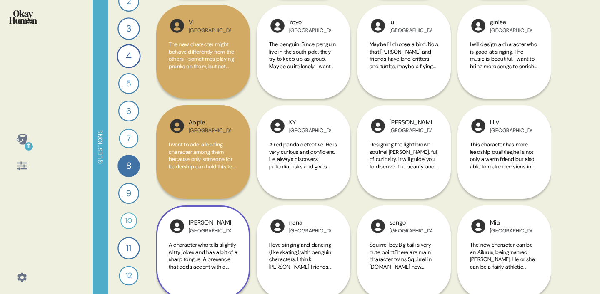
click at [203, 261] on span "A character who tells slightly witty jokes and has a bit of a sharp tongue. A p…" at bounding box center [203, 260] width 69 height 36
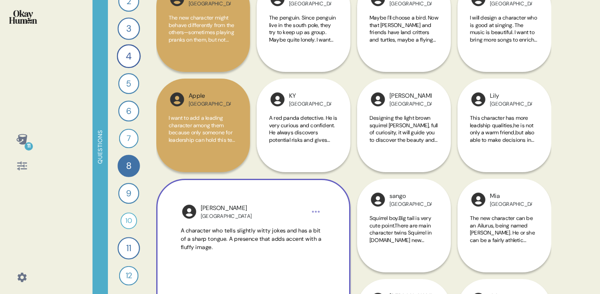
scroll to position [426, 0]
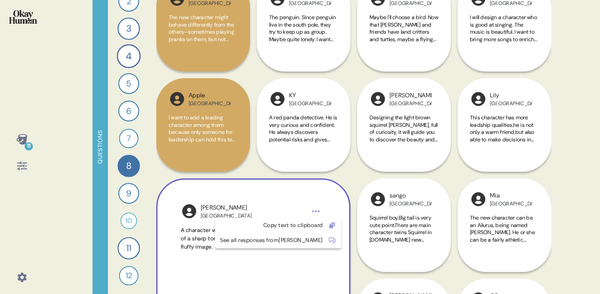
click at [318, 211] on html "11 Questions 1 How would you describe [PERSON_NAME] and Friends and each charac…" at bounding box center [300, 147] width 600 height 294
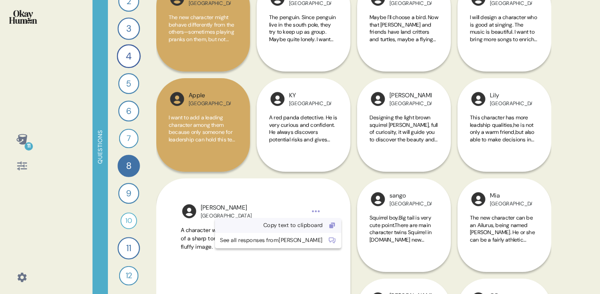
click at [294, 227] on div "Copy text to clipboard" at bounding box center [271, 226] width 103 height 8
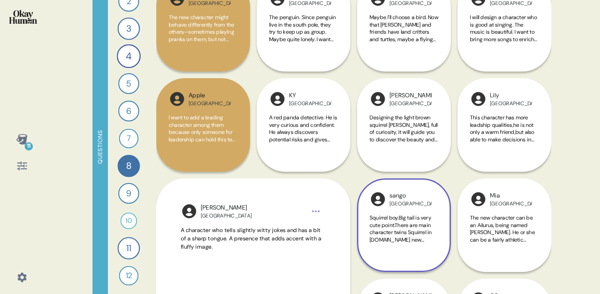
click at [382, 272] on div "sango Japan Squirrel boy.Big tail is very cute point.There are main character t…" at bounding box center [404, 226] width 94 height 94
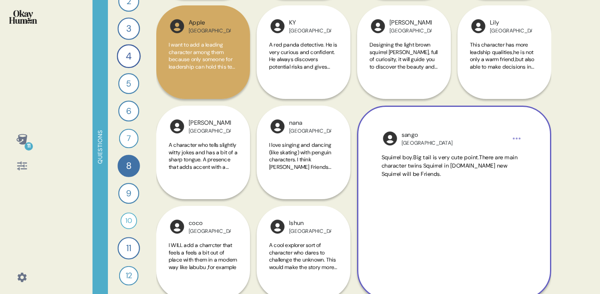
scroll to position [498, 0]
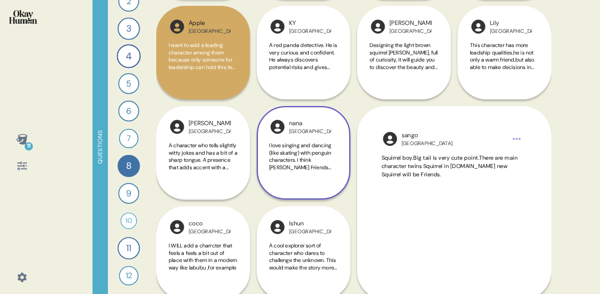
click at [340, 197] on div "nana Japan I love singing and dancing (like skating) with penguin characters. I…" at bounding box center [304, 153] width 94 height 94
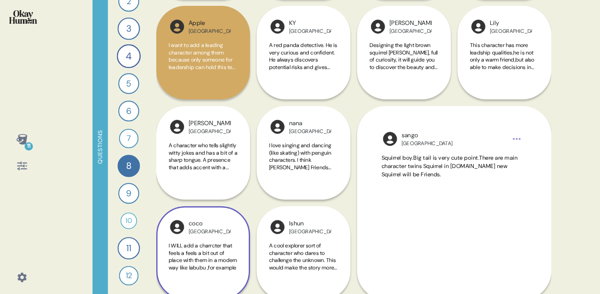
click at [221, 246] on span "I WILL add a charrcter that feels a feels a bit out of place with them in a mod…" at bounding box center [203, 256] width 68 height 29
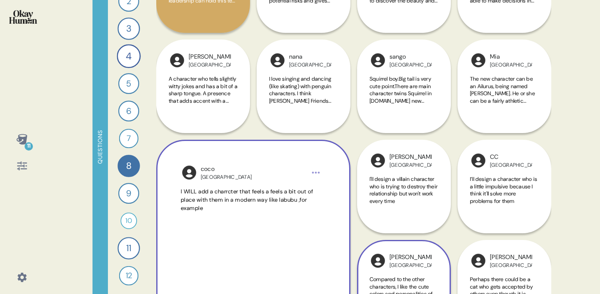
scroll to position [566, 0]
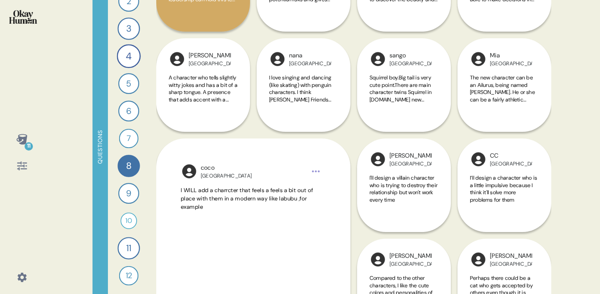
click at [256, 189] on span "I WILL add a charrcter that feels a feels a bit out of place with them in a mod…" at bounding box center [247, 199] width 132 height 24
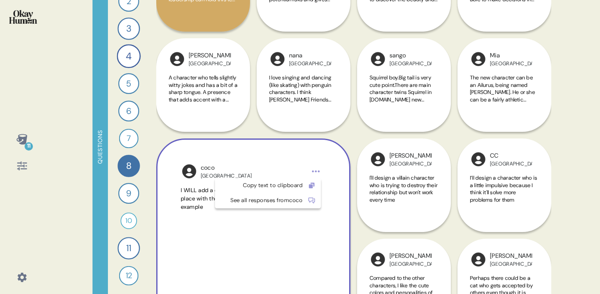
click at [316, 171] on html "11 Questions 1 How would you describe [PERSON_NAME] and Friends and each charac…" at bounding box center [300, 147] width 600 height 294
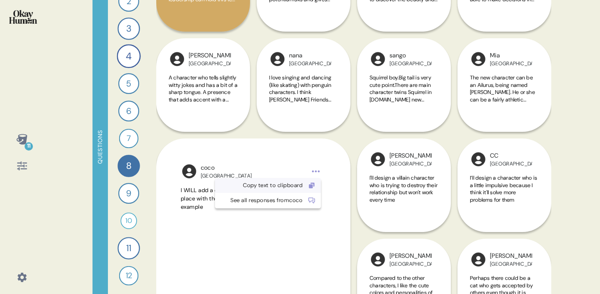
click at [301, 189] on div "Copy text to clipboard" at bounding box center [261, 186] width 82 height 8
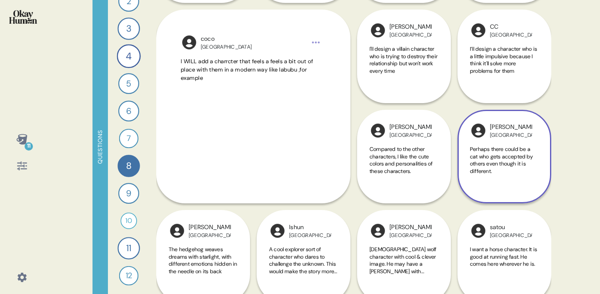
scroll to position [696, 0]
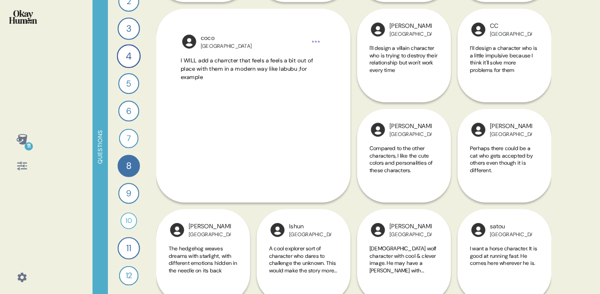
click at [423, 146] on span "Compared to the other characters, I like the cute colors and personalities of t…" at bounding box center [400, 159] width 63 height 29
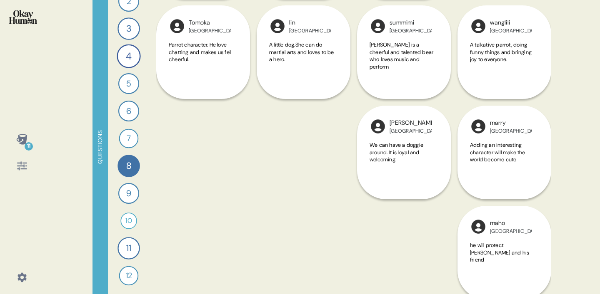
scroll to position [1407, 0]
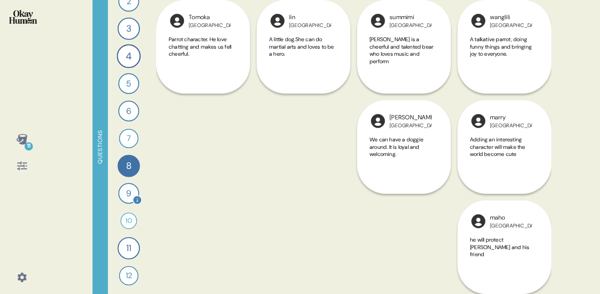
click at [129, 189] on div "9" at bounding box center [128, 193] width 21 height 21
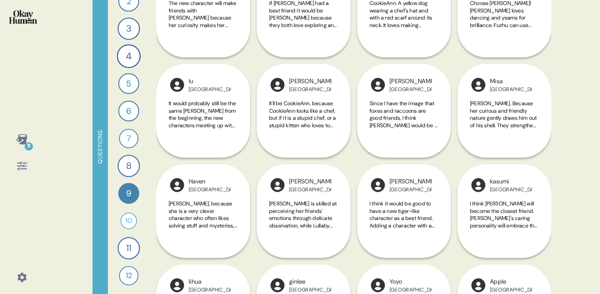
scroll to position [240, 0]
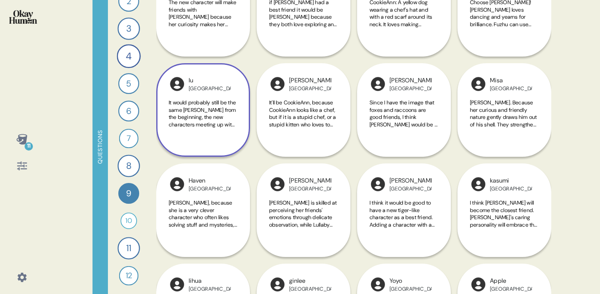
click at [177, 99] on span "It would probably still be the same Duffy from the beginning, the new character…" at bounding box center [203, 131] width 69 height 65
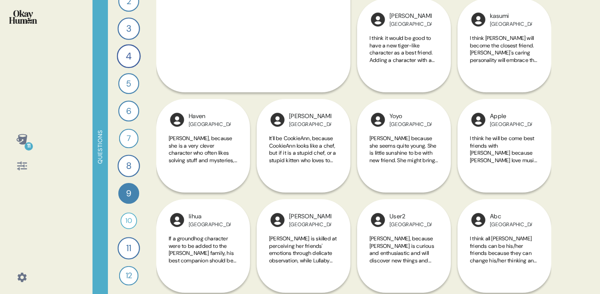
scroll to position [404, 0]
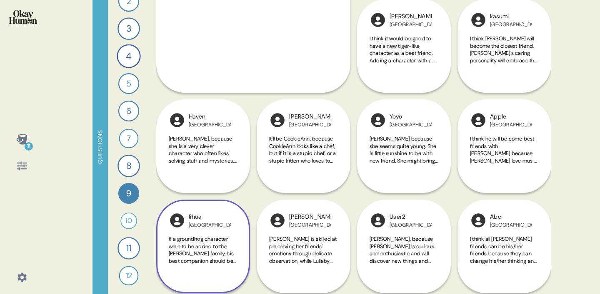
click at [227, 161] on div "lihua China If a groundhog character were to be added to the Duffy family, his …" at bounding box center [203, 197] width 94 height 194
click at [217, 157] on div "lihua China If a groundhog character were to be added to the Duffy family, his …" at bounding box center [203, 197] width 94 height 194
click at [198, 125] on div "lihua China If a groundhog character were to be added to the Duffy family, his …" at bounding box center [203, 197] width 94 height 194
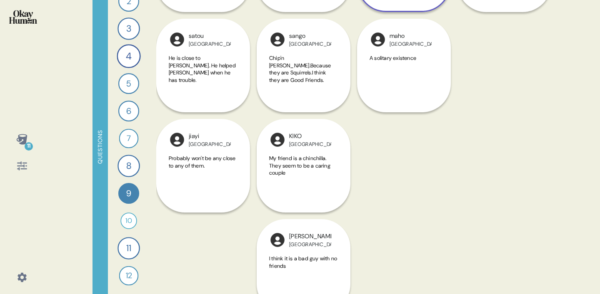
scroll to position [1407, 0]
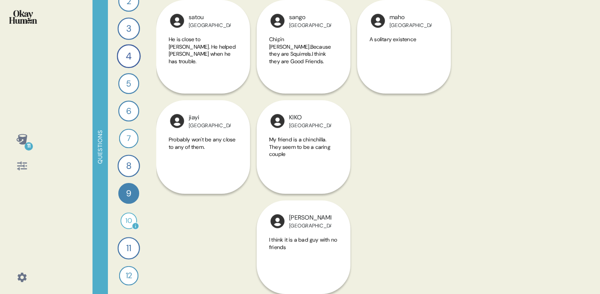
click at [125, 219] on div "10" at bounding box center [128, 221] width 17 height 17
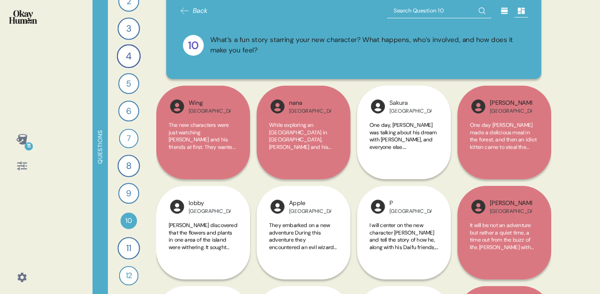
scroll to position [18, 0]
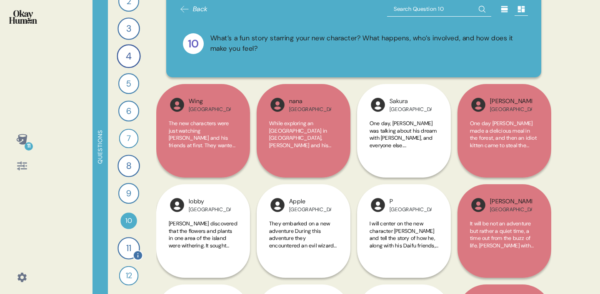
click at [130, 249] on div "11" at bounding box center [128, 248] width 22 height 22
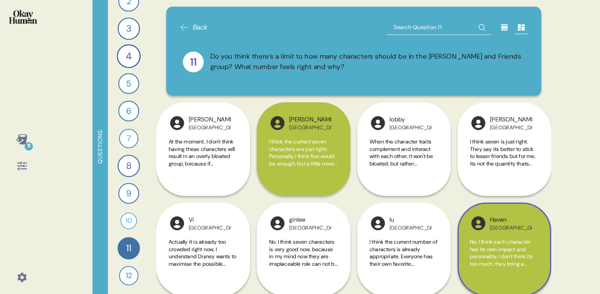
click at [513, 254] on span "No, I think each character has its own impact and personality, I don't think it…" at bounding box center [504, 268] width 68 height 58
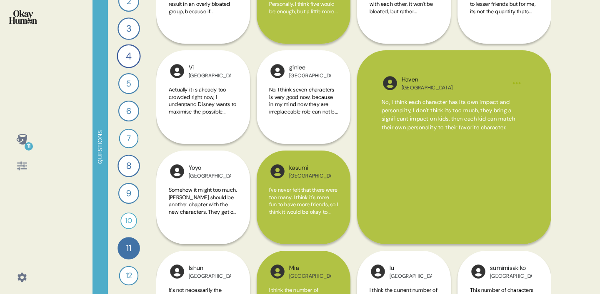
scroll to position [154, 0]
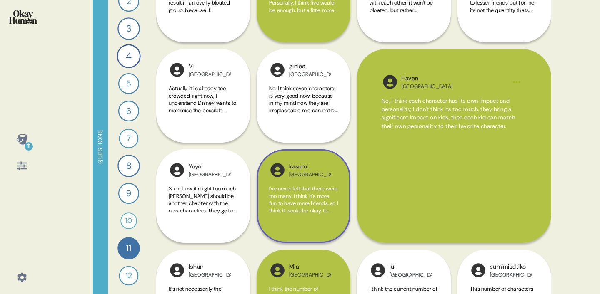
click at [300, 213] on span "I've never felt that there were too many. I think it's more fun to have more fr…" at bounding box center [303, 210] width 69 height 51
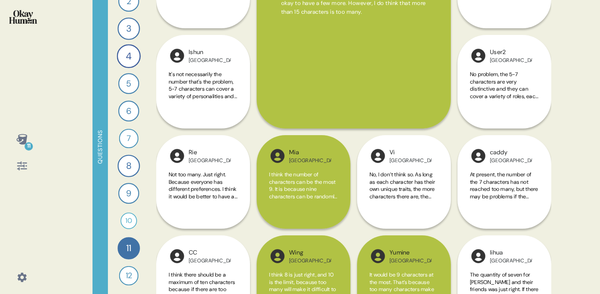
scroll to position [725, 0]
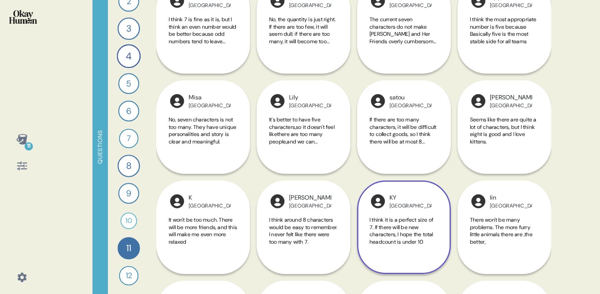
click at [409, 147] on div "KY Hong Kong I think it is a perfect size of 7. If there will be new characters…" at bounding box center [404, 127] width 94 height 294
click at [406, 138] on div "KY Hong Kong I think it is a perfect size of 7. If there will be new characters…" at bounding box center [404, 127] width 94 height 294
click at [404, 112] on div "KY Hong Kong I think it is a perfect size of 7. If there will be new characters…" at bounding box center [404, 127] width 94 height 294
click at [447, 86] on div "KY Hong Kong I think it is a perfect size of 7. If there will be new characters…" at bounding box center [404, 127] width 94 height 294
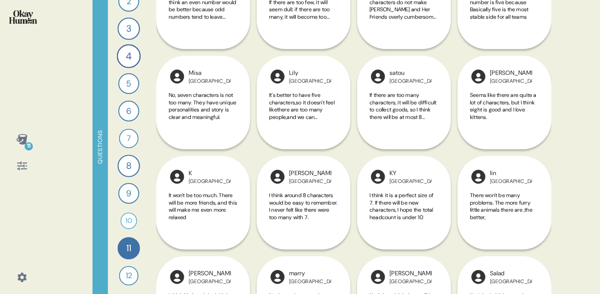
scroll to position [750, 0]
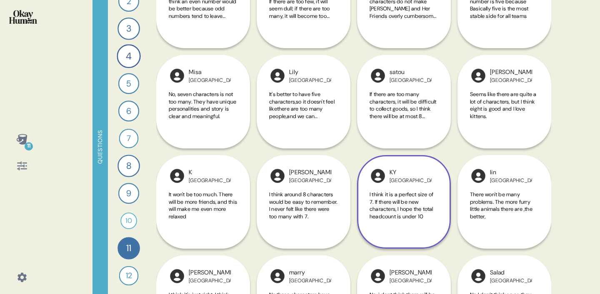
click at [427, 96] on div "KY Hong Kong I think it is a perfect size of 7. If there will be new characters…" at bounding box center [404, 102] width 94 height 294
click at [412, 101] on div "KY Hong Kong I think it is a perfect size of 7. If there will be new characters…" at bounding box center [404, 102] width 94 height 294
click at [410, 80] on div "KY Hong Kong I think it is a perfect size of 7. If there will be new characters…" at bounding box center [404, 102] width 94 height 294
click at [442, 54] on div "KY Hong Kong I think it is a perfect size of 7. If there will be new characters…" at bounding box center [404, 102] width 94 height 294
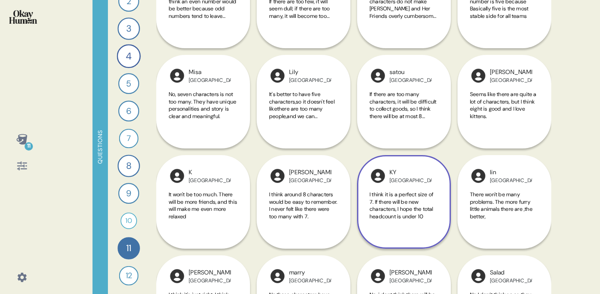
click at [420, 72] on div "KY Hong Kong I think it is a perfect size of 7. If there will be new characters…" at bounding box center [404, 102] width 94 height 294
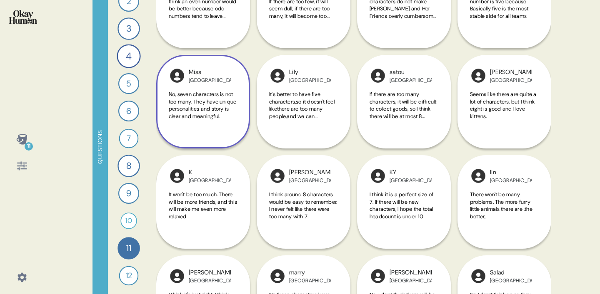
click at [196, 105] on span "No, seven characters is not too many. They have unique personalities and story …" at bounding box center [202, 105] width 67 height 29
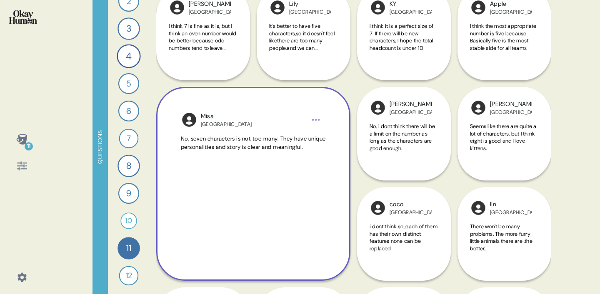
scroll to position [708, 0]
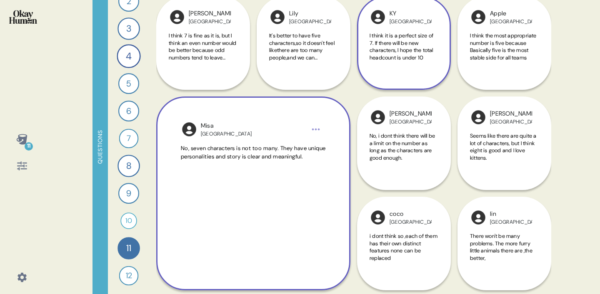
click at [408, 52] on span "I think it is a perfect size of 7. If there will be new characters, I hope the …" at bounding box center [401, 46] width 64 height 29
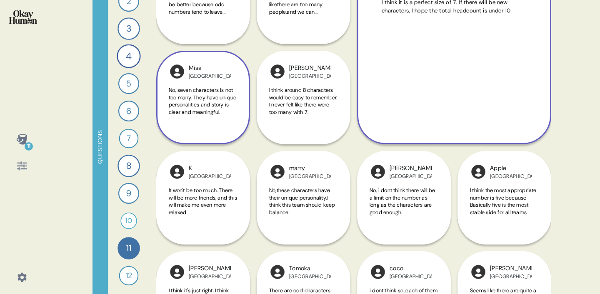
scroll to position [758, 0]
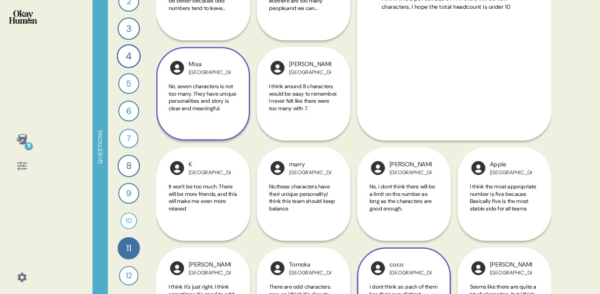
click at [411, 189] on div "coco China i dont think so ,each of them has their own distinct features none c…" at bounding box center [404, 244] width 94 height 194
click at [384, 204] on div "coco China i dont think so ,each of them has their own distinct features none c…" at bounding box center [404, 244] width 94 height 194
